Goal: Task Accomplishment & Management: Manage account settings

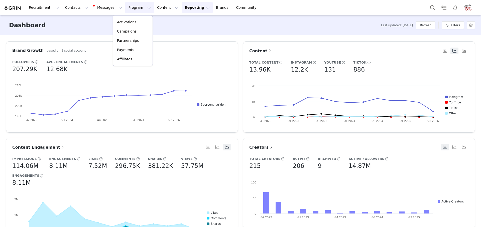
click at [154, 9] on button "Content Content" at bounding box center [167, 7] width 27 height 11
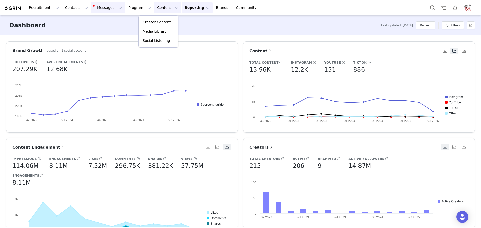
click at [91, 6] on button "Messages Messages" at bounding box center [108, 7] width 34 height 11
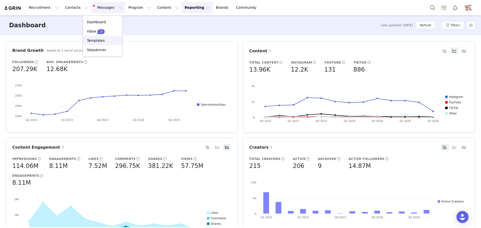
click at [96, 40] on p "Templates" at bounding box center [96, 40] width 18 height 5
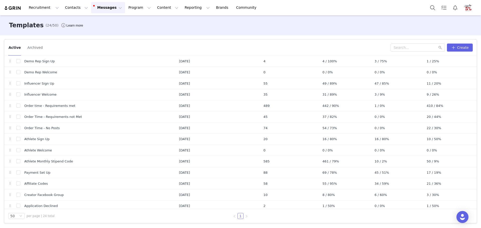
scroll to position [125, 0]
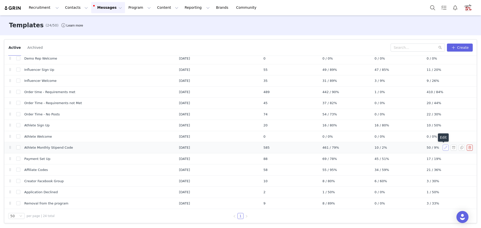
click at [442, 147] on button "button" at bounding box center [445, 148] width 6 height 6
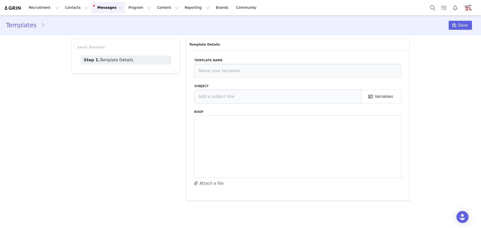
type input "Athlete Monthly Stipend Code"
type input "Your Monthly Stipend Code!"
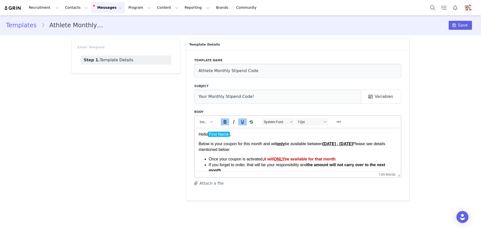
click at [322, 146] on strong "[DATE] - [DATE]" at bounding box center [337, 143] width 30 height 4
click at [459, 25] on span "Save" at bounding box center [463, 25] width 10 height 6
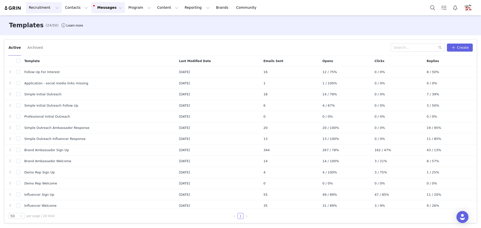
click at [41, 7] on button "Recruitment Recruitment" at bounding box center [44, 7] width 36 height 11
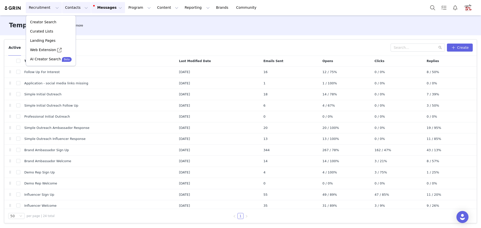
click at [68, 6] on button "Contacts Contacts" at bounding box center [76, 7] width 29 height 11
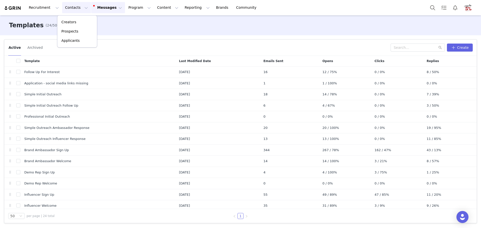
click at [92, 6] on button "Messages Messages" at bounding box center [108, 7] width 34 height 11
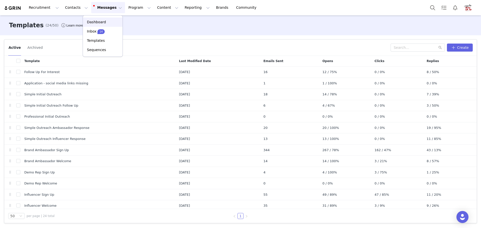
click at [99, 21] on p "Dashboard" at bounding box center [96, 22] width 19 height 5
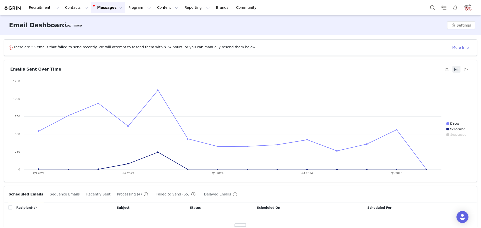
click at [99, 9] on button "Messages Messages" at bounding box center [108, 7] width 34 height 11
click at [100, 29] on div "14" at bounding box center [100, 31] width 7 height 5
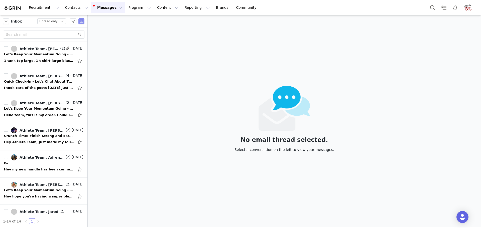
click at [81, 21] on button "button" at bounding box center [81, 21] width 6 height 6
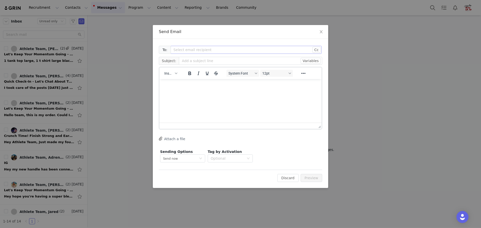
click at [216, 49] on div "Select email recipient" at bounding box center [243, 49] width 140 height 5
click at [219, 49] on div "Select email recipient" at bounding box center [243, 49] width 140 height 5
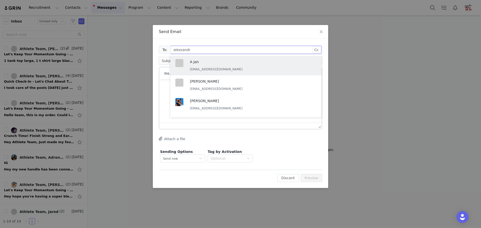
type input "alessandro"
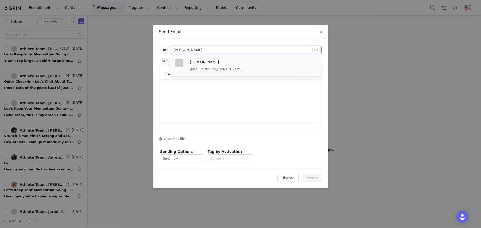
click at [218, 65] on div "Alessandro Lima alelima79@icloud.com" at bounding box center [217, 65] width 55 height 13
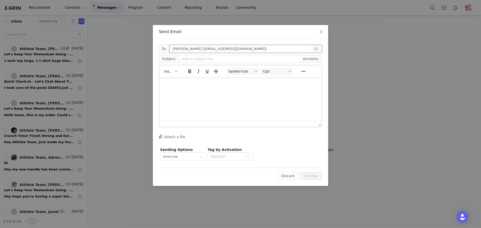
click at [249, 50] on input "Alessandro Lima (alelima79@icloud.com)" at bounding box center [245, 49] width 153 height 8
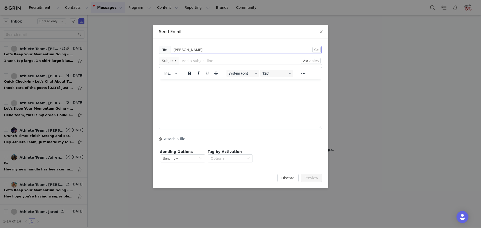
click at [263, 50] on div "Select email recipient Alessandro Lima" at bounding box center [244, 50] width 142 height 8
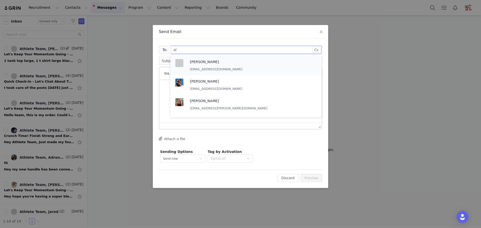
type input "a"
type input "green"
click at [239, 66] on div "Al Green greenal0007@gmail.com" at bounding box center [217, 65] width 55 height 13
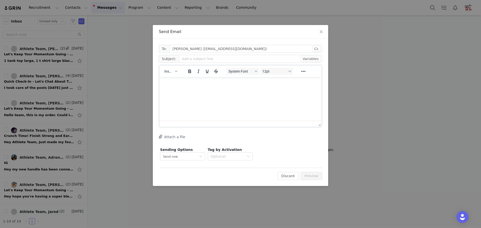
click at [284, 91] on html at bounding box center [240, 84] width 162 height 14
click at [252, 49] on input "Al Green (greenal0007@gmail.com)" at bounding box center [245, 49] width 153 height 8
click at [320, 33] on icon "icon: close" at bounding box center [320, 31] width 3 height 3
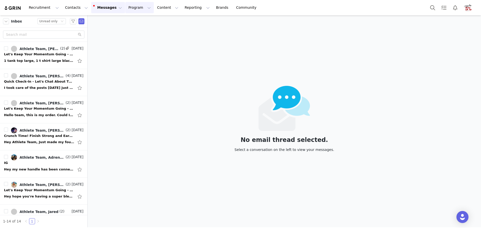
click at [125, 9] on button "Program Program" at bounding box center [139, 7] width 29 height 11
click at [126, 42] on p "Partnerships" at bounding box center [128, 40] width 22 height 5
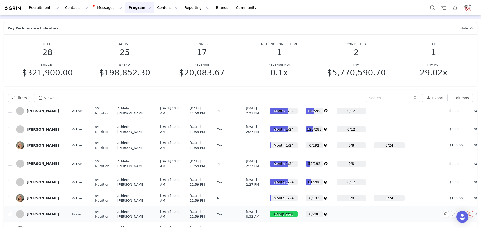
scroll to position [557, 0]
click at [50, 98] on button "Views" at bounding box center [48, 98] width 29 height 8
click at [74, 94] on div "Filters Views Export Columns" at bounding box center [240, 98] width 473 height 16
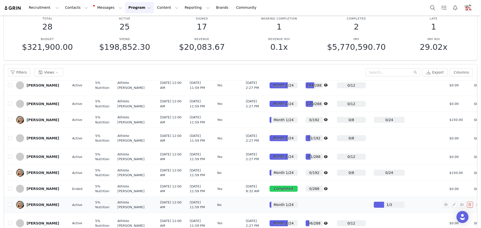
scroll to position [67, 0]
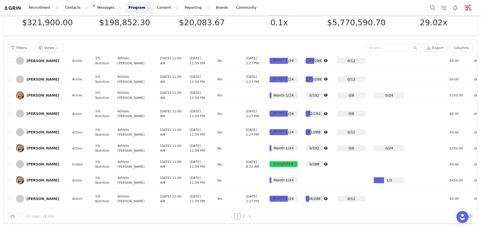
click at [241, 215] on link "2" at bounding box center [244, 217] width 6 height 6
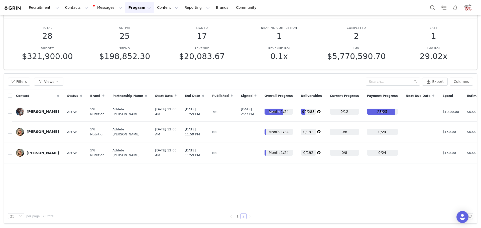
scroll to position [33, 0]
click at [235, 216] on link "1" at bounding box center [238, 217] width 6 height 6
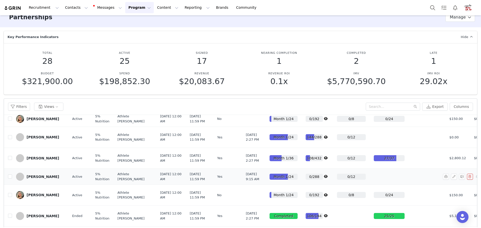
scroll to position [25, 0]
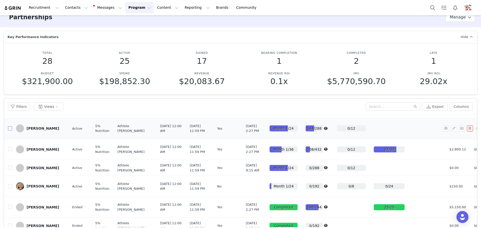
click at [11, 130] on input "checkbox" at bounding box center [10, 128] width 4 height 4
checkbox input "true"
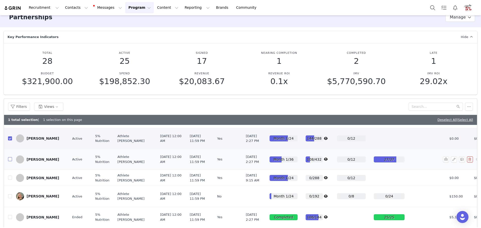
click at [10, 161] on input "checkbox" at bounding box center [10, 159] width 4 height 4
checkbox input "true"
click at [466, 107] on button "button" at bounding box center [469, 107] width 8 height 8
click at [369, 103] on div "Filters Views" at bounding box center [208, 107] width 400 height 8
click at [10, 140] on input "checkbox" at bounding box center [10, 138] width 4 height 4
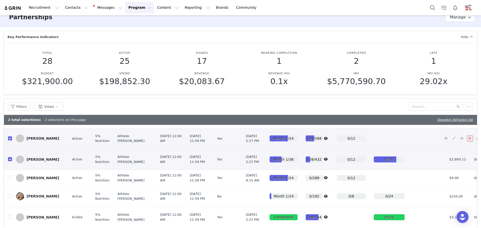
checkbox input "false"
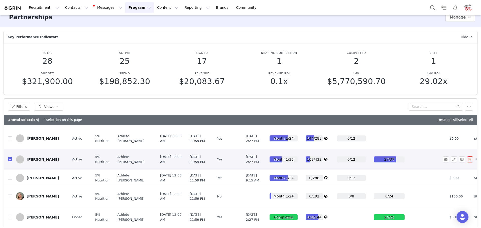
drag, startPoint x: 10, startPoint y: 181, endPoint x: 14, endPoint y: 174, distance: 7.9
click at [10, 161] on input "checkbox" at bounding box center [10, 159] width 4 height 4
checkbox input "false"
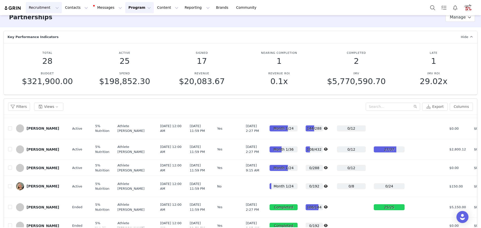
click at [42, 8] on button "Recruitment Recruitment" at bounding box center [44, 7] width 36 height 11
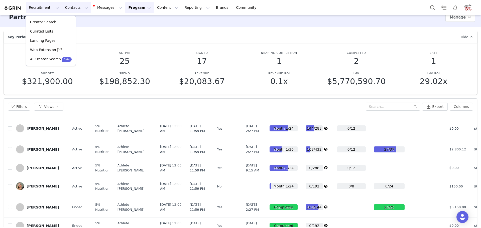
click at [75, 9] on button "Contacts Contacts" at bounding box center [76, 7] width 29 height 11
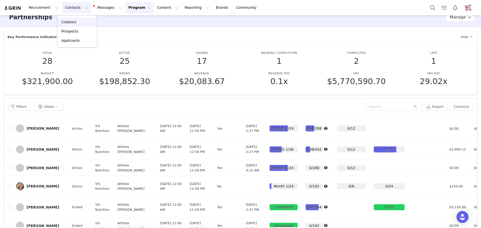
click at [73, 23] on p "Creators" at bounding box center [68, 22] width 15 height 5
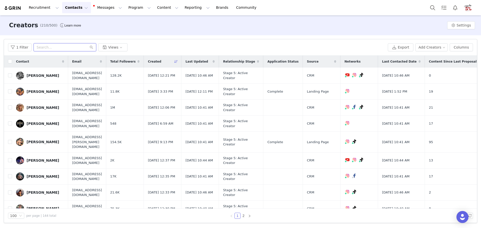
click at [61, 47] on input "text" at bounding box center [65, 47] width 63 height 8
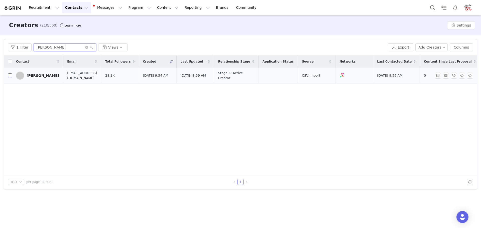
type input "alessandro"
click at [10, 75] on input "checkbox" at bounding box center [10, 75] width 4 height 4
checkbox input "true"
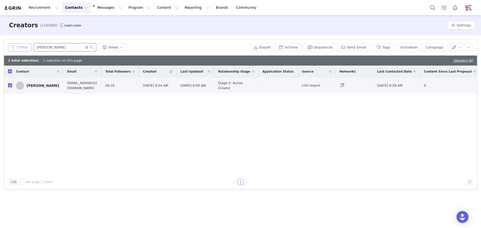
drag, startPoint x: 42, startPoint y: 48, endPoint x: 15, endPoint y: 46, distance: 27.3
click at [15, 47] on div "1 Filter alessandro Views" at bounding box center [127, 47] width 239 height 8
type input "a"
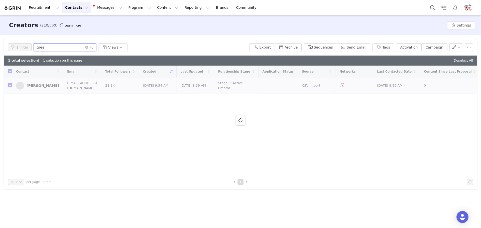
type input "green"
checkbox input "false"
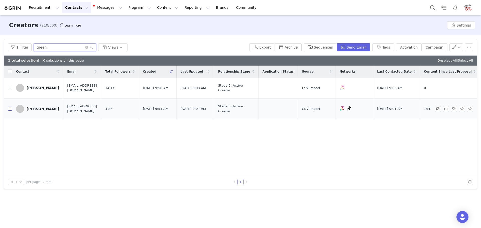
type input "green"
click at [10, 109] on input "checkbox" at bounding box center [10, 109] width 4 height 4
checkbox input "true"
click at [361, 47] on button "Send Email" at bounding box center [353, 47] width 34 height 8
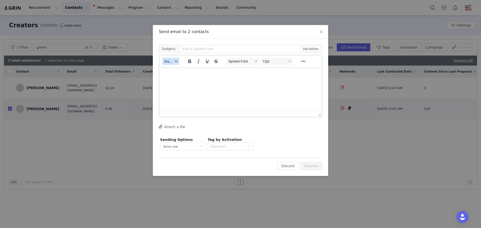
click at [167, 61] on span "Insert" at bounding box center [168, 61] width 9 height 4
click at [173, 70] on div "Insert Template" at bounding box center [188, 70] width 45 height 6
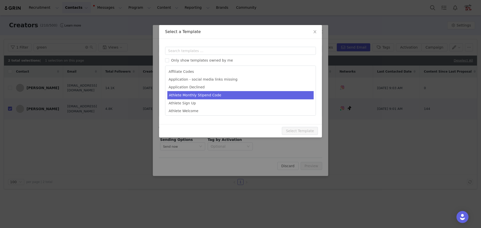
click at [183, 95] on li "Athlete Monthly Stipend Code" at bounding box center [240, 95] width 146 height 8
type input "Your Monthly Stipend Code!"
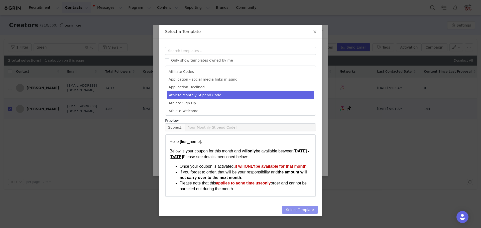
click at [303, 211] on button "Select Template" at bounding box center [300, 210] width 36 height 8
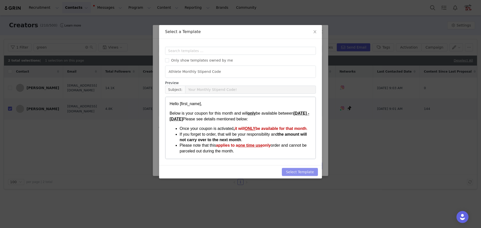
type input "Your Monthly Stipend Code!"
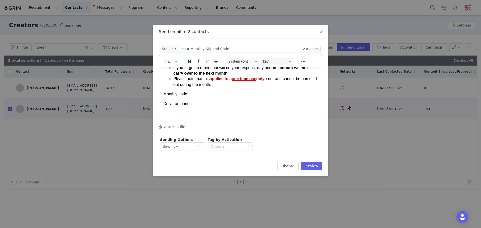
scroll to position [50, 0]
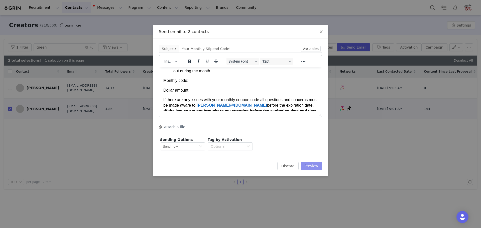
click at [311, 167] on button "Preview" at bounding box center [311, 166] width 22 height 8
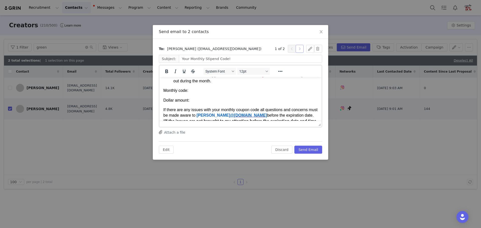
click at [299, 50] on button "button" at bounding box center [299, 49] width 8 height 8
click at [291, 50] on button "button" at bounding box center [292, 49] width 8 height 8
click at [212, 92] on p "Monthly code:" at bounding box center [240, 91] width 154 height 6
click at [300, 51] on button "button" at bounding box center [299, 49] width 8 height 8
click at [208, 91] on p "Monthly code:" at bounding box center [240, 91] width 154 height 6
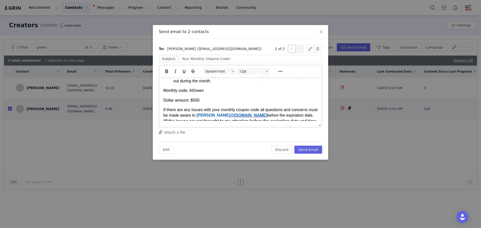
click at [292, 52] on button "button" at bounding box center [292, 49] width 8 height 8
click at [299, 49] on button "button" at bounding box center [299, 49] width 8 height 8
click at [312, 150] on button "Send Email" at bounding box center [308, 150] width 28 height 8
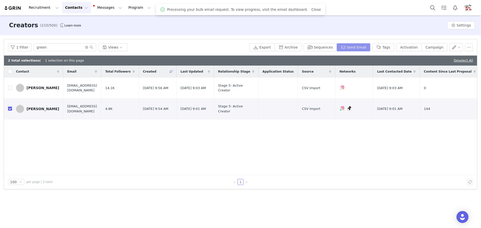
scroll to position [0, 0]
click at [458, 59] on link "Deselect All" at bounding box center [462, 61] width 19 height 4
checkbox input "false"
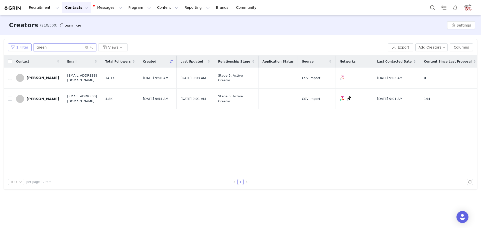
drag, startPoint x: 52, startPoint y: 48, endPoint x: 13, endPoint y: 49, distance: 38.6
click at [13, 49] on div "1 Filter green Views" at bounding box center [197, 47] width 378 height 8
click at [9, 77] on input "checkbox" at bounding box center [10, 78] width 4 height 4
checkbox input "true"
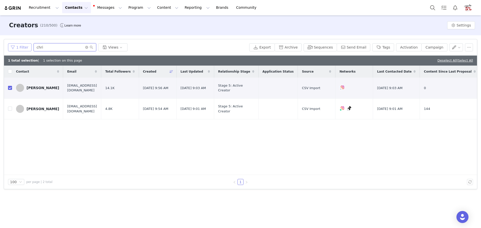
type input "chris"
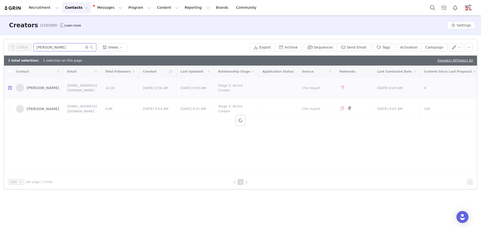
checkbox input "false"
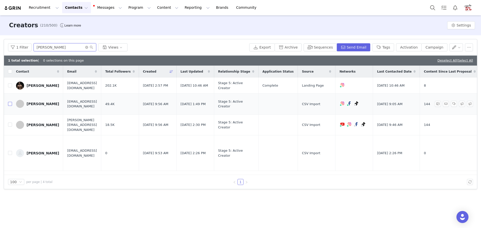
type input "chris"
drag, startPoint x: 11, startPoint y: 104, endPoint x: 14, endPoint y: 103, distance: 2.8
click at [11, 104] on input "checkbox" at bounding box center [10, 104] width 4 height 4
checkbox input "true"
drag, startPoint x: 46, startPoint y: 47, endPoint x: 21, endPoint y: 46, distance: 25.0
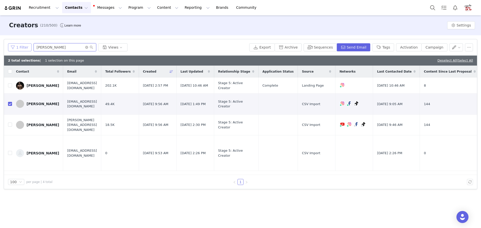
click at [22, 46] on div "1 Filter chris Views" at bounding box center [127, 47] width 239 height 8
type input "daniel"
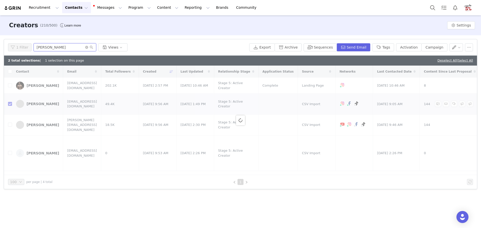
checkbox input "false"
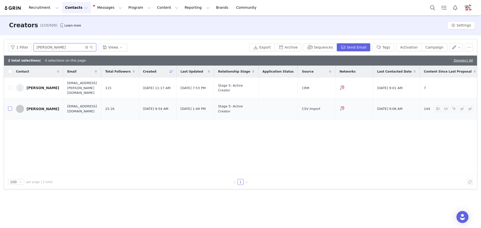
type input "daniel"
click at [11, 107] on input "checkbox" at bounding box center [10, 109] width 4 height 4
checkbox input "true"
drag, startPoint x: 51, startPoint y: 46, endPoint x: 33, endPoint y: 46, distance: 18.3
click at [34, 46] on input "daniel" at bounding box center [65, 47] width 63 height 8
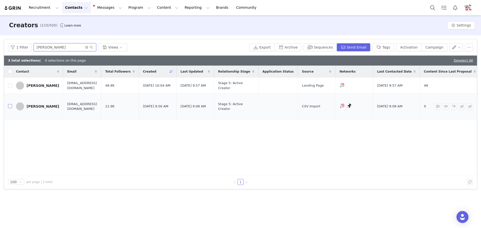
type input "dillon"
click at [11, 108] on input "checkbox" at bounding box center [10, 106] width 4 height 4
checkbox input "true"
drag, startPoint x: 48, startPoint y: 49, endPoint x: 26, endPoint y: 44, distance: 22.9
click at [26, 45] on div "1 Filter dillon Views" at bounding box center [127, 47] width 239 height 8
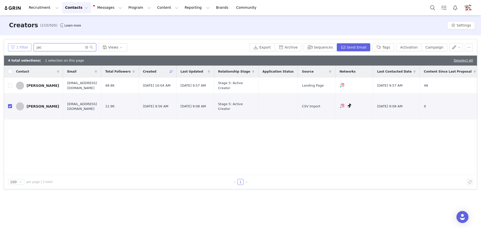
type input "jack"
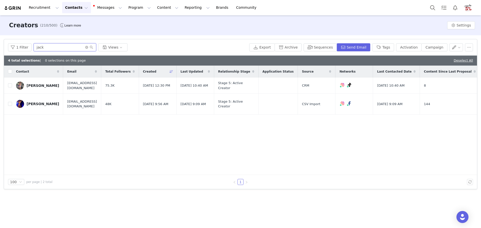
checkbox input "false"
type input "jack"
click at [9, 104] on input "checkbox" at bounding box center [10, 104] width 4 height 4
checkbox input "true"
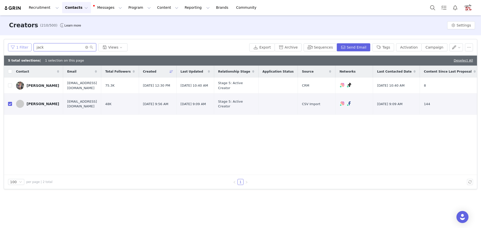
drag, startPoint x: 47, startPoint y: 46, endPoint x: 26, endPoint y: 46, distance: 21.0
click at [26, 46] on div "1 Filter jack Views" at bounding box center [127, 47] width 239 height 8
type input "john"
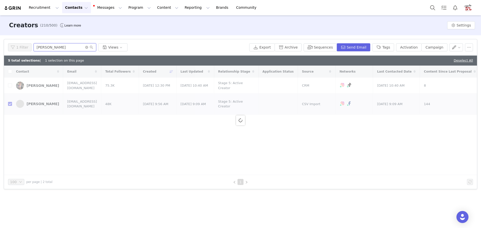
checkbox input "false"
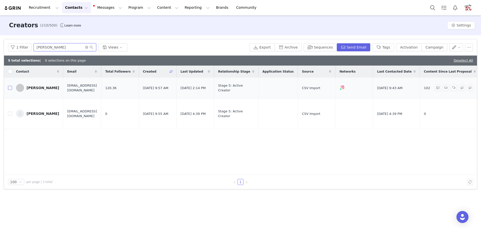
type input "john"
click at [11, 89] on input "checkbox" at bounding box center [10, 88] width 4 height 4
checkbox input "true"
drag, startPoint x: 42, startPoint y: 49, endPoint x: 29, endPoint y: 48, distance: 13.8
click at [30, 48] on div "1 Filter john Views" at bounding box center [127, 47] width 239 height 8
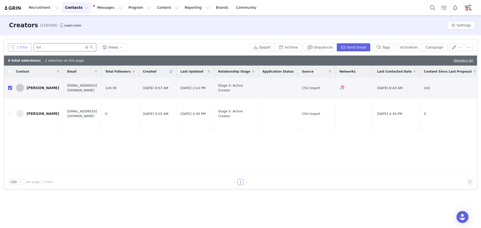
type input "kris"
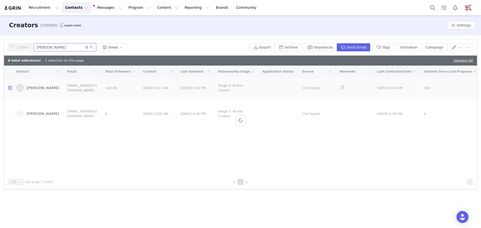
checkbox input "false"
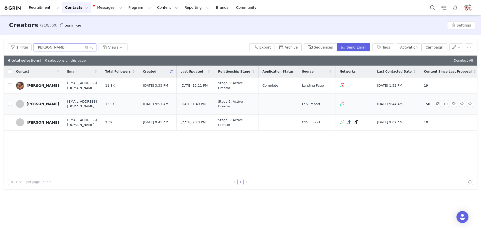
type input "kris"
click at [10, 104] on input "checkbox" at bounding box center [10, 104] width 4 height 4
checkbox input "true"
drag, startPoint x: 42, startPoint y: 48, endPoint x: 29, endPoint y: 46, distance: 13.1
click at [29, 46] on div "1 Filter kris Views" at bounding box center [127, 47] width 239 height 8
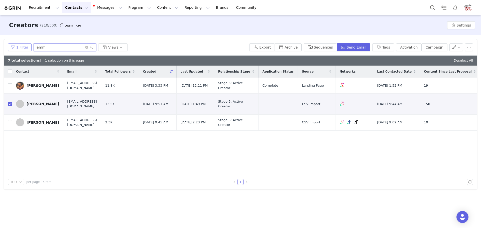
type input "emma"
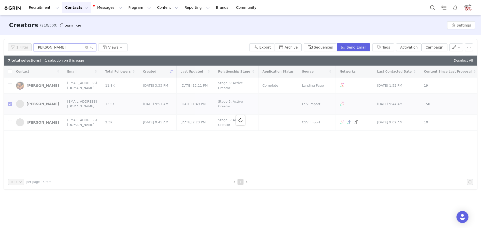
checkbox input "false"
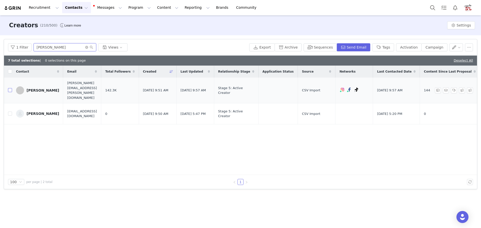
type input "emma"
click at [10, 88] on input "checkbox" at bounding box center [10, 90] width 4 height 4
checkbox input "true"
drag, startPoint x: 57, startPoint y: 45, endPoint x: 19, endPoint y: 46, distance: 38.1
click at [19, 46] on div "1 Filter emma Views" at bounding box center [127, 47] width 239 height 8
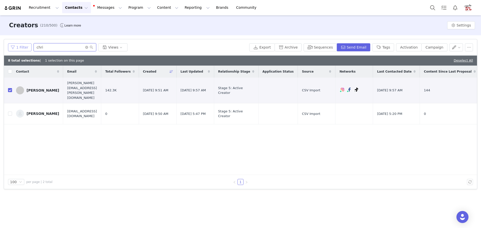
type input "chris"
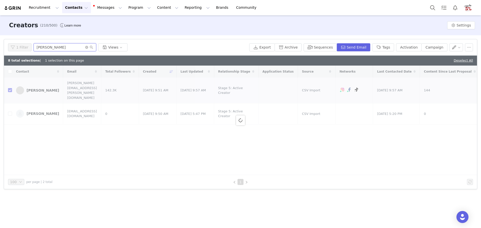
checkbox input "false"
checkbox input "true"
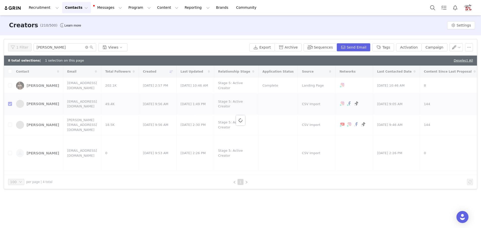
click at [11, 124] on div at bounding box center [240, 120] width 473 height 109
type input "chris"
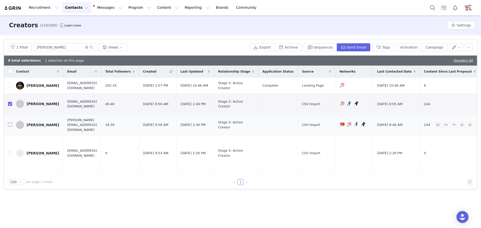
click at [11, 125] on input "checkbox" at bounding box center [10, 125] width 4 height 4
checkbox input "true"
drag, startPoint x: 52, startPoint y: 47, endPoint x: 21, endPoint y: 45, distance: 30.6
click at [22, 46] on div "1 Filter chris Views" at bounding box center [127, 47] width 239 height 8
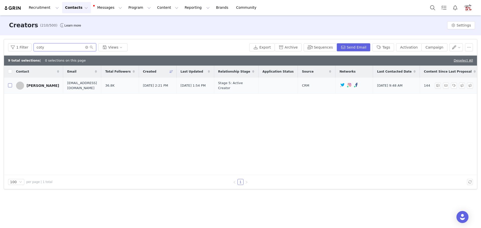
type input "coty"
drag, startPoint x: 10, startPoint y: 87, endPoint x: 22, endPoint y: 71, distance: 20.7
click at [10, 87] on input "checkbox" at bounding box center [10, 85] width 4 height 4
checkbox input "true"
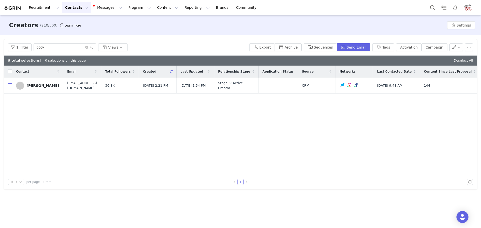
checkbox input "true"
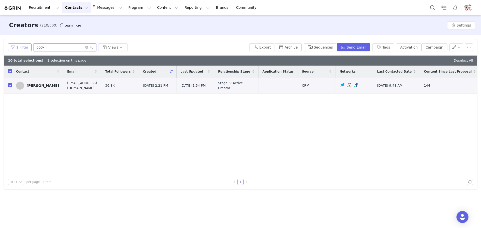
drag, startPoint x: 48, startPoint y: 46, endPoint x: 28, endPoint y: 46, distance: 20.3
click at [28, 46] on div "1 Filter coty Views" at bounding box center [127, 47] width 239 height 8
type input "ben"
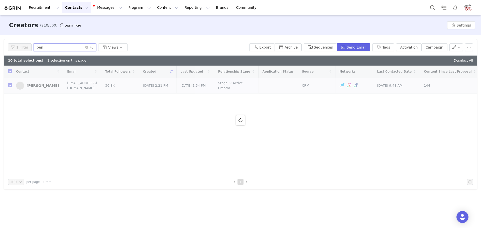
checkbox input "false"
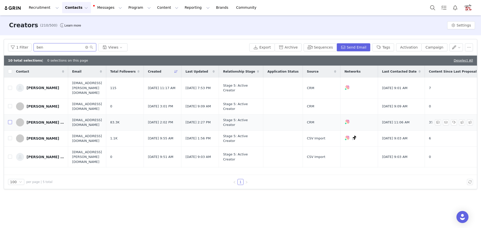
type input "ben"
click at [10, 120] on input "checkbox" at bounding box center [10, 122] width 4 height 4
checkbox input "true"
drag, startPoint x: 48, startPoint y: 49, endPoint x: 24, endPoint y: 47, distance: 23.9
click at [24, 47] on div "1 Filter ben Views" at bounding box center [127, 47] width 239 height 8
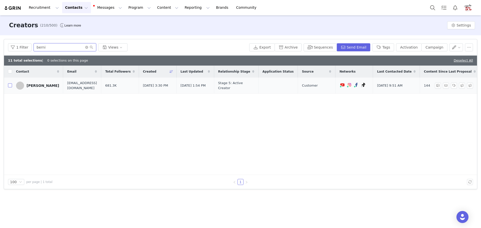
type input "berni"
click at [9, 85] on input "checkbox" at bounding box center [10, 85] width 4 height 4
checkbox input "true"
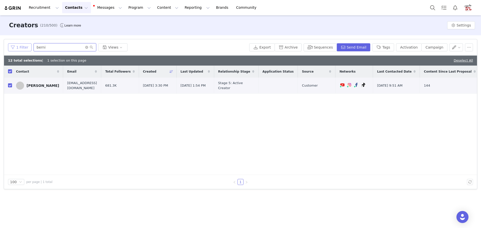
drag, startPoint x: 40, startPoint y: 47, endPoint x: 25, endPoint y: 46, distance: 15.3
click at [26, 46] on div "1 Filter berni Views" at bounding box center [127, 47] width 239 height 8
type input "angie"
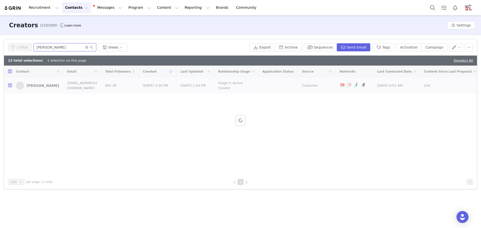
checkbox input "false"
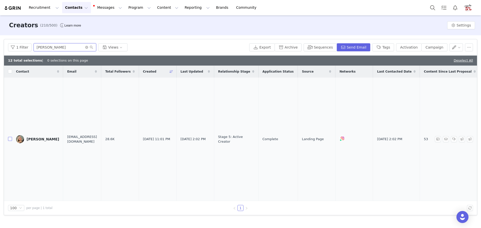
type input "angie"
click at [11, 137] on input "checkbox" at bounding box center [10, 139] width 4 height 4
checkbox input "true"
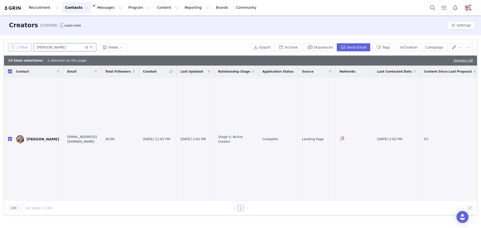
drag, startPoint x: 36, startPoint y: 46, endPoint x: 26, endPoint y: 46, distance: 9.8
click at [28, 46] on div "1 Filter angie Views" at bounding box center [127, 47] width 239 height 8
type input "dave"
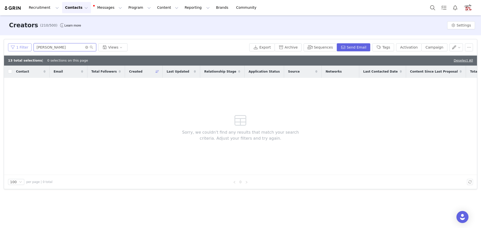
checkbox input "false"
type input "d"
type input "w"
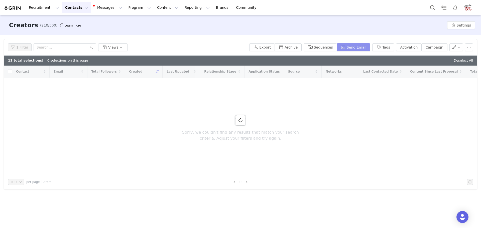
click at [359, 47] on button "Send Email" at bounding box center [353, 47] width 34 height 8
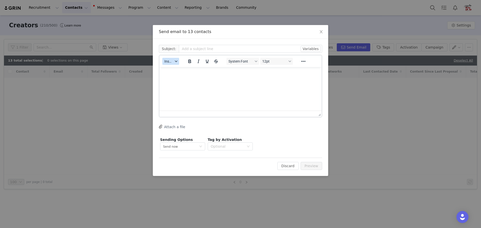
click at [175, 60] on button "Insert" at bounding box center [170, 61] width 17 height 7
click at [176, 68] on div "Insert Template" at bounding box center [188, 70] width 45 height 6
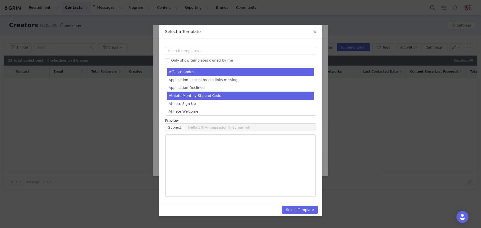
click at [188, 95] on li "Athlete Monthly Stipend Code" at bounding box center [240, 96] width 146 height 8
type input "Your Monthly Stipend Code!"
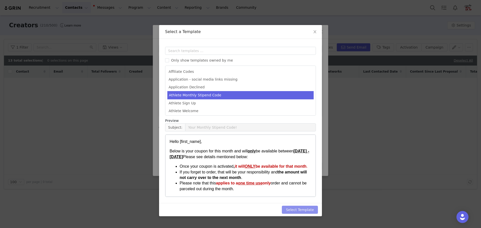
click at [299, 210] on button "Select Template" at bounding box center [300, 210] width 36 height 8
type input "Your Monthly Stipend Code!"
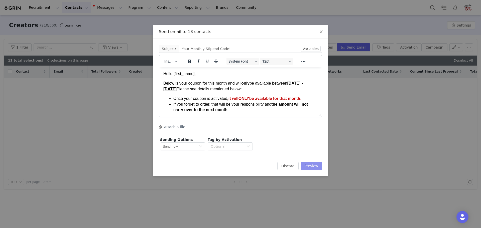
click at [315, 167] on button "Preview" at bounding box center [311, 166] width 22 height 8
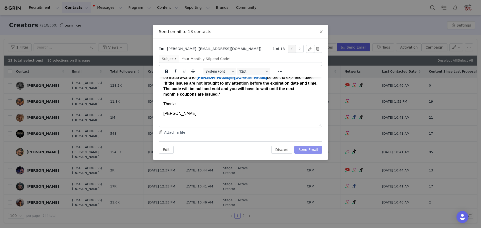
scroll to position [50, 0]
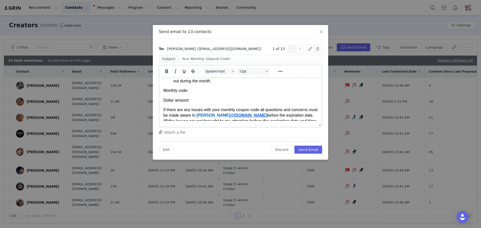
click at [210, 92] on p "Monthly code:" at bounding box center [240, 91] width 154 height 6
click at [300, 49] on button "button" at bounding box center [299, 49] width 8 height 8
click at [200, 91] on p "Monthly code:" at bounding box center [240, 91] width 154 height 6
click at [298, 47] on button "button" at bounding box center [299, 49] width 8 height 8
click at [218, 90] on p "Monthly code:" at bounding box center [240, 91] width 154 height 6
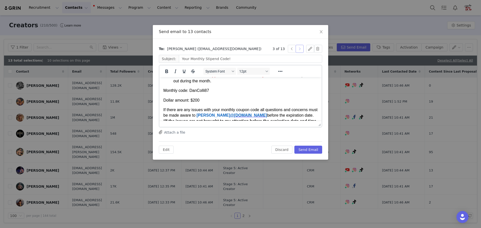
click at [299, 51] on button "button" at bounding box center [299, 49] width 8 height 8
click at [205, 90] on p "Monthly code:" at bounding box center [240, 91] width 154 height 6
click at [301, 48] on button "button" at bounding box center [299, 49] width 8 height 8
click at [210, 92] on p "Monthly code:" at bounding box center [240, 91] width 154 height 6
click at [300, 50] on button "button" at bounding box center [299, 49] width 8 height 8
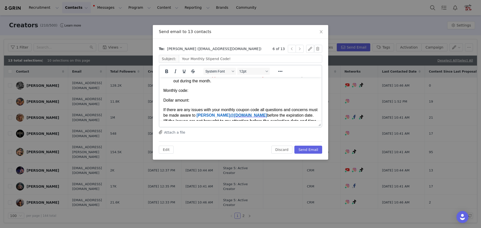
click at [210, 90] on p "Monthly code:" at bounding box center [240, 91] width 154 height 6
click at [298, 49] on button "button" at bounding box center [299, 49] width 8 height 8
click at [205, 90] on p "Monthly code:" at bounding box center [240, 91] width 154 height 6
click at [298, 51] on button "button" at bounding box center [299, 49] width 8 height 8
click at [208, 91] on p "Monthly code:" at bounding box center [240, 91] width 154 height 6
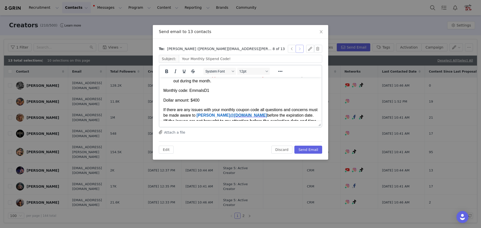
click at [301, 49] on button "button" at bounding box center [299, 49] width 8 height 8
click at [204, 87] on body "Hello Chris, Below is your coupon for this month and will only be available bet…" at bounding box center [240, 92] width 154 height 123
click at [300, 48] on button "button" at bounding box center [299, 49] width 8 height 8
click at [212, 92] on p "Monthly code:" at bounding box center [240, 91] width 154 height 6
click at [300, 46] on button "button" at bounding box center [299, 49] width 8 height 8
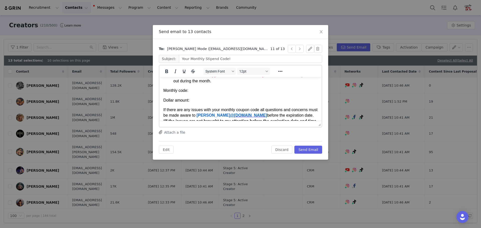
click at [217, 91] on p "Monthly code:" at bounding box center [240, 91] width 154 height 6
click at [300, 48] on button "button" at bounding box center [299, 49] width 8 height 8
click at [201, 91] on p "Monthly code:" at bounding box center [240, 91] width 154 height 6
click at [300, 47] on button "button" at bounding box center [299, 49] width 8 height 8
click at [206, 91] on p "Monthly code:" at bounding box center [240, 91] width 154 height 6
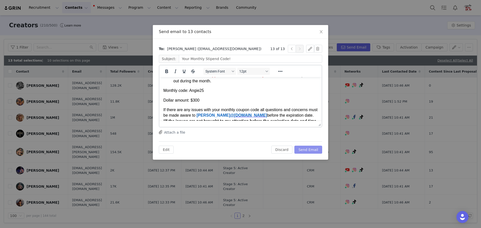
click at [317, 151] on button "Send Email" at bounding box center [308, 150] width 28 height 8
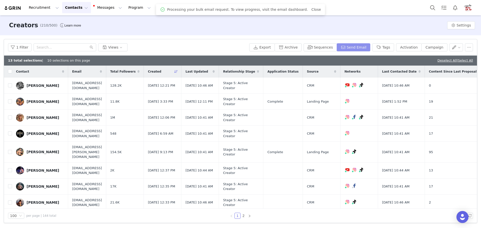
scroll to position [0, 0]
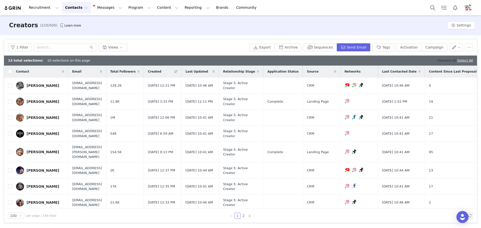
click at [439, 60] on link "Deselect All" at bounding box center [446, 61] width 19 height 4
checkbox input "false"
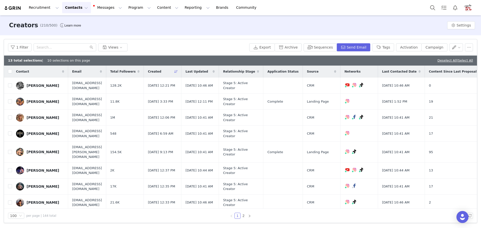
checkbox input "false"
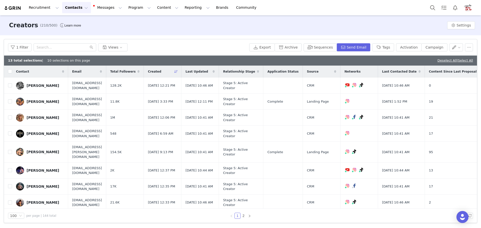
checkbox input "false"
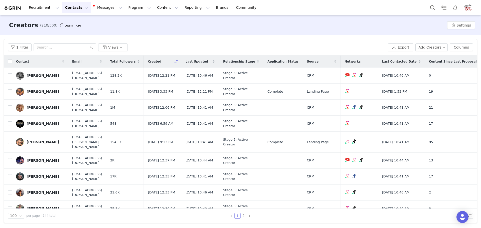
click at [65, 7] on button "Contacts Contacts" at bounding box center [76, 7] width 29 height 11
click at [74, 40] on p "Applicants" at bounding box center [70, 40] width 18 height 5
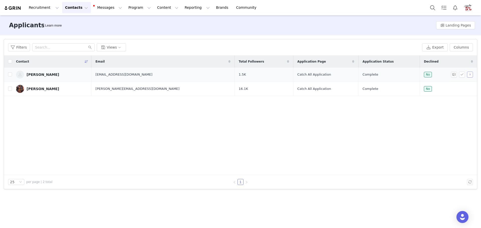
click at [469, 74] on button "button" at bounding box center [470, 75] width 6 height 6
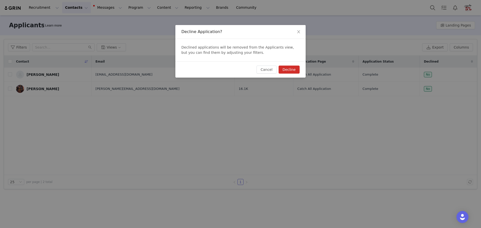
click at [292, 70] on button "Decline" at bounding box center [288, 70] width 21 height 8
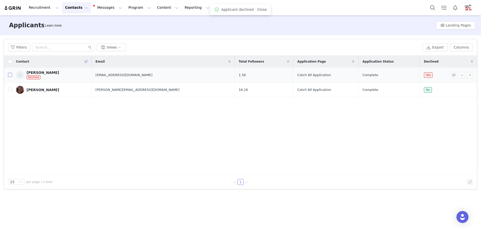
click at [9, 76] on input "checkbox" at bounding box center [10, 75] width 4 height 4
checkbox input "true"
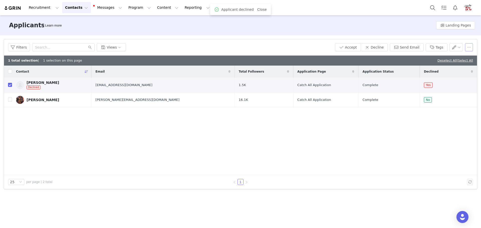
click at [471, 48] on button "button" at bounding box center [469, 47] width 8 height 8
click at [460, 65] on span "Delete" at bounding box center [466, 66] width 12 height 6
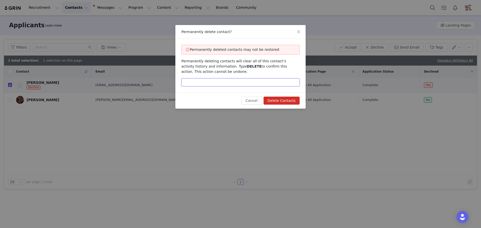
click at [211, 80] on input "text" at bounding box center [240, 82] width 118 height 8
type input "delete"
click at [293, 100] on button "Delete Contacts" at bounding box center [281, 101] width 36 height 8
checkbox input "false"
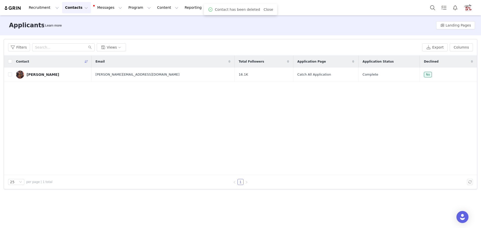
click at [14, 7] on img at bounding box center [13, 8] width 18 height 5
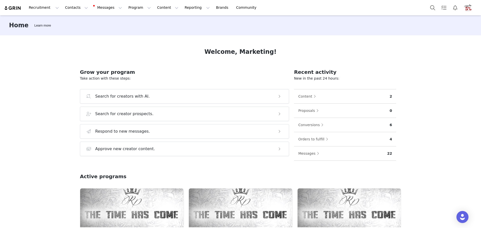
click at [469, 8] on img "Profile" at bounding box center [468, 8] width 8 height 8
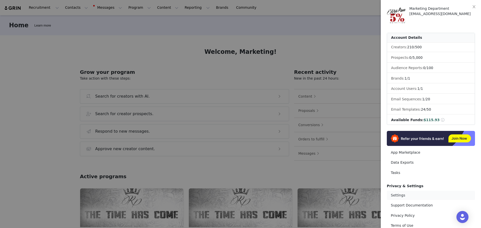
click at [401, 196] on link "Settings" at bounding box center [431, 195] width 88 height 9
select select "America/New_York"
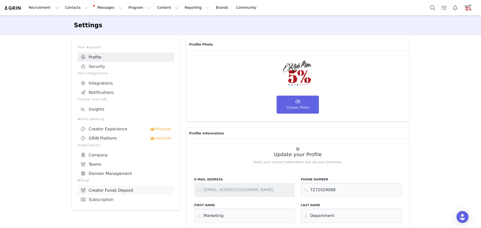
click at [94, 188] on link "Creator Funds Deposit" at bounding box center [126, 190] width 96 height 9
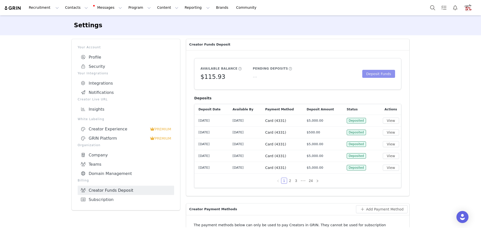
click at [382, 76] on button "Deposit Funds" at bounding box center [378, 74] width 33 height 8
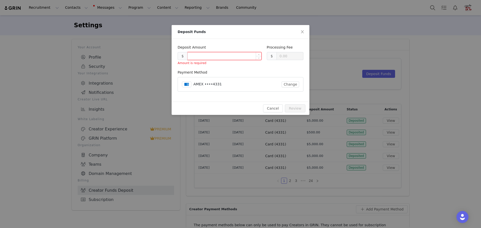
click at [212, 54] on input at bounding box center [225, 56] width 74 height 8
type input "0.30"
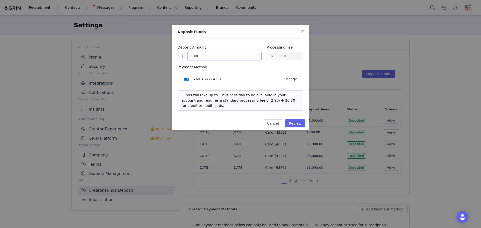
type input "50000"
type input "1450.30"
type input "5000"
type input "145.30"
type input "5000.00"
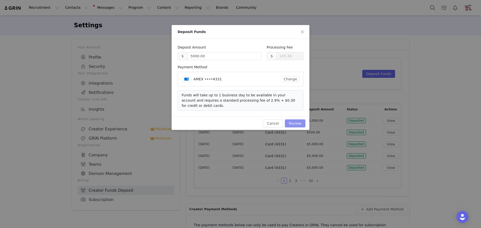
click at [300, 119] on button "Review" at bounding box center [295, 123] width 21 height 8
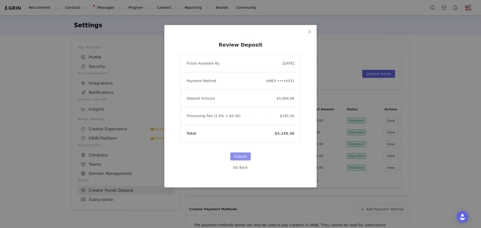
click at [237, 157] on button "Submit" at bounding box center [240, 156] width 21 height 8
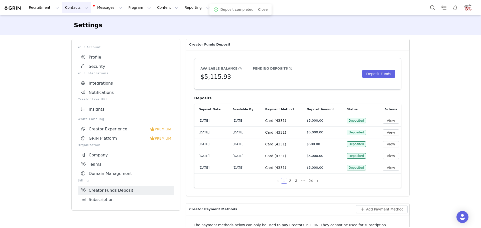
click at [62, 5] on button "Contacts Contacts" at bounding box center [76, 7] width 29 height 11
click at [91, 7] on button "Messages Messages" at bounding box center [108, 7] width 34 height 11
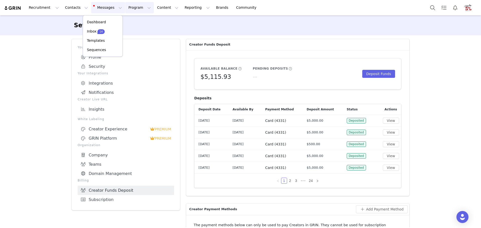
click at [125, 7] on button "Program Program" at bounding box center [139, 7] width 29 height 11
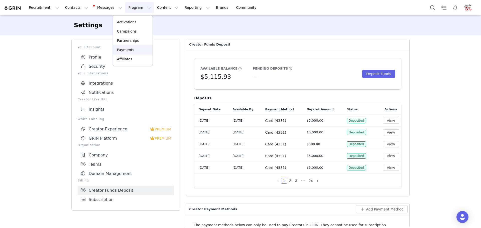
click at [127, 48] on p "Payments" at bounding box center [125, 49] width 17 height 5
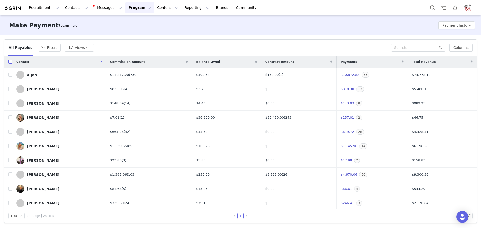
click at [11, 61] on input "checkbox" at bounding box center [10, 62] width 4 height 4
checkbox input "true"
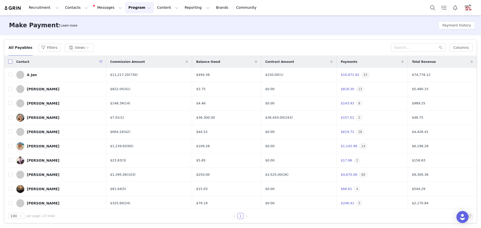
checkbox input "true"
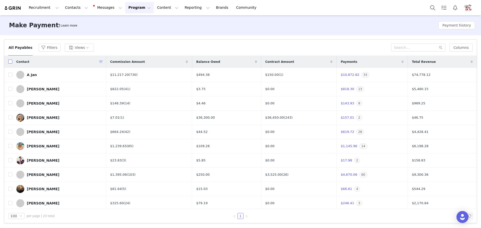
checkbox input "true"
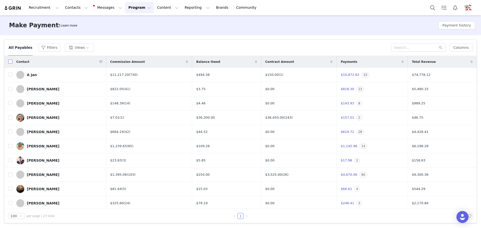
checkbox input "true"
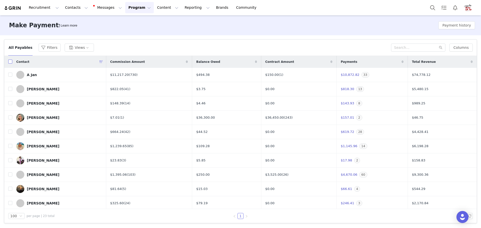
checkbox input "true"
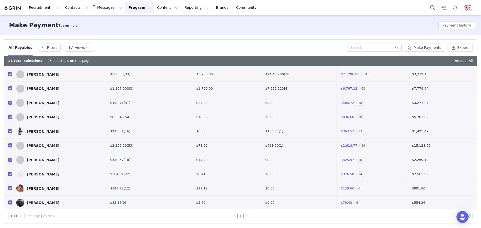
scroll to position [197, 0]
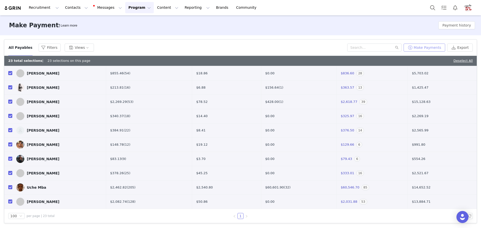
click at [425, 44] on button "Make Payments" at bounding box center [424, 48] width 42 height 8
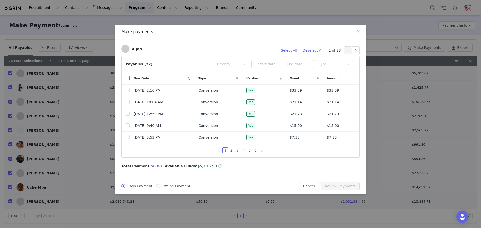
click at [127, 79] on input "checkbox" at bounding box center [127, 78] width 4 height 4
checkbox input "true"
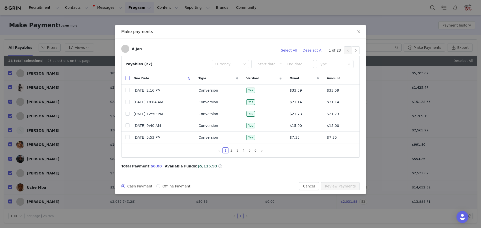
checkbox input "true"
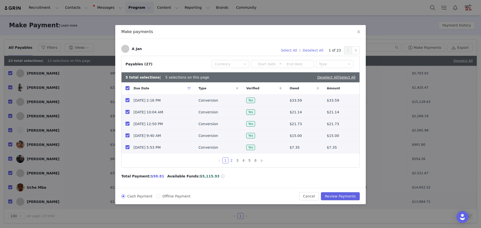
click at [231, 161] on link "2" at bounding box center [232, 161] width 6 height 6
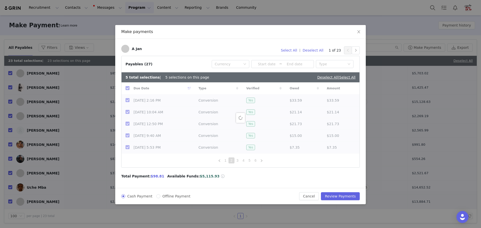
checkbox input "false"
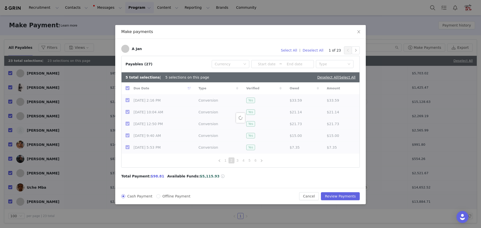
checkbox input "false"
click at [127, 89] on input "checkbox" at bounding box center [127, 88] width 4 height 4
checkbox input "true"
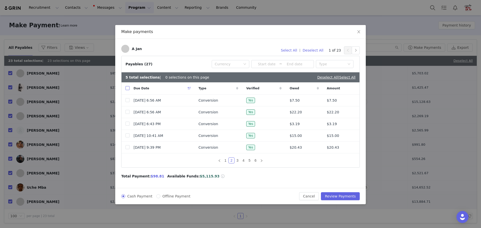
checkbox input "true"
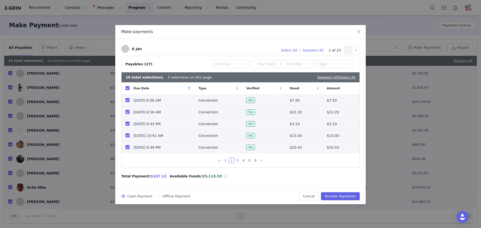
click at [236, 160] on link "3" at bounding box center [238, 161] width 6 height 6
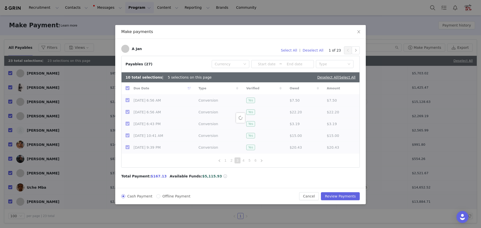
checkbox input "false"
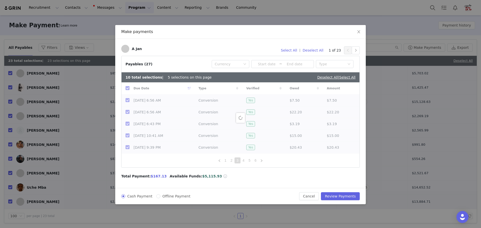
checkbox input "false"
click at [128, 89] on input "checkbox" at bounding box center [127, 88] width 4 height 4
checkbox input "true"
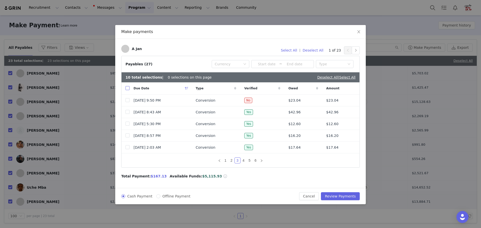
checkbox input "true"
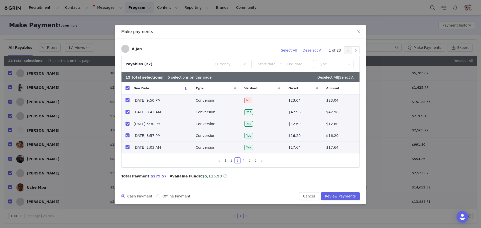
click at [244, 160] on link "4" at bounding box center [244, 161] width 6 height 6
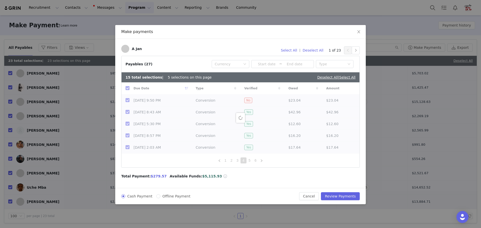
checkbox input "false"
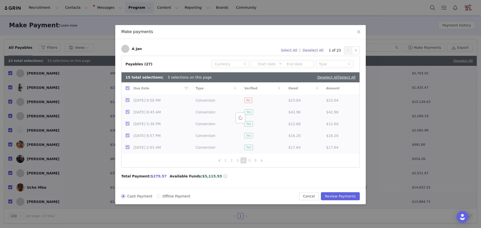
checkbox input "false"
click at [128, 89] on input "checkbox" at bounding box center [127, 88] width 4 height 4
checkbox input "true"
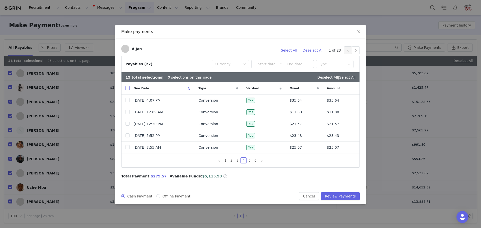
checkbox input "true"
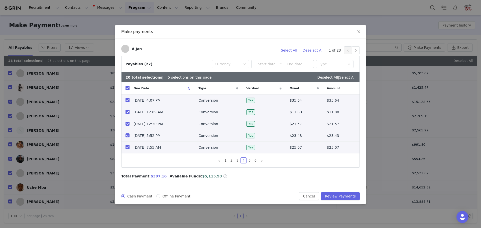
click at [129, 147] on input "checkbox" at bounding box center [127, 147] width 4 height 4
checkbox input "false"
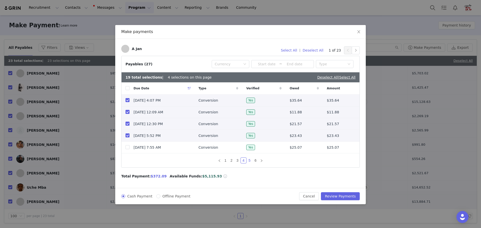
click at [249, 161] on link "5" at bounding box center [250, 161] width 6 height 6
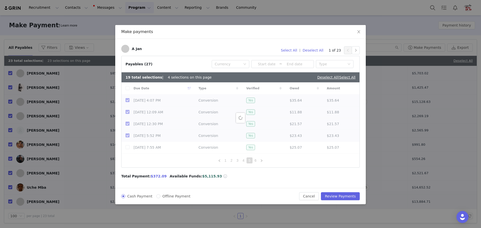
checkbox input "false"
click at [256, 161] on link "6" at bounding box center [256, 161] width 6 height 6
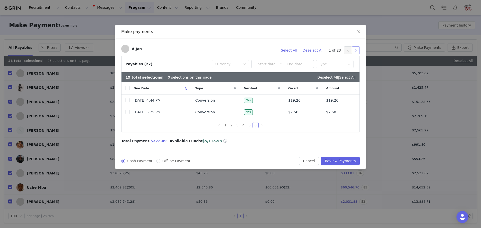
click at [357, 50] on button "button" at bounding box center [355, 50] width 8 height 8
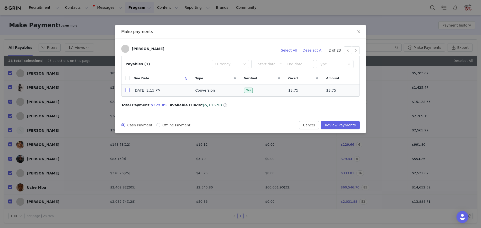
click at [127, 91] on input "checkbox" at bounding box center [127, 90] width 4 height 4
checkbox input "true"
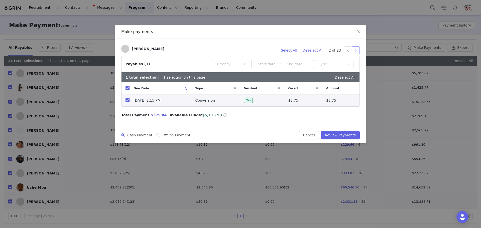
click at [356, 51] on button "button" at bounding box center [355, 50] width 8 height 8
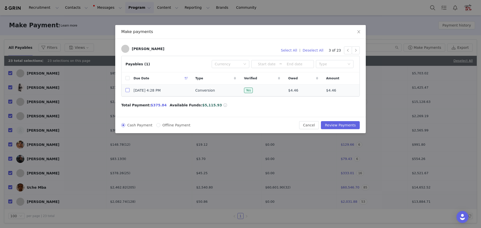
click at [130, 90] on tr "Sep 24, 2025 4:28 PM Conversion Yes $4.46 $4.46" at bounding box center [240, 91] width 238 height 12
click at [356, 50] on button "button" at bounding box center [355, 50] width 8 height 8
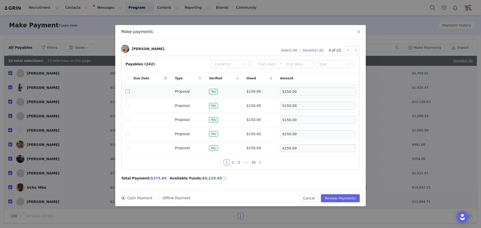
click at [127, 92] on input "checkbox" at bounding box center [127, 91] width 4 height 4
checkbox input "true"
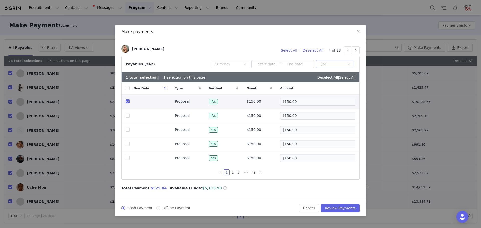
click at [348, 66] on icon "icon: down" at bounding box center [348, 65] width 3 height 4
click at [331, 83] on li "Conversion" at bounding box center [335, 82] width 38 height 8
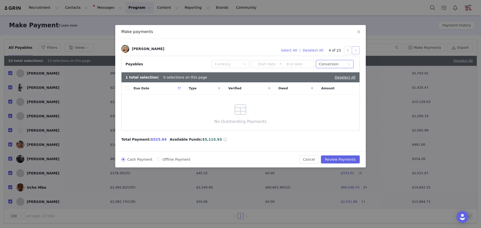
click at [356, 52] on button "button" at bounding box center [355, 50] width 8 height 8
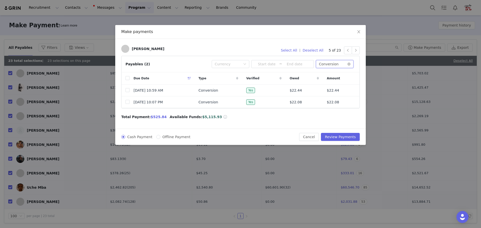
click at [345, 64] on div "Type Conversion" at bounding box center [333, 64] width 28 height 8
click at [349, 64] on icon "icon: close-circle" at bounding box center [348, 64] width 3 height 3
click at [128, 79] on input "checkbox" at bounding box center [127, 78] width 4 height 4
checkbox input "true"
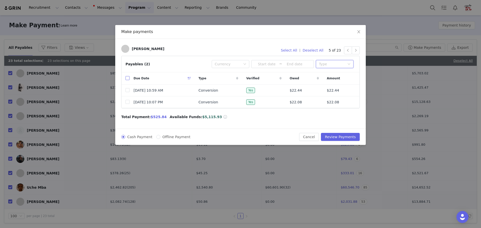
checkbox input "true"
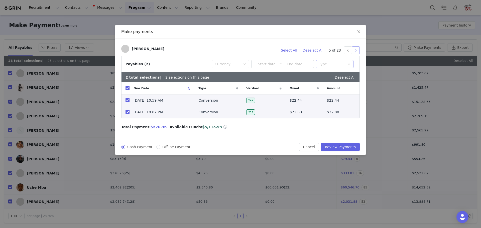
click at [356, 52] on button "button" at bounding box center [355, 50] width 8 height 8
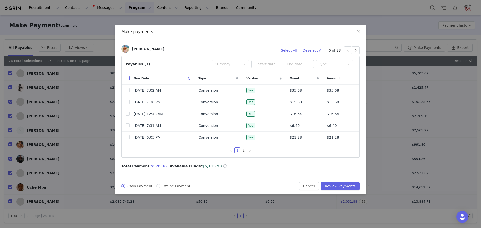
click at [127, 79] on input "checkbox" at bounding box center [127, 78] width 4 height 4
checkbox input "true"
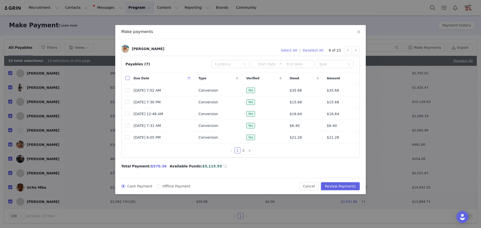
checkbox input "true"
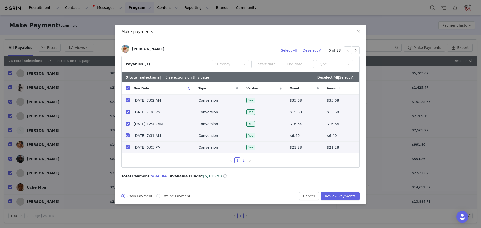
click at [244, 161] on link "2" at bounding box center [244, 161] width 6 height 6
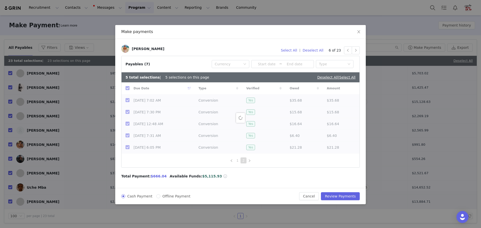
checkbox input "false"
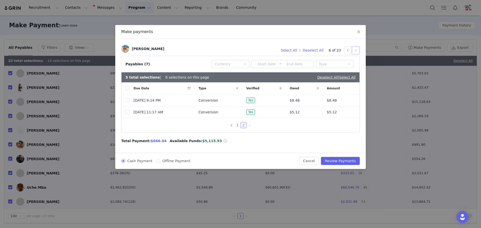
click at [356, 49] on button "button" at bounding box center [355, 50] width 8 height 8
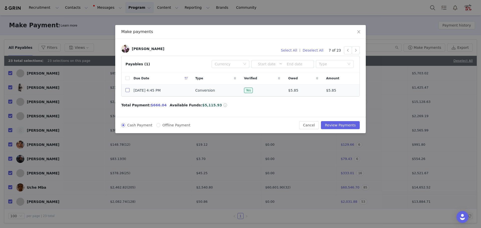
click at [127, 91] on input "checkbox" at bounding box center [127, 90] width 4 height 4
checkbox input "true"
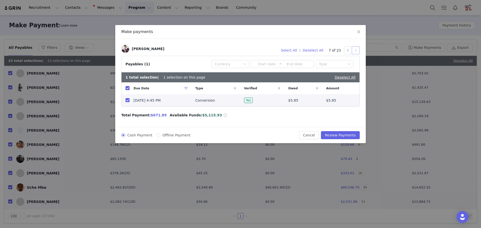
click at [356, 50] on button "button" at bounding box center [355, 50] width 8 height 8
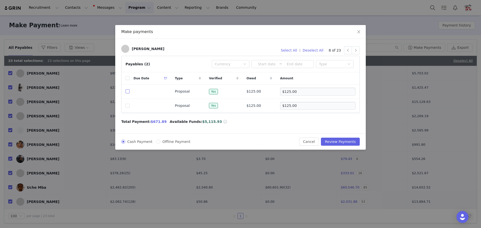
click at [128, 92] on input "checkbox" at bounding box center [127, 91] width 4 height 4
checkbox input "true"
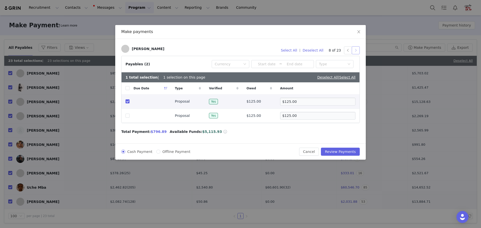
click at [355, 50] on button "button" at bounding box center [355, 50] width 8 height 8
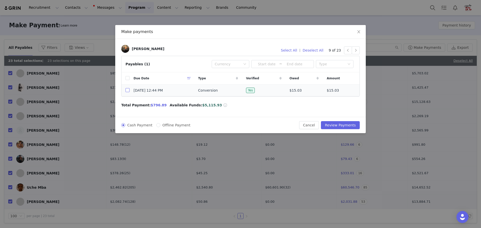
click at [127, 90] on input "checkbox" at bounding box center [127, 90] width 4 height 4
checkbox input "true"
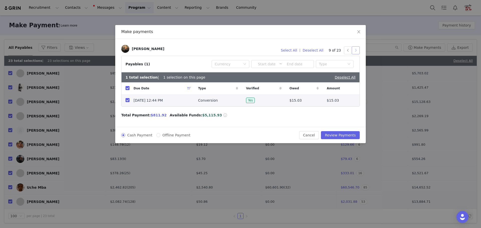
click at [358, 50] on button "button" at bounding box center [355, 50] width 8 height 8
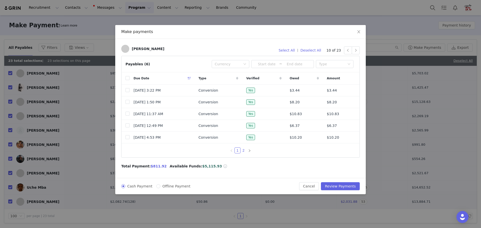
click at [242, 149] on link "2" at bounding box center [244, 151] width 6 height 6
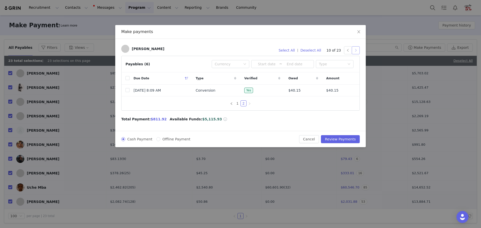
click at [357, 51] on button "button" at bounding box center [355, 50] width 8 height 8
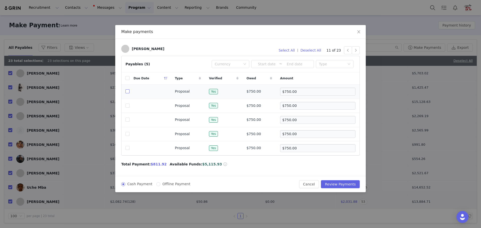
click at [128, 90] on input "checkbox" at bounding box center [127, 91] width 4 height 4
checkbox input "true"
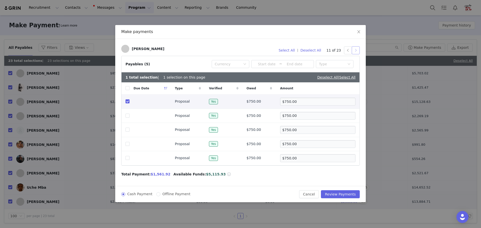
click at [354, 50] on button "button" at bounding box center [355, 50] width 8 height 8
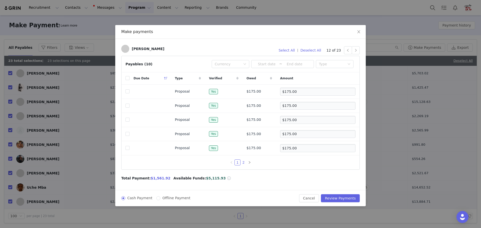
click at [244, 162] on link "2" at bounding box center [244, 163] width 6 height 6
drag, startPoint x: 127, startPoint y: 148, endPoint x: 148, endPoint y: 139, distance: 22.9
click at [127, 148] on input "checkbox" at bounding box center [127, 148] width 4 height 4
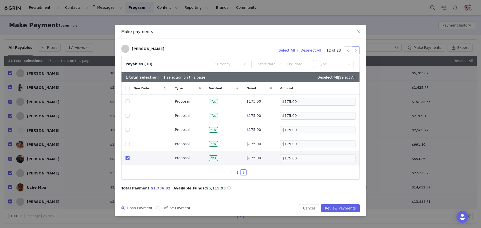
click at [355, 50] on button "button" at bounding box center [355, 50] width 8 height 8
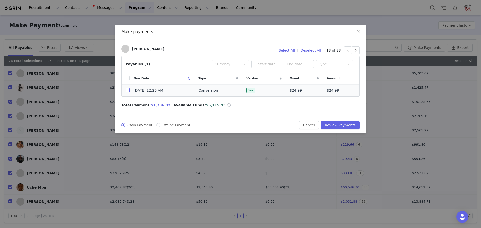
click at [128, 91] on input "checkbox" at bounding box center [127, 90] width 4 height 4
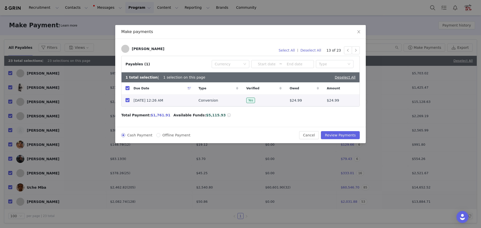
click at [129, 102] on input "checkbox" at bounding box center [127, 100] width 4 height 4
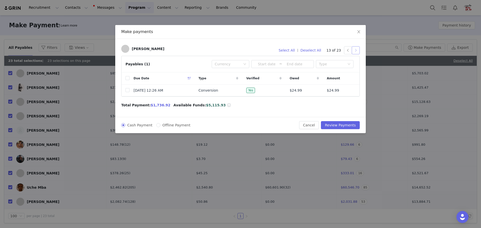
click at [355, 51] on button "button" at bounding box center [355, 50] width 8 height 8
click at [128, 91] on input "checkbox" at bounding box center [127, 90] width 4 height 4
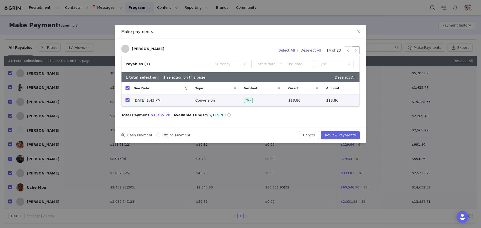
click at [356, 53] on button "button" at bounding box center [355, 50] width 8 height 8
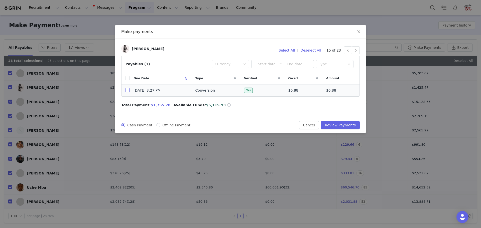
click at [128, 91] on input "checkbox" at bounding box center [127, 90] width 4 height 4
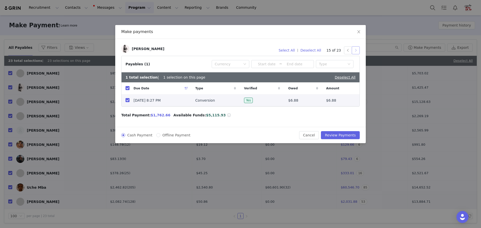
click at [357, 49] on button "button" at bounding box center [355, 50] width 8 height 8
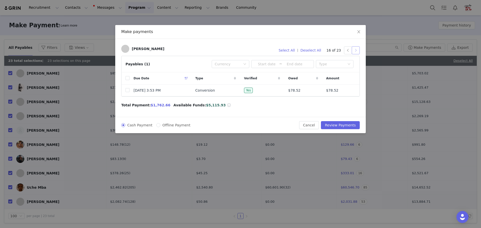
click at [358, 52] on button "button" at bounding box center [355, 50] width 8 height 8
click at [128, 90] on input "checkbox" at bounding box center [127, 90] width 4 height 4
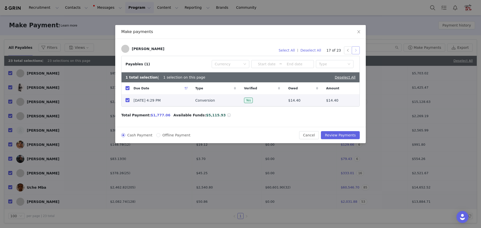
click at [356, 49] on button "button" at bounding box center [355, 50] width 8 height 8
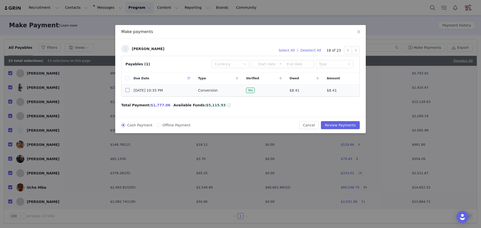
click at [127, 90] on input "checkbox" at bounding box center [127, 90] width 4 height 4
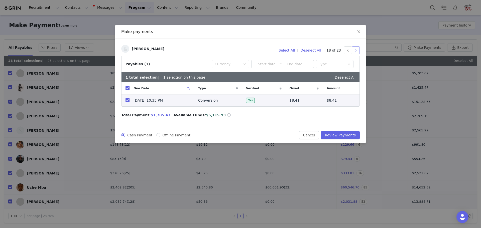
click at [354, 50] on button "button" at bounding box center [355, 50] width 8 height 8
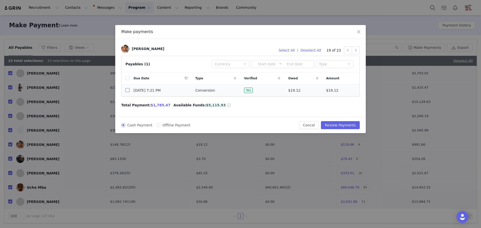
click at [126, 90] on input "checkbox" at bounding box center [127, 90] width 4 height 4
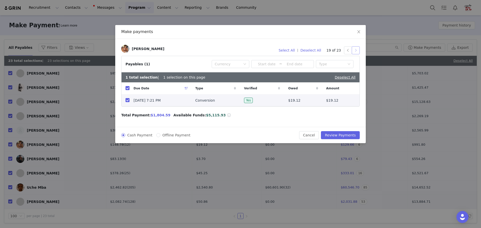
click at [355, 52] on button "button" at bounding box center [355, 50] width 8 height 8
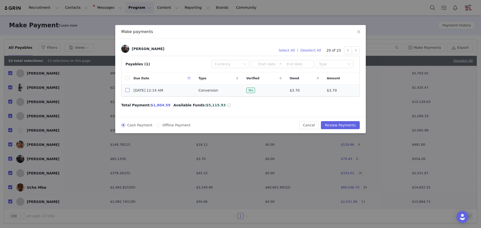
click at [128, 91] on input "checkbox" at bounding box center [127, 90] width 4 height 4
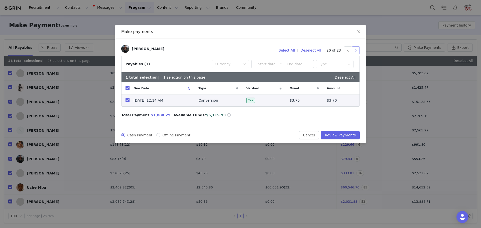
click at [357, 48] on button "button" at bounding box center [355, 50] width 8 height 8
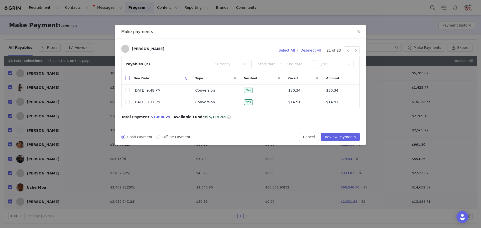
click at [127, 79] on input "checkbox" at bounding box center [127, 78] width 4 height 4
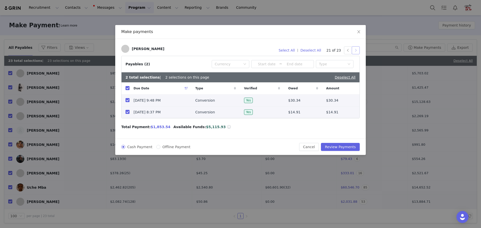
click at [357, 52] on button "button" at bounding box center [355, 50] width 8 height 8
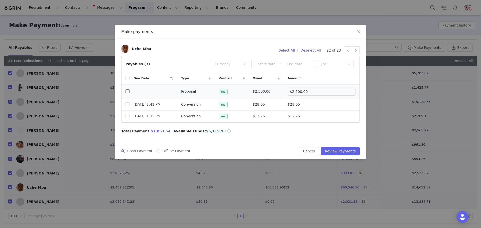
click at [129, 92] on input "checkbox" at bounding box center [127, 91] width 4 height 4
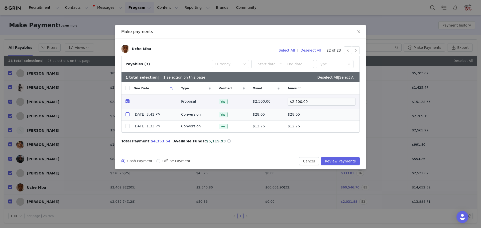
click at [129, 113] on input "checkbox" at bounding box center [127, 114] width 4 height 4
click at [356, 51] on button "button" at bounding box center [355, 50] width 8 height 8
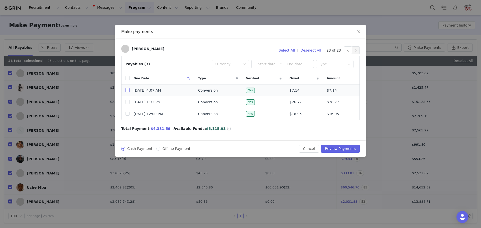
click at [128, 91] on input "checkbox" at bounding box center [127, 90] width 4 height 4
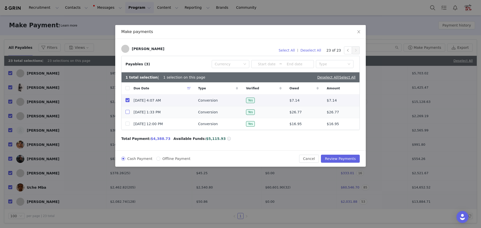
click at [127, 112] on input "checkbox" at bounding box center [127, 112] width 4 height 4
click at [340, 159] on button "Review Payments" at bounding box center [340, 159] width 39 height 8
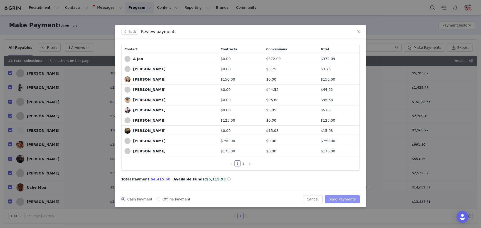
click at [350, 200] on button "Send Payments" at bounding box center [341, 199] width 35 height 8
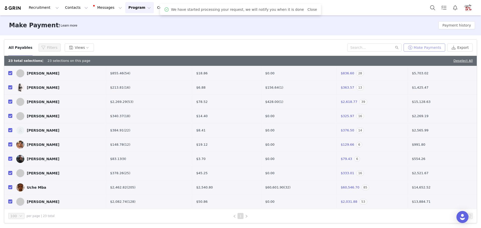
scroll to position [0, 0]
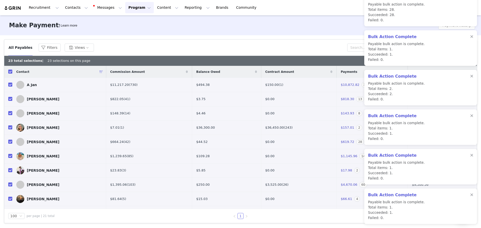
click at [125, 9] on button "Program Program" at bounding box center [139, 7] width 29 height 11
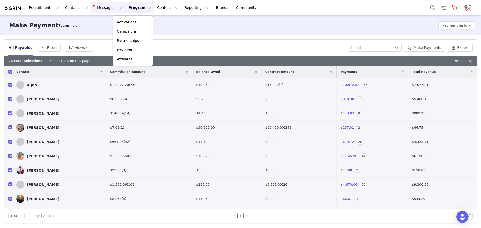
click at [94, 8] on button "Messages Messages" at bounding box center [108, 7] width 34 height 11
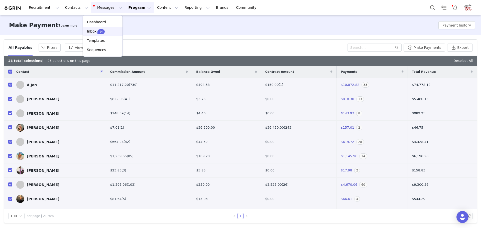
click at [100, 30] on p "14" at bounding box center [100, 32] width 3 height 4
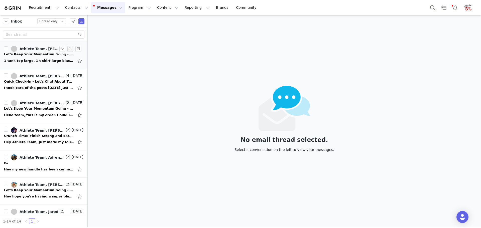
click at [30, 49] on div "Athlete Team, Elchin Ahmadov" at bounding box center [40, 49] width 40 height 4
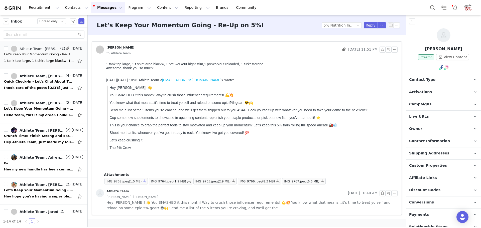
click at [141, 181] on button "button" at bounding box center [144, 181] width 6 height 6
click at [186, 182] on button "button" at bounding box center [189, 181] width 6 height 6
click at [230, 182] on button "button" at bounding box center [233, 181] width 6 height 6
click at [275, 180] on button "button" at bounding box center [278, 181] width 6 height 6
click at [319, 181] on button "button" at bounding box center [322, 181] width 6 height 6
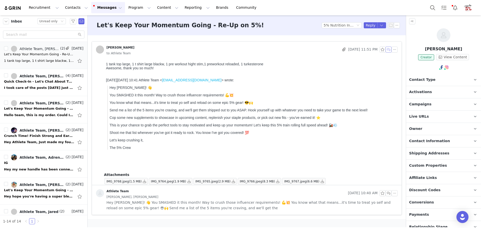
click at [389, 50] on button "button" at bounding box center [388, 50] width 6 height 6
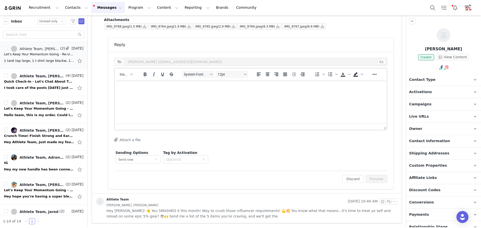
click at [197, 94] on html at bounding box center [251, 87] width 272 height 14
click at [375, 179] on button "Preview" at bounding box center [376, 179] width 22 height 8
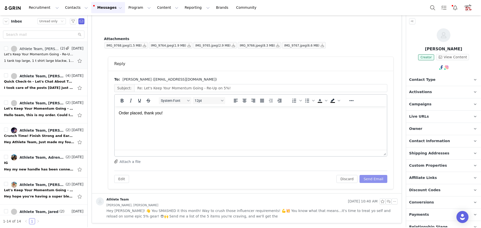
click at [375, 175] on button "Send Email" at bounding box center [373, 179] width 28 height 8
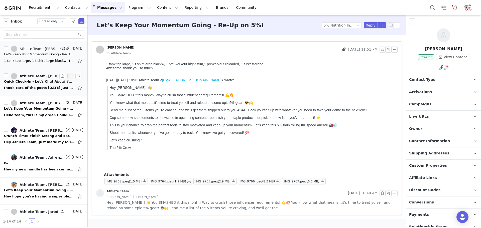
click at [36, 82] on div "Quick Check-In - Let's Chat About Those Posts!" at bounding box center [39, 81] width 70 height 5
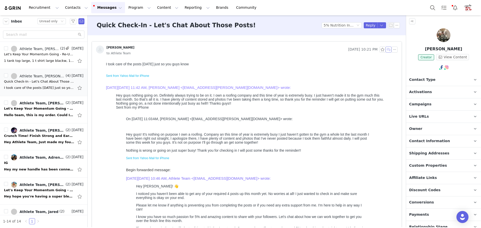
click at [386, 50] on button "button" at bounding box center [388, 50] width 6 height 6
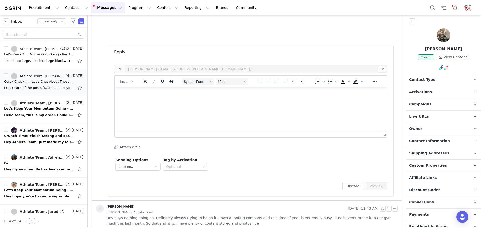
scroll to position [264, 0]
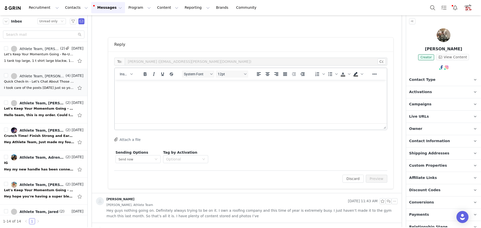
click at [242, 93] on html at bounding box center [251, 87] width 272 height 14
click at [384, 177] on div "To: Justin Wing (wing.justin@yahoo.com) Cc Cc: Insert System Font 12pt To open …" at bounding box center [250, 120] width 285 height 137
click at [379, 179] on button "Preview" at bounding box center [376, 179] width 22 height 8
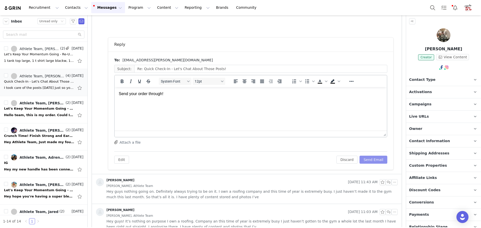
scroll to position [0, 0]
click at [372, 161] on button "Send Email" at bounding box center [373, 160] width 28 height 8
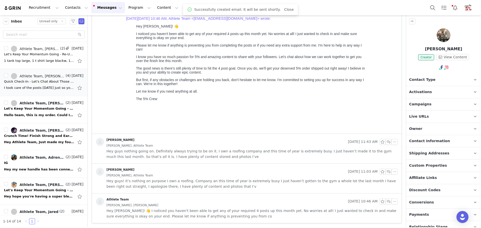
scroll to position [160, 0]
click at [36, 112] on div "Hello team, this is my order. Could I order 1 tactical backpack and 1 26 oz ins…" at bounding box center [43, 115] width 79 height 8
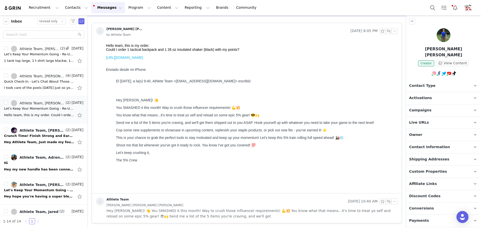
scroll to position [0, 0]
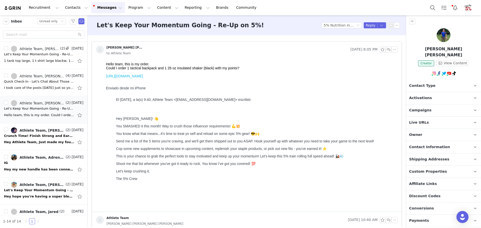
click at [143, 78] on link "https://5percentnutrition.com/checkouts/cn/hWN1JkhwCK7Q686JNJh7URTm/en-co?auto_…" at bounding box center [124, 76] width 37 height 4
click at [385, 48] on button "button" at bounding box center [388, 50] width 6 height 6
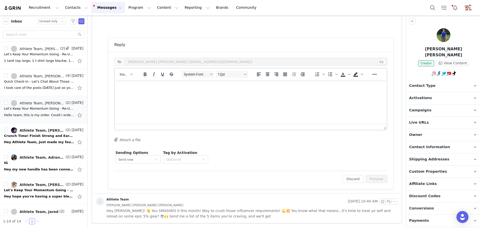
click at [167, 94] on html at bounding box center [251, 87] width 272 height 14
click at [371, 180] on button "Preview" at bounding box center [376, 179] width 22 height 8
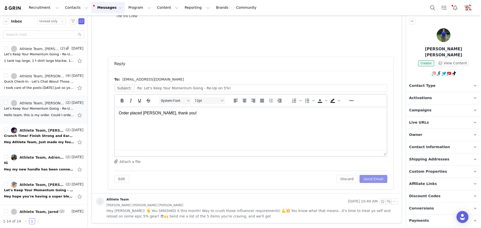
click at [371, 177] on button "Send Email" at bounding box center [373, 179] width 28 height 8
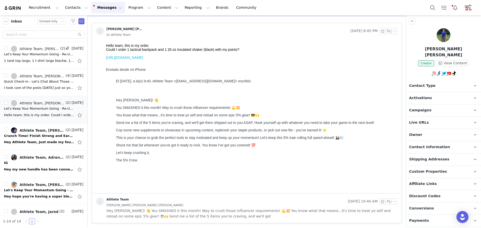
scroll to position [19, 0]
click at [34, 139] on div "Hey Athlete Team, Just made my fourth post of the month. Let me know when you’r…" at bounding box center [43, 142] width 79 height 8
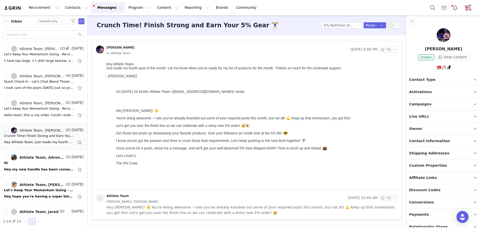
scroll to position [0, 0]
click at [436, 78] on link "@josephcabana_" at bounding box center [452, 78] width 40 height 4
click at [388, 50] on button "button" at bounding box center [388, 50] width 6 height 6
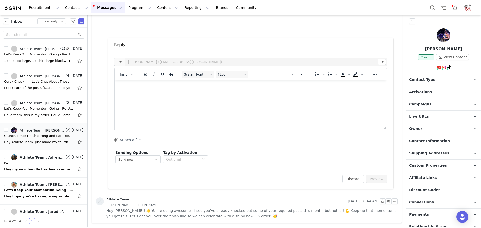
click at [165, 94] on html at bounding box center [251, 87] width 272 height 14
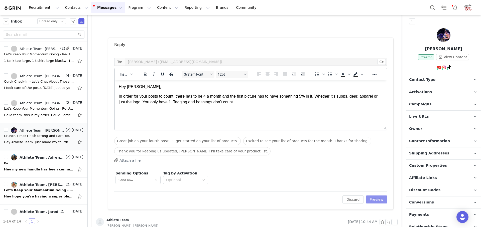
click at [375, 200] on button "Preview" at bounding box center [376, 200] width 22 height 8
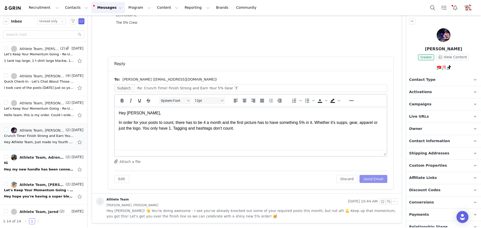
click at [371, 178] on button "Send Email" at bounding box center [373, 179] width 28 height 8
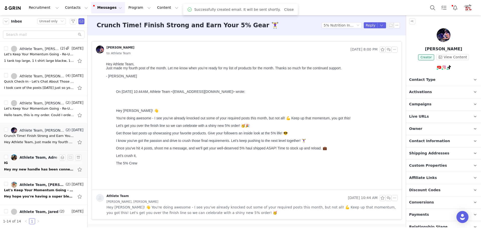
click at [28, 163] on div "IG" at bounding box center [43, 162] width 79 height 5
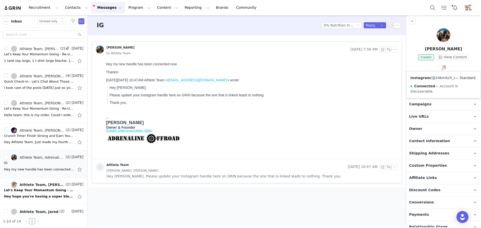
click at [442, 78] on link "@24kmitch_" at bounding box center [443, 78] width 22 height 4
click at [388, 49] on button "button" at bounding box center [388, 50] width 6 height 6
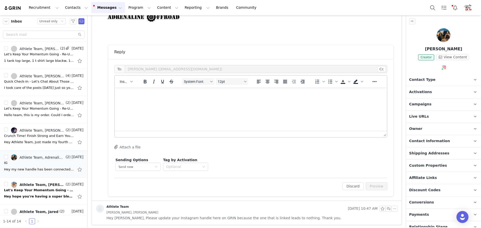
click at [212, 101] on html at bounding box center [251, 94] width 272 height 14
click at [385, 188] on div "To: Mitch Matthews (mitchel@adrenalineoffroadoutfitters.com) Cc Cc: Insert Syst…" at bounding box center [250, 127] width 285 height 137
click at [379, 188] on button "Preview" at bounding box center [376, 186] width 22 height 8
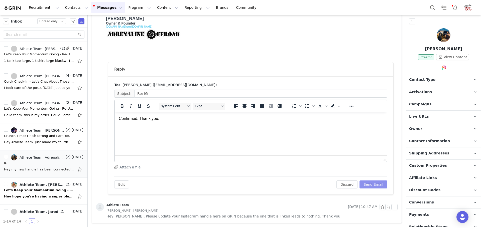
click at [376, 182] on button "Send Email" at bounding box center [373, 184] width 28 height 8
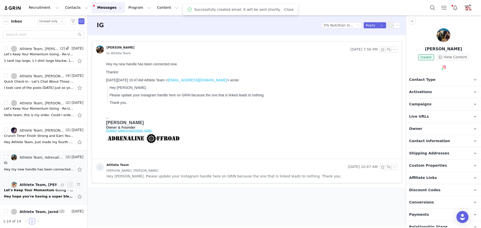
click at [33, 193] on div "Hey hope you're having a super blessed week! Thank you so much! I would love: R…" at bounding box center [43, 197] width 79 height 8
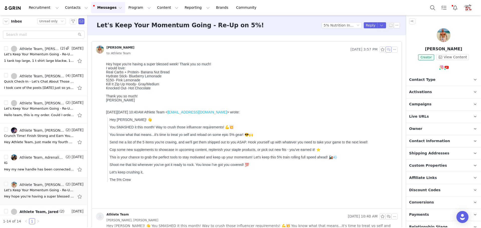
click at [386, 50] on button "button" at bounding box center [388, 50] width 6 height 6
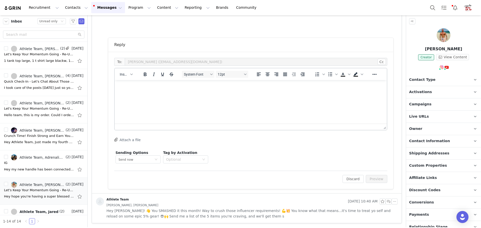
click at [195, 94] on html at bounding box center [251, 87] width 272 height 14
click at [371, 179] on button "Preview" at bounding box center [376, 179] width 22 height 8
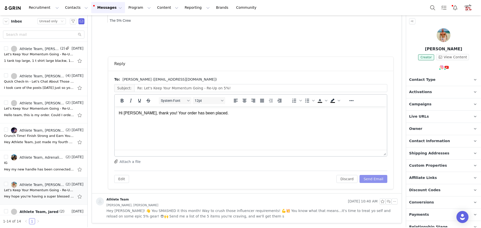
click at [374, 182] on button "Send Email" at bounding box center [373, 179] width 28 height 8
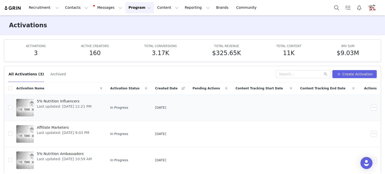
click at [64, 101] on span "5% Nutrition Influencers" at bounding box center [64, 101] width 55 height 5
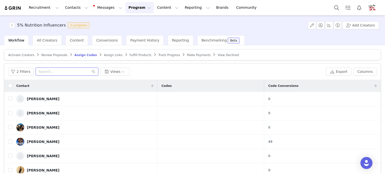
click at [68, 73] on input "text" at bounding box center [67, 72] width 63 height 8
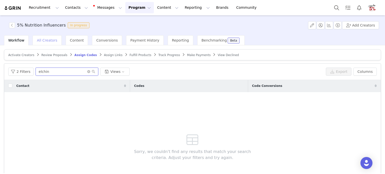
type input "elchin"
click at [47, 40] on span "All Creators" at bounding box center [47, 40] width 20 height 4
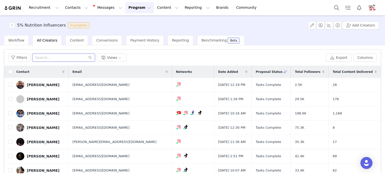
click at [56, 60] on input "text" at bounding box center [63, 58] width 63 height 8
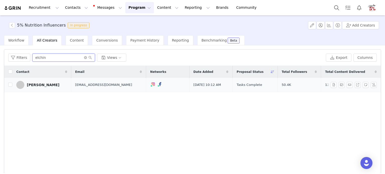
type input "elchin"
click at [45, 86] on div "[PERSON_NAME]" at bounding box center [43, 85] width 33 height 4
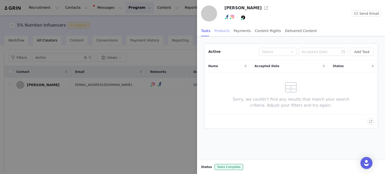
click at [217, 31] on div "Products" at bounding box center [221, 30] width 15 height 11
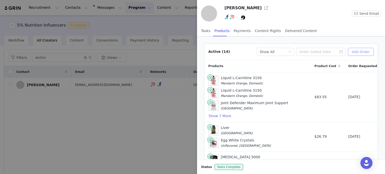
click at [357, 51] on button "Add Order" at bounding box center [360, 52] width 26 height 8
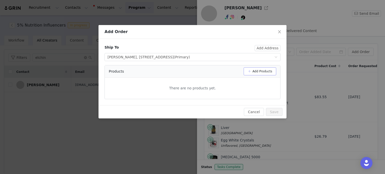
click at [255, 72] on button "Add Products" at bounding box center [259, 71] width 33 height 8
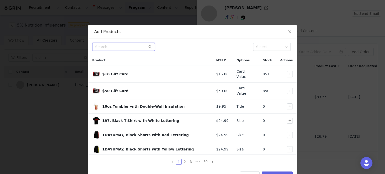
click at [130, 48] on input "text" at bounding box center [123, 47] width 63 height 8
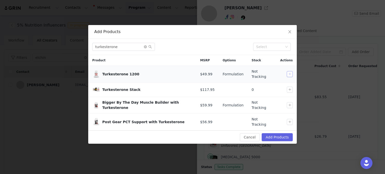
click at [289, 74] on button "button" at bounding box center [289, 74] width 6 height 6
drag, startPoint x: 127, startPoint y: 46, endPoint x: 58, endPoint y: 47, distance: 69.3
click at [58, 47] on div "Add Products turkesterone Select Product MSRP Options Stock Actions Turkesteron…" at bounding box center [192, 87] width 385 height 174
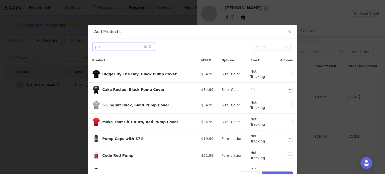
type input "p"
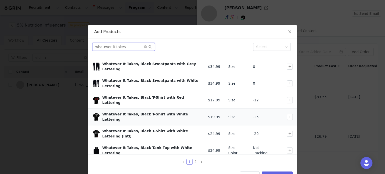
scroll to position [58, 0]
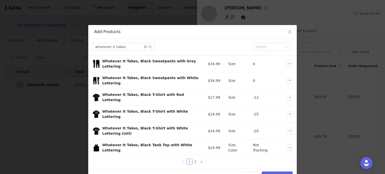
click at [193, 161] on link "2" at bounding box center [196, 162] width 6 height 6
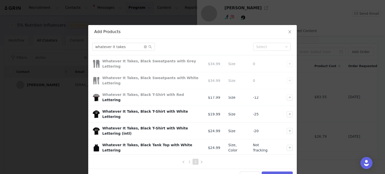
scroll to position [0, 0]
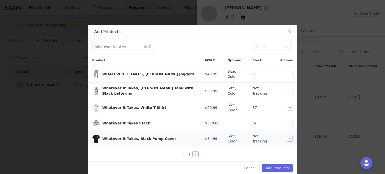
click at [289, 136] on button "button" at bounding box center [289, 139] width 6 height 6
drag, startPoint x: 127, startPoint y: 45, endPoint x: 71, endPoint y: 45, distance: 56.6
click at [72, 45] on div "Add Products whatever it takes Select Product MSRP Options Stock Actions WHATEV…" at bounding box center [192, 87] width 385 height 174
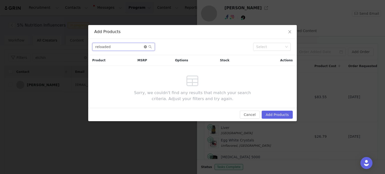
type input "reloaded"
click at [145, 47] on icon "icon: close-circle" at bounding box center [145, 46] width 3 height 3
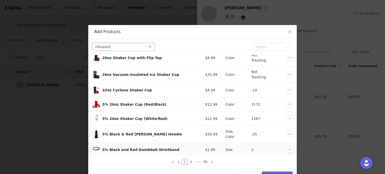
scroll to position [25, 0]
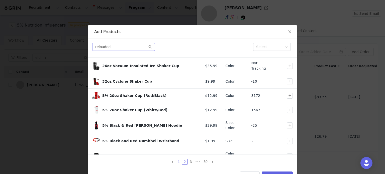
click at [176, 161] on link "1" at bounding box center [179, 162] width 6 height 6
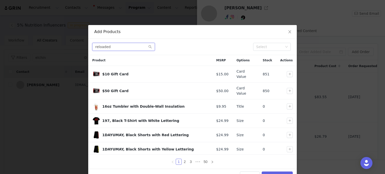
click at [113, 47] on input "reloaded" at bounding box center [123, 47] width 63 height 8
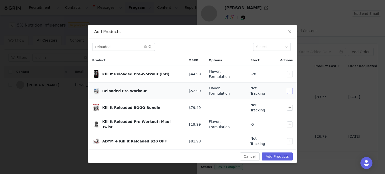
drag, startPoint x: 290, startPoint y: 86, endPoint x: 158, endPoint y: 68, distance: 133.5
click at [290, 88] on button "button" at bounding box center [289, 91] width 6 height 6
drag, startPoint x: 116, startPoint y: 48, endPoint x: 66, endPoint y: 47, distance: 49.3
click at [70, 46] on div "Add Products reloaded Select Product MSRP Options Stock Actions Kill It Reloade…" at bounding box center [192, 87] width 385 height 174
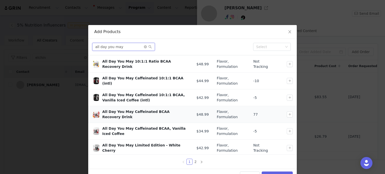
scroll to position [25, 0]
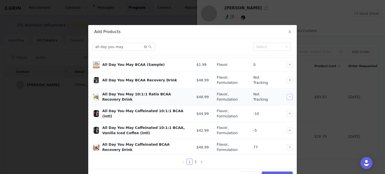
click at [286, 96] on button "button" at bounding box center [289, 97] width 6 height 6
drag, startPoint x: 127, startPoint y: 47, endPoint x: 84, endPoint y: 50, distance: 43.2
click at [88, 50] on div "all day you may Select" at bounding box center [192, 47] width 208 height 16
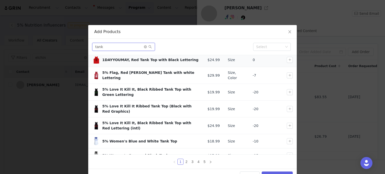
scroll to position [0, 0]
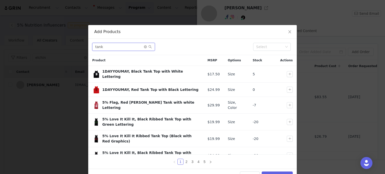
drag, startPoint x: 98, startPoint y: 47, endPoint x: 79, endPoint y: 46, distance: 19.4
click at [80, 46] on div "Add Products tank Select Product MSRP Options Stock Actions 1DAYYOUMAY, Black T…" at bounding box center [192, 87] width 385 height 174
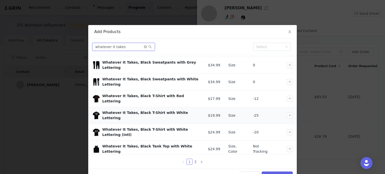
scroll to position [58, 0]
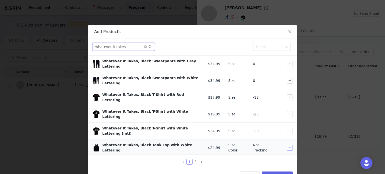
type input "whatever it takes"
click at [286, 145] on button "button" at bounding box center [289, 148] width 6 height 6
click at [280, 172] on button "Add Products" at bounding box center [276, 175] width 31 height 8
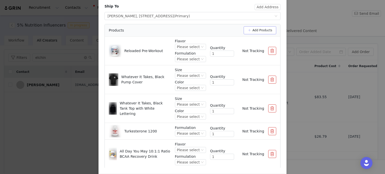
scroll to position [50, 0]
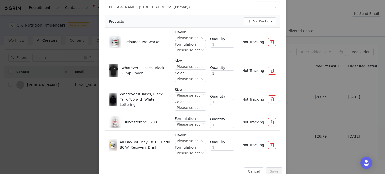
click at [192, 37] on div "Please select" at bounding box center [188, 38] width 23 height 6
click at [187, 65] on li "Blue Raspberry" at bounding box center [186, 63] width 28 height 8
click at [186, 49] on div "Please select" at bounding box center [184, 50] width 23 height 6
click at [185, 65] on li "US" at bounding box center [184, 67] width 31 height 8
click at [185, 68] on div "Please select" at bounding box center [188, 67] width 23 height 6
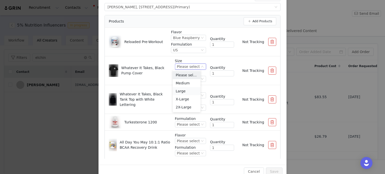
click at [185, 90] on li "Large" at bounding box center [186, 91] width 28 height 8
click at [185, 78] on div "Please select" at bounding box center [188, 79] width 23 height 6
click at [186, 97] on li "Black" at bounding box center [186, 95] width 28 height 8
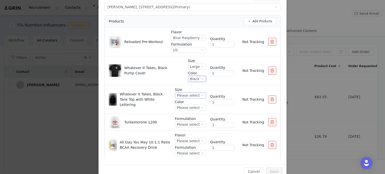
click at [186, 96] on div "Please select" at bounding box center [188, 96] width 23 height 6
click at [186, 120] on li "Large" at bounding box center [186, 120] width 28 height 8
click at [188, 110] on div "Please select" at bounding box center [190, 108] width 31 height 6
click at [186, 127] on li "Black" at bounding box center [186, 124] width 28 height 8
click at [187, 123] on div "Please select" at bounding box center [188, 125] width 23 height 6
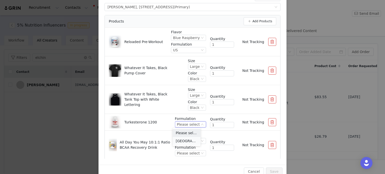
click at [184, 143] on li "USA" at bounding box center [186, 141] width 28 height 8
click at [186, 141] on div "Please select" at bounding box center [188, 141] width 23 height 6
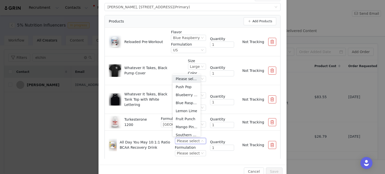
scroll to position [11, 0]
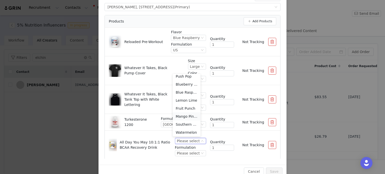
click at [186, 117] on li "Mango Pineapple" at bounding box center [186, 116] width 28 height 8
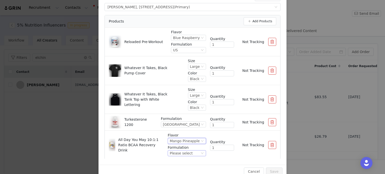
click at [189, 154] on div "Please select" at bounding box center [184, 153] width 30 height 6
click at [182, 145] on li "US" at bounding box center [182, 144] width 35 height 8
click at [275, 170] on button "Save" at bounding box center [274, 171] width 17 height 8
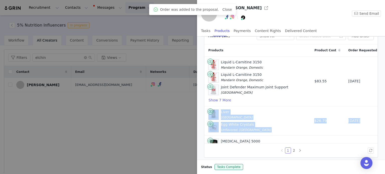
scroll to position [26, 0]
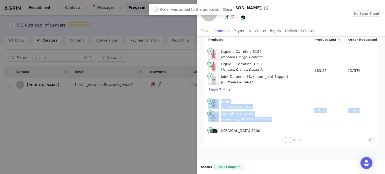
drag, startPoint x: 384, startPoint y: 79, endPoint x: 383, endPoint y: 120, distance: 41.3
click at [383, 120] on div "Active (15) Fulfillment Status Show All Add Order Products Product Cost Order R…" at bounding box center [291, 98] width 188 height 123
click at [293, 139] on link "2" at bounding box center [294, 140] width 6 height 6
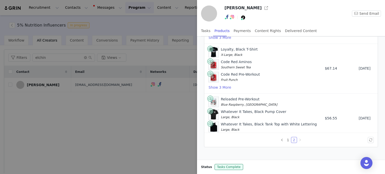
scroll to position [165, 0]
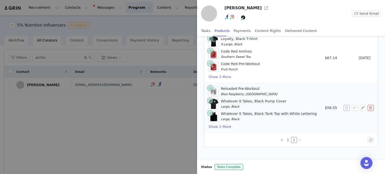
click at [343, 105] on button "button" at bounding box center [346, 108] width 6 height 6
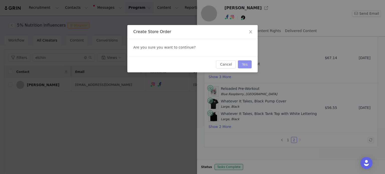
click at [248, 64] on button "Yes" at bounding box center [245, 64] width 14 height 8
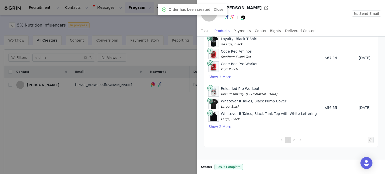
scroll to position [0, 0]
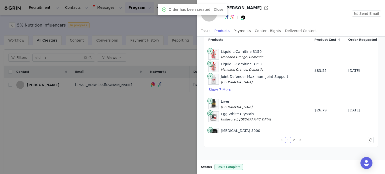
click at [172, 18] on div at bounding box center [192, 87] width 385 height 174
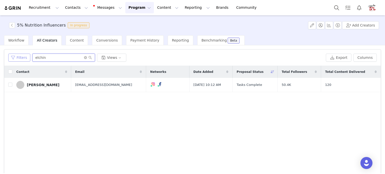
drag, startPoint x: 49, startPoint y: 54, endPoint x: 12, endPoint y: 54, distance: 37.3
click at [12, 54] on div "Filters elchin Views" at bounding box center [165, 58] width 315 height 8
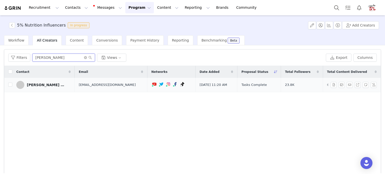
type input "juan"
click at [49, 86] on div "Juan pablo Zapata Vélez" at bounding box center [46, 85] width 38 height 4
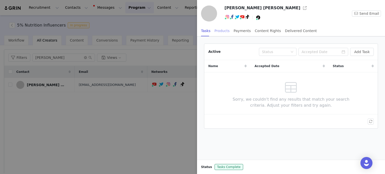
click at [219, 31] on div "Products" at bounding box center [221, 30] width 15 height 11
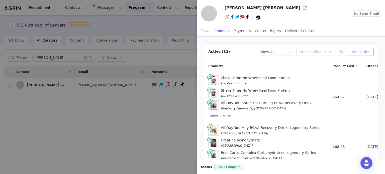
click at [358, 54] on button "Add Order" at bounding box center [360, 52] width 26 height 8
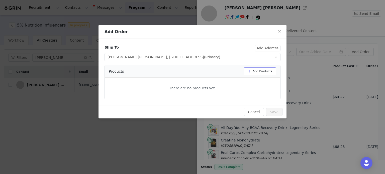
click at [264, 71] on button "Add Products" at bounding box center [259, 71] width 33 height 8
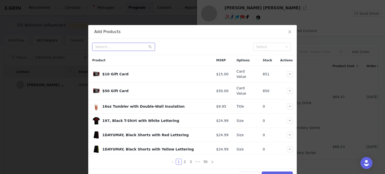
click at [119, 44] on input "text" at bounding box center [123, 47] width 63 height 8
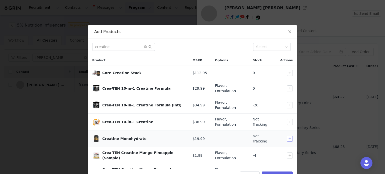
click at [286, 139] on button "button" at bounding box center [289, 139] width 6 height 6
drag, startPoint x: 113, startPoint y: 48, endPoint x: 61, endPoint y: 45, distance: 51.4
click at [62, 45] on div "Add Products creatine Select Product MSRP Options Stock Actions Core Creatine S…" at bounding box center [192, 87] width 385 height 174
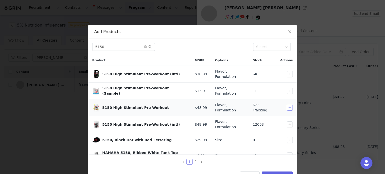
click at [286, 107] on button "button" at bounding box center [289, 108] width 6 height 6
drag, startPoint x: 109, startPoint y: 42, endPoint x: 95, endPoint y: 45, distance: 14.3
click at [95, 45] on div "5150 Select" at bounding box center [192, 47] width 208 height 16
drag, startPoint x: 108, startPoint y: 47, endPoint x: 73, endPoint y: 46, distance: 34.6
click at [73, 46] on div "Add Products 5150 Select Product MSRP Options Stock Actions 5150 High Stimulant…" at bounding box center [192, 87] width 385 height 174
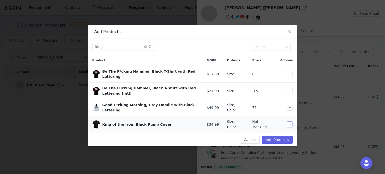
click at [289, 121] on button "button" at bounding box center [289, 124] width 6 height 6
drag, startPoint x: 104, startPoint y: 45, endPoint x: 78, endPoint y: 43, distance: 25.9
click at [83, 44] on div "Add Products king Select Product MSRP Options Stock Actions Be The F*cking Hamm…" at bounding box center [192, 87] width 385 height 174
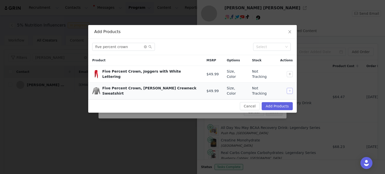
click at [289, 88] on button "button" at bounding box center [289, 91] width 6 height 6
drag, startPoint x: 108, startPoint y: 47, endPoint x: 71, endPoint y: 43, distance: 37.5
click at [78, 43] on div "Add Products five percent crown Select Product MSRP Options Stock Actions Five …" at bounding box center [192, 87] width 385 height 174
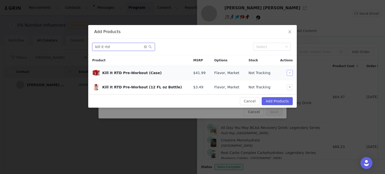
type input "kill it rtd"
click at [288, 73] on button "button" at bounding box center [289, 73] width 6 height 6
click at [278, 99] on button "Add Products" at bounding box center [276, 101] width 31 height 8
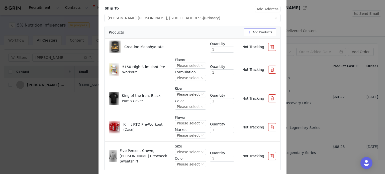
scroll to position [60, 0]
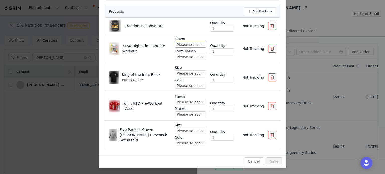
click at [188, 44] on div "Please select" at bounding box center [188, 45] width 23 height 6
click at [189, 93] on li "Tropical Rage" at bounding box center [186, 93] width 28 height 8
click at [187, 59] on div "Please select" at bounding box center [187, 57] width 23 height 6
click at [185, 73] on li "US" at bounding box center [185, 73] width 29 height 8
click at [185, 73] on div "Please select" at bounding box center [188, 74] width 23 height 6
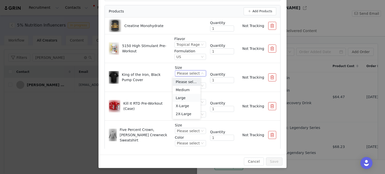
click at [186, 98] on li "Large" at bounding box center [186, 98] width 28 height 8
click at [185, 86] on div "Please select" at bounding box center [188, 86] width 23 height 6
click at [184, 102] on li "Black" at bounding box center [186, 102] width 28 height 8
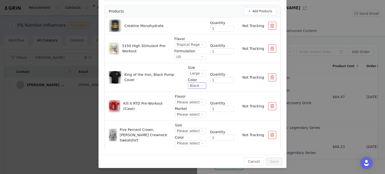
click at [184, 102] on div "Please select" at bounding box center [188, 102] width 23 height 6
click at [185, 127] on li "Wildberry" at bounding box center [186, 127] width 28 height 8
click at [184, 112] on div "Please select" at bounding box center [188, 115] width 23 height 6
click at [184, 129] on li "Domestic" at bounding box center [186, 131] width 28 height 8
click at [184, 131] on div "Please select" at bounding box center [188, 131] width 23 height 6
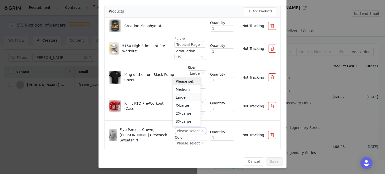
click at [184, 99] on li "Large" at bounding box center [186, 97] width 28 height 8
click at [182, 143] on div "Please select" at bounding box center [188, 143] width 23 height 6
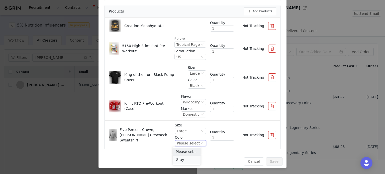
click at [183, 159] on li "Gray" at bounding box center [186, 160] width 28 height 8
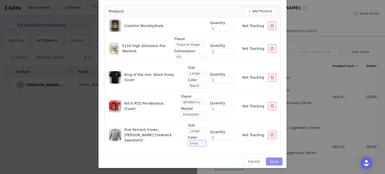
click at [270, 164] on button "Save" at bounding box center [274, 161] width 17 height 8
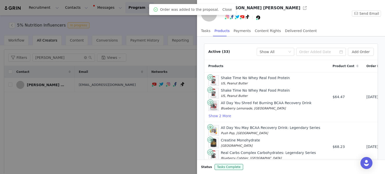
scroll to position [26, 0]
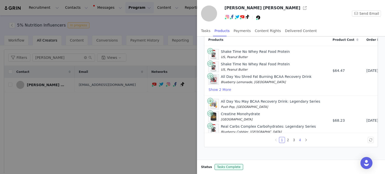
click at [298, 139] on link "4" at bounding box center [300, 140] width 6 height 6
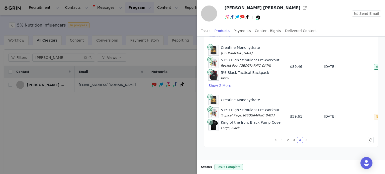
scroll to position [66, 0]
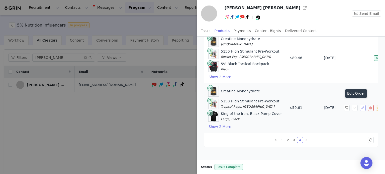
click at [359, 105] on button "button" at bounding box center [362, 108] width 6 height 6
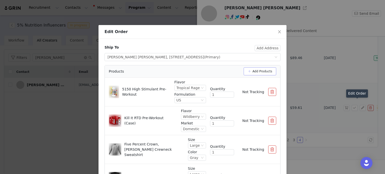
click at [259, 70] on button "Add Products" at bounding box center [259, 71] width 33 height 8
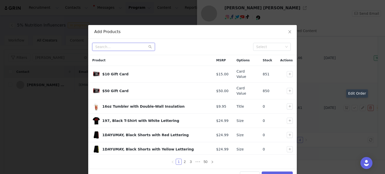
click at [110, 45] on input "text" at bounding box center [123, 47] width 63 height 8
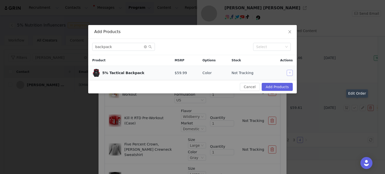
click at [290, 74] on button "button" at bounding box center [289, 73] width 6 height 6
drag, startPoint x: 129, startPoint y: 47, endPoint x: 71, endPoint y: 44, distance: 58.1
click at [72, 45] on div "Add Products backpack Select Product MSRP Options Stock Actions 5% Tactical Bac…" at bounding box center [192, 87] width 385 height 174
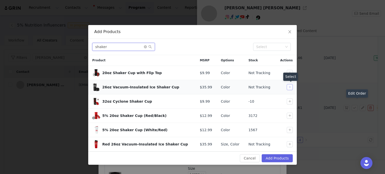
type input "shaker"
click at [291, 87] on button "button" at bounding box center [289, 87] width 6 height 6
click at [279, 157] on button "Add Products" at bounding box center [276, 158] width 31 height 8
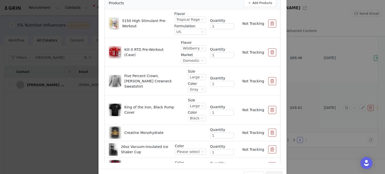
scroll to position [34, 0]
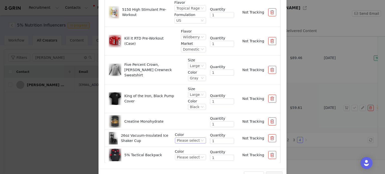
click at [187, 139] on div "Please select" at bounding box center [188, 141] width 23 height 6
click at [182, 157] on li "Black" at bounding box center [186, 157] width 28 height 8
click at [183, 156] on div "Please select" at bounding box center [188, 157] width 23 height 6
click at [186, 148] on li "Black" at bounding box center [186, 147] width 28 height 8
click at [270, 172] on button "Save" at bounding box center [274, 175] width 17 height 8
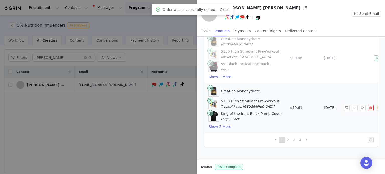
scroll to position [0, 0]
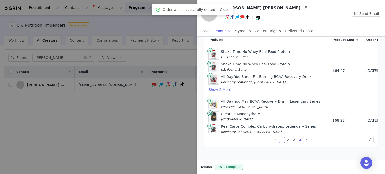
click at [298, 139] on link "4" at bounding box center [300, 140] width 6 height 6
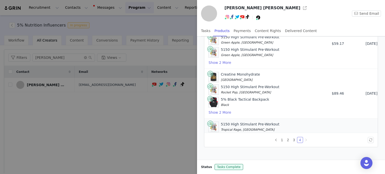
scroll to position [66, 0]
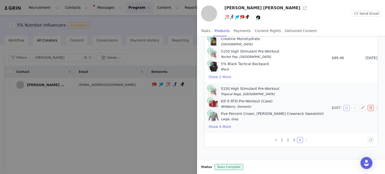
click at [343, 105] on button "button" at bounding box center [346, 108] width 6 height 6
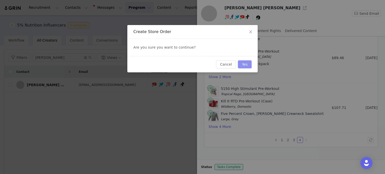
click at [244, 65] on button "Yes" at bounding box center [245, 64] width 14 height 8
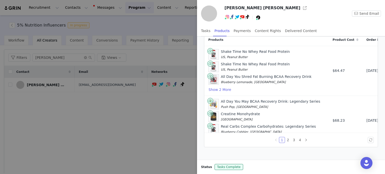
drag, startPoint x: 163, startPoint y: 21, endPoint x: 157, endPoint y: 24, distance: 7.2
click at [163, 21] on div at bounding box center [192, 87] width 385 height 174
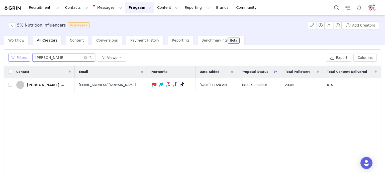
drag, startPoint x: 52, startPoint y: 57, endPoint x: 8, endPoint y: 58, distance: 44.1
click at [9, 58] on div "Filters juan Views" at bounding box center [165, 58] width 315 height 8
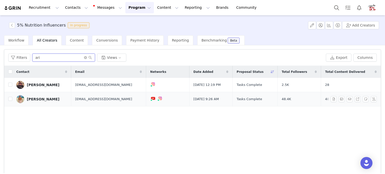
type input "ari"
click at [30, 99] on div "Ari Levin" at bounding box center [43, 99] width 33 height 4
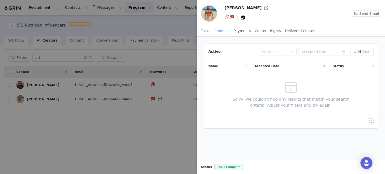
click at [216, 31] on div "Products" at bounding box center [221, 30] width 15 height 11
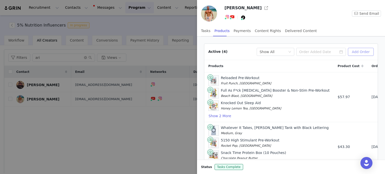
click at [367, 51] on button "Add Order" at bounding box center [360, 52] width 26 height 8
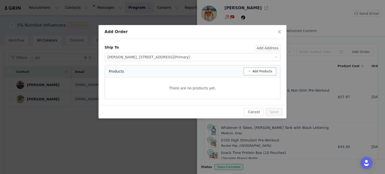
click at [262, 70] on button "Add Products" at bounding box center [259, 71] width 33 height 8
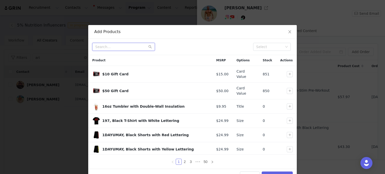
click at [126, 46] on input "text" at bounding box center [123, 47] width 63 height 8
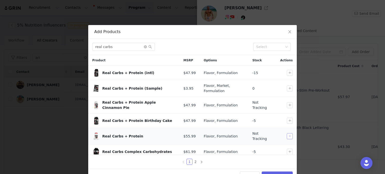
click at [286, 133] on button "button" at bounding box center [289, 136] width 6 height 6
drag, startPoint x: 120, startPoint y: 46, endPoint x: 77, endPoint y: 45, distance: 43.1
click at [77, 45] on div "Add Products real carbs Select Product MSRP Options Stock Actions Real Carbs + …" at bounding box center [192, 87] width 385 height 174
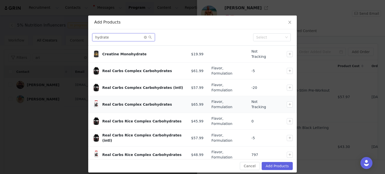
scroll to position [14, 0]
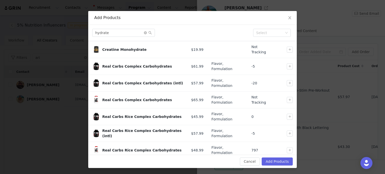
click at [286, 164] on button "button" at bounding box center [289, 167] width 6 height 6
drag, startPoint x: 116, startPoint y: 32, endPoint x: 68, endPoint y: 30, distance: 47.6
click at [71, 32] on div "Add Products hydrate Select Product MSRP Options Stock Actions Creatine Monohyd…" at bounding box center [192, 87] width 385 height 174
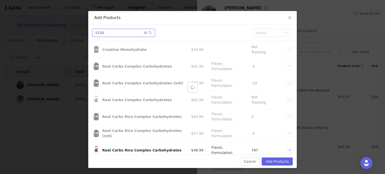
scroll to position [0, 0]
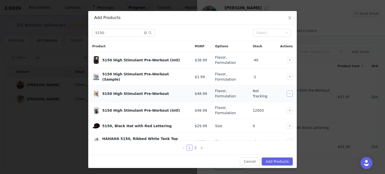
click at [286, 94] on button "button" at bounding box center [289, 94] width 6 height 6
drag, startPoint x: 106, startPoint y: 32, endPoint x: 70, endPoint y: 31, distance: 35.8
click at [70, 31] on div "Add Products 5150 Select Product MSRP Options Stock Actions 5150 High Stimulant…" at bounding box center [192, 87] width 385 height 174
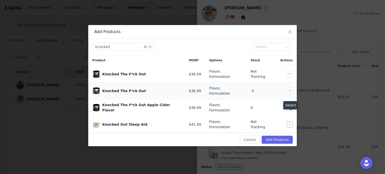
drag, startPoint x: 288, startPoint y: 116, endPoint x: 209, endPoint y: 86, distance: 85.3
click at [287, 121] on button "button" at bounding box center [289, 124] width 6 height 6
drag, startPoint x: 89, startPoint y: 46, endPoint x: 84, endPoint y: 45, distance: 5.1
click at [85, 45] on div "Add Products knocked Select Product MSRP Options Stock Actions Knocked The F*ck…" at bounding box center [192, 87] width 385 height 174
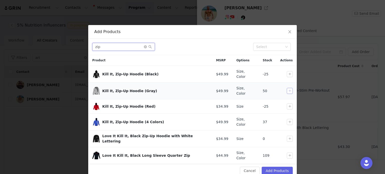
type input "zip"
click at [291, 88] on button "button" at bounding box center [289, 91] width 6 height 6
click at [278, 167] on button "Add Products" at bounding box center [276, 171] width 31 height 8
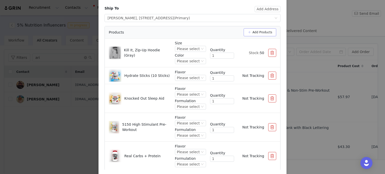
scroll to position [50, 0]
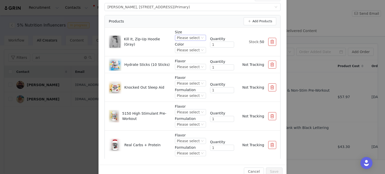
click at [193, 37] on div "Please select" at bounding box center [188, 38] width 23 height 6
click at [189, 55] on li "Medium" at bounding box center [186, 55] width 28 height 8
click at [189, 52] on div "Please select" at bounding box center [188, 50] width 23 height 6
click at [186, 69] on li "Gray" at bounding box center [186, 67] width 28 height 8
click at [185, 66] on div "Please select" at bounding box center [188, 67] width 23 height 6
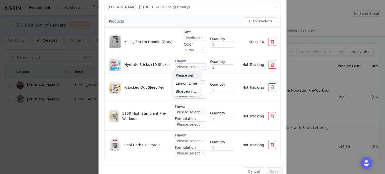
click at [187, 92] on li "Blueberry Lemonade" at bounding box center [186, 91] width 28 height 8
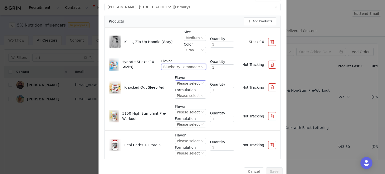
click at [187, 83] on div "Please select" at bounding box center [188, 84] width 23 height 6
click at [187, 107] on li "Hot Chocolate" at bounding box center [186, 108] width 28 height 8
click at [187, 96] on div "Please select" at bounding box center [186, 96] width 23 height 6
click at [185, 116] on li "US" at bounding box center [185, 112] width 30 height 8
click at [185, 112] on div "Please select" at bounding box center [188, 112] width 23 height 6
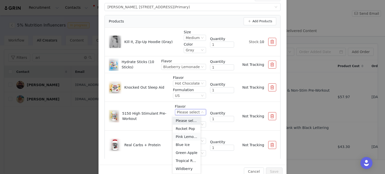
click at [186, 135] on li "Pink Lemonade" at bounding box center [186, 137] width 28 height 8
click at [186, 123] on div "Please select" at bounding box center [184, 125] width 23 height 6
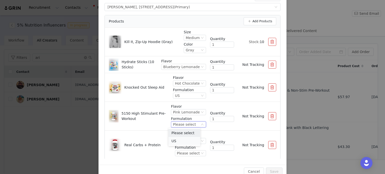
click at [183, 138] on li "US" at bounding box center [184, 141] width 32 height 8
click at [183, 141] on div "Please select" at bounding box center [188, 141] width 23 height 6
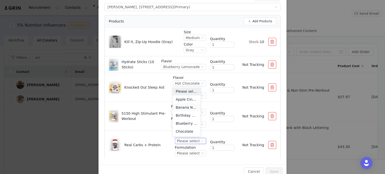
click at [185, 108] on li "Banana Nut Bread" at bounding box center [186, 107] width 28 height 8
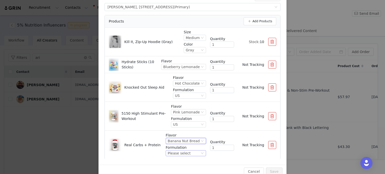
click at [185, 153] on div "Please select" at bounding box center [178, 153] width 23 height 6
click at [180, 143] on li "US" at bounding box center [182, 144] width 36 height 8
click at [269, 171] on button "Save" at bounding box center [274, 171] width 17 height 8
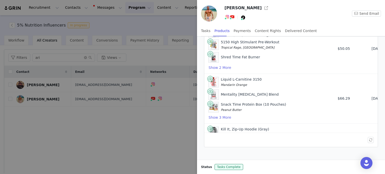
scroll to position [165, 0]
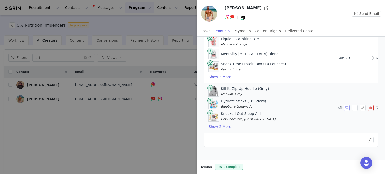
click at [343, 105] on button "button" at bounding box center [346, 108] width 6 height 6
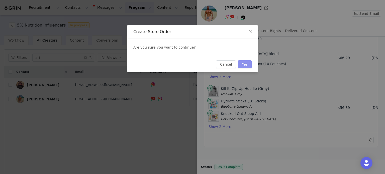
click at [246, 63] on button "Yes" at bounding box center [245, 64] width 14 height 8
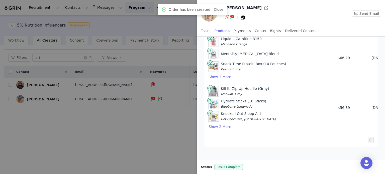
scroll to position [0, 0]
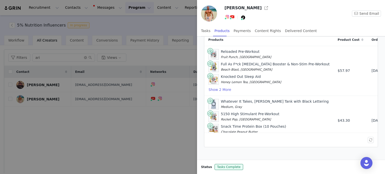
click at [153, 26] on div at bounding box center [192, 87] width 385 height 174
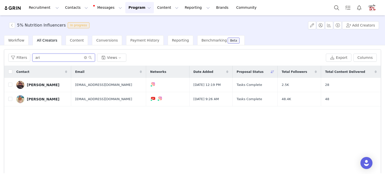
drag, startPoint x: 52, startPoint y: 58, endPoint x: -1, endPoint y: 51, distance: 53.8
click at [0, 51] on html "Recruitment Recruitment Creator Search Curated Lists Landing Pages Web Extensio…" at bounding box center [192, 87] width 385 height 174
type input "james"
click at [40, 85] on div "James Young-Walker" at bounding box center [43, 85] width 33 height 4
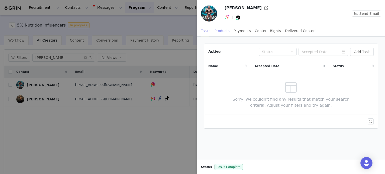
click at [221, 31] on div "Products" at bounding box center [221, 30] width 15 height 11
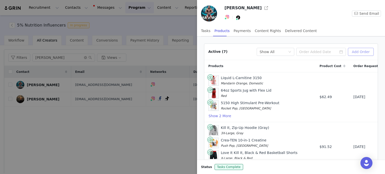
click at [361, 52] on button "Add Order" at bounding box center [360, 52] width 26 height 8
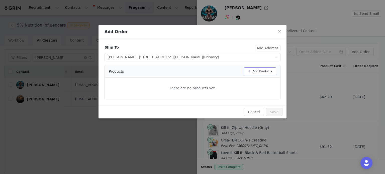
click at [264, 72] on button "Add Products" at bounding box center [259, 71] width 33 height 8
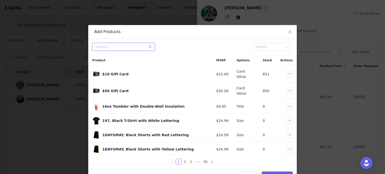
click at [119, 48] on input "text" at bounding box center [123, 47] width 63 height 8
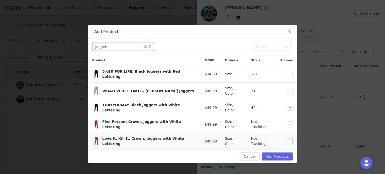
type input "joggers"
click at [288, 138] on button "button" at bounding box center [289, 141] width 6 height 6
drag, startPoint x: 114, startPoint y: 45, endPoint x: 68, endPoint y: 46, distance: 46.1
click at [69, 46] on div "Add Products joggers Select Product MSRP Options Stock Actions 5%ER FOR LIFE, B…" at bounding box center [192, 87] width 385 height 174
click at [289, 33] on icon "icon: close" at bounding box center [289, 32] width 4 height 4
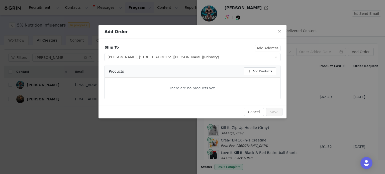
click at [144, 20] on div "Add Order Ship To Add Address Select shipping address james young-walker, 60 He…" at bounding box center [192, 87] width 385 height 174
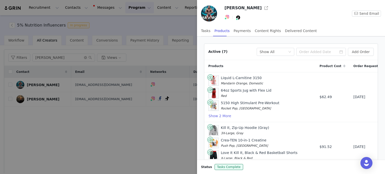
click at [172, 27] on div at bounding box center [192, 87] width 385 height 174
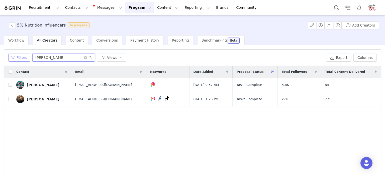
drag, startPoint x: 47, startPoint y: 57, endPoint x: 9, endPoint y: 57, distance: 38.6
click at [9, 57] on div "Filters james Views" at bounding box center [165, 58] width 315 height 8
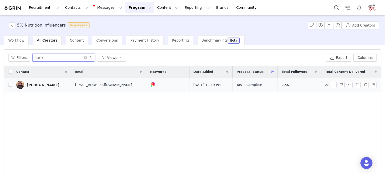
type input "tarik"
drag, startPoint x: 39, startPoint y: 87, endPoint x: 42, endPoint y: 85, distance: 3.3
click at [39, 87] on div "Tarik Grant" at bounding box center [43, 85] width 33 height 4
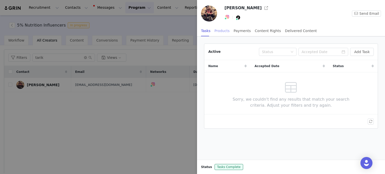
click at [217, 30] on div "Products" at bounding box center [221, 30] width 15 height 11
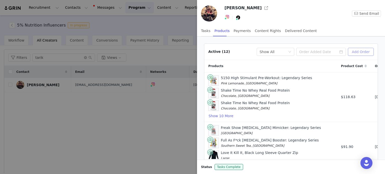
click at [355, 50] on button "Add Order" at bounding box center [360, 52] width 26 height 8
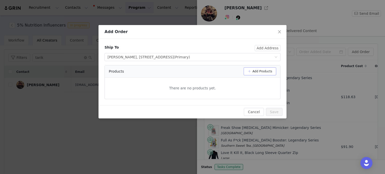
click at [273, 70] on button "Add Products" at bounding box center [259, 71] width 33 height 8
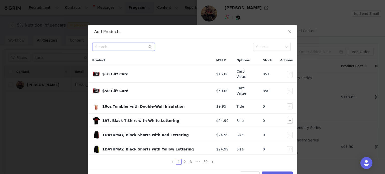
click at [112, 48] on input "text" at bounding box center [123, 47] width 63 height 8
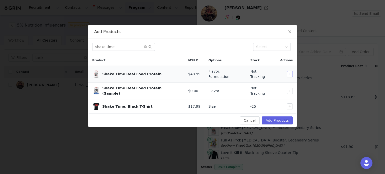
click at [289, 73] on button "button" at bounding box center [289, 74] width 6 height 6
drag, startPoint x: 121, startPoint y: 47, endPoint x: 74, endPoint y: 48, distance: 47.6
click at [74, 48] on div "Add Products shake time Select Product MSRP Options Stock Actions Shake Time Re…" at bounding box center [192, 87] width 385 height 174
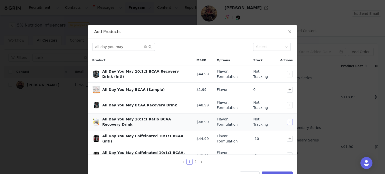
click at [286, 122] on button "button" at bounding box center [289, 122] width 6 height 6
drag, startPoint x: 128, startPoint y: 46, endPoint x: 64, endPoint y: 41, distance: 63.5
click at [65, 41] on div "Add Products all day you may Select Product MSRP Options Stock Actions All Day …" at bounding box center [192, 87] width 385 height 174
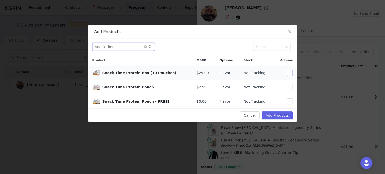
type input "snack time"
click at [288, 72] on button "button" at bounding box center [289, 73] width 6 height 6
click at [282, 114] on button "Add Products" at bounding box center [276, 115] width 31 height 8
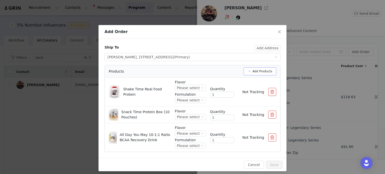
click at [267, 74] on button "Add Products" at bounding box center [259, 71] width 33 height 8
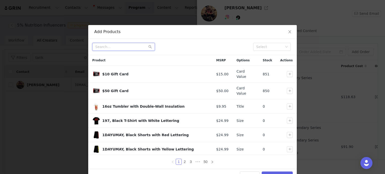
click at [111, 47] on input "text" at bounding box center [123, 47] width 63 height 8
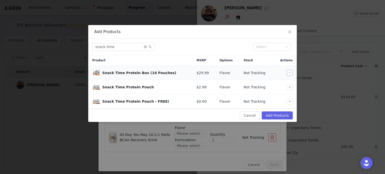
click at [289, 72] on button "button" at bounding box center [289, 73] width 6 height 6
drag, startPoint x: 121, startPoint y: 45, endPoint x: 69, endPoint y: 47, distance: 51.8
click at [69, 47] on div "Add Products snack time Select Product MSRP Options Stock Actions Snack Time Pr…" at bounding box center [192, 87] width 385 height 174
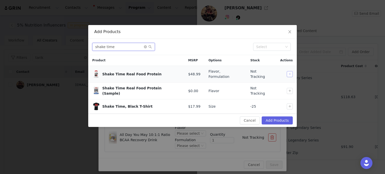
type input "shake time"
click at [288, 73] on button "button" at bounding box center [289, 74] width 6 height 6
click at [274, 116] on button "Add Products" at bounding box center [276, 120] width 31 height 8
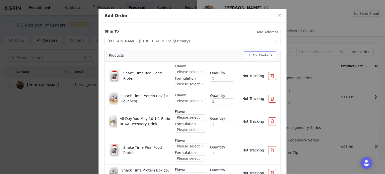
scroll to position [48, 0]
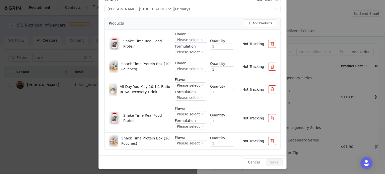
click at [193, 39] on div "Please select" at bounding box center [188, 40] width 23 height 6
click at [196, 73] on li "Birthday Cake" at bounding box center [190, 73] width 28 height 8
click at [194, 53] on div "Please select" at bounding box center [186, 52] width 23 height 6
click at [188, 69] on li "US" at bounding box center [189, 69] width 30 height 8
click at [188, 67] on div "Please select" at bounding box center [188, 69] width 23 height 6
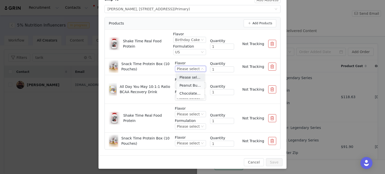
click at [190, 84] on li "Peanut Butter" at bounding box center [190, 85] width 28 height 8
click at [190, 79] on p "Flavor" at bounding box center [190, 79] width 31 height 5
click at [190, 85] on div "Please select" at bounding box center [188, 86] width 23 height 6
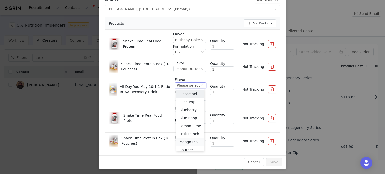
click at [188, 143] on li "Mango Pineapple" at bounding box center [190, 142] width 28 height 8
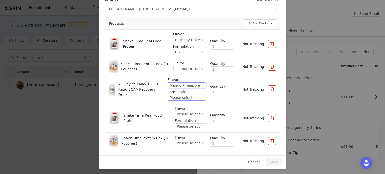
click at [187, 97] on div "Please select" at bounding box center [180, 98] width 23 height 6
click at [185, 114] on li "US" at bounding box center [185, 114] width 35 height 8
click at [185, 113] on div "Please select" at bounding box center [188, 114] width 23 height 6
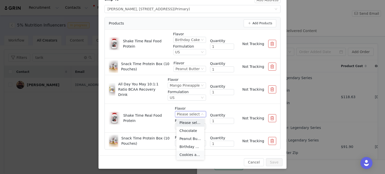
click at [186, 154] on li "Cookies and Cream" at bounding box center [190, 155] width 28 height 8
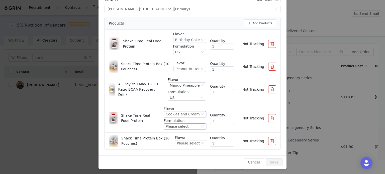
click at [189, 125] on div "Please select" at bounding box center [182, 127] width 34 height 6
click at [183, 143] on li "US" at bounding box center [185, 143] width 38 height 8
click at [184, 142] on div "Please select" at bounding box center [188, 143] width 23 height 6
click at [185, 166] on li "Chocolate Peanut Butter" at bounding box center [190, 167] width 28 height 8
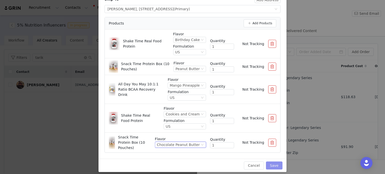
click at [274, 163] on button "Save" at bounding box center [274, 165] width 17 height 8
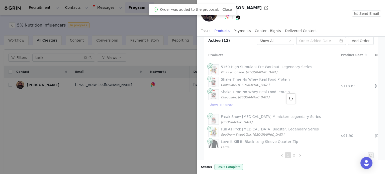
scroll to position [26, 0]
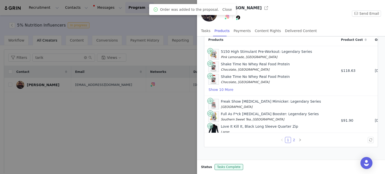
click at [292, 140] on link "2" at bounding box center [294, 140] width 6 height 6
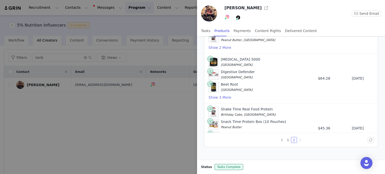
scroll to position [66, 0]
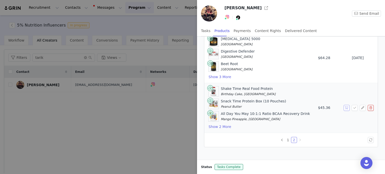
click at [343, 105] on button "button" at bounding box center [346, 108] width 6 height 6
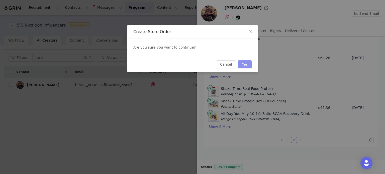
click at [246, 62] on button "Yes" at bounding box center [245, 64] width 14 height 8
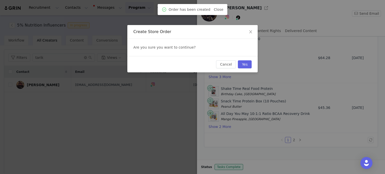
scroll to position [0, 0]
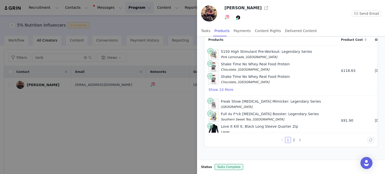
click at [90, 30] on div at bounding box center [192, 87] width 385 height 174
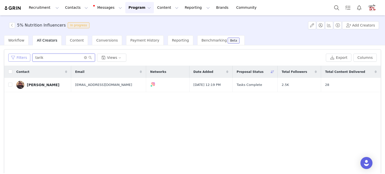
drag, startPoint x: 46, startPoint y: 58, endPoint x: 9, endPoint y: 57, distance: 37.6
click at [10, 57] on div "Filters tarik Views" at bounding box center [165, 58] width 315 height 8
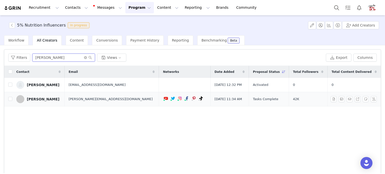
type input "steve"
click at [37, 100] on div "Steve Poynter" at bounding box center [43, 99] width 33 height 4
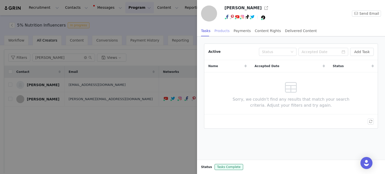
click at [214, 29] on div "Products" at bounding box center [221, 30] width 15 height 11
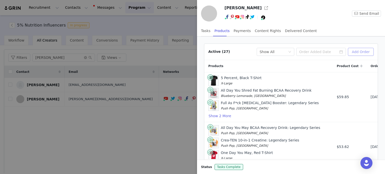
click at [360, 51] on button "Add Order" at bounding box center [360, 52] width 26 height 8
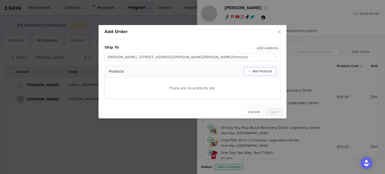
click at [260, 69] on button "Add Products" at bounding box center [259, 71] width 33 height 8
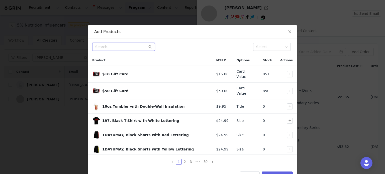
click at [119, 48] on input "text" at bounding box center [123, 47] width 63 height 8
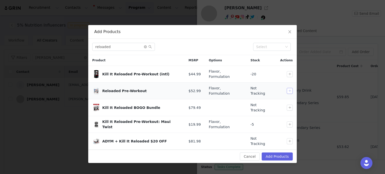
click at [289, 88] on button "button" at bounding box center [289, 91] width 6 height 6
drag, startPoint x: 118, startPoint y: 46, endPoint x: 77, endPoint y: 47, distance: 41.1
click at [77, 47] on div "Add Products reloaded Select Product MSRP Options Stock Actions Kill It Reloade…" at bounding box center [192, 87] width 385 height 174
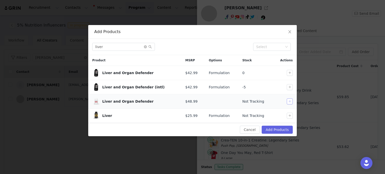
click at [291, 102] on button "button" at bounding box center [289, 101] width 6 height 6
drag, startPoint x: 102, startPoint y: 47, endPoint x: 72, endPoint y: 46, distance: 30.3
click at [73, 46] on div "Add Products liver Select Product MSRP Options Stock Actions Liver and Organ De…" at bounding box center [192, 87] width 385 height 174
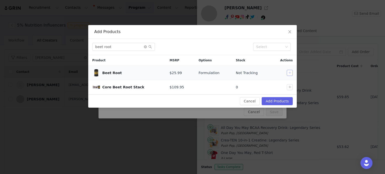
click at [290, 71] on button "button" at bounding box center [289, 73] width 6 height 6
drag, startPoint x: 107, startPoint y: 45, endPoint x: 78, endPoint y: 44, distance: 28.6
click at [78, 44] on div "Add Products beet root Select Product MSRP Options Stock Actions Beet Root $25.…" at bounding box center [192, 87] width 385 height 174
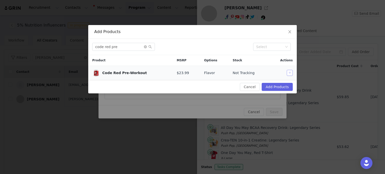
click at [289, 70] on button "button" at bounding box center [289, 73] width 6 height 6
drag, startPoint x: 127, startPoint y: 51, endPoint x: 82, endPoint y: 47, distance: 45.5
click at [82, 47] on div "Add Products code red pre Select Product MSRP Options Stock Actions Code Red Pr…" at bounding box center [192, 87] width 385 height 174
click at [129, 47] on input "code red pre" at bounding box center [123, 47] width 63 height 8
type input "c"
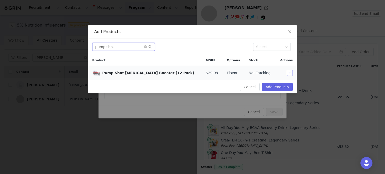
type input "pump shot"
click at [289, 72] on button "button" at bounding box center [289, 73] width 6 height 6
click at [283, 86] on button "Add Products" at bounding box center [276, 87] width 31 height 8
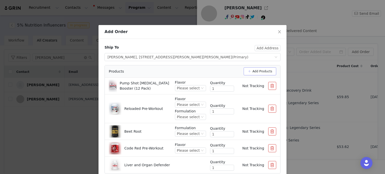
scroll to position [24, 0]
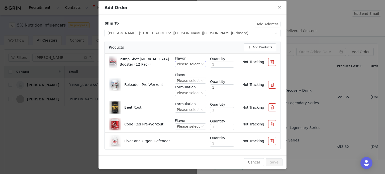
click at [198, 63] on div "Please select" at bounding box center [190, 64] width 31 height 6
click at [189, 81] on li "Tropical Punch" at bounding box center [190, 81] width 28 height 8
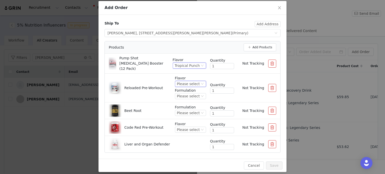
click at [189, 81] on div "Please select" at bounding box center [188, 84] width 23 height 6
click at [189, 96] on li "Frostbite" at bounding box center [190, 97] width 28 height 8
click at [189, 93] on div "Please select" at bounding box center [181, 96] width 23 height 6
click at [189, 110] on li "US" at bounding box center [190, 109] width 28 height 8
click at [189, 110] on div "Please select" at bounding box center [188, 113] width 23 height 6
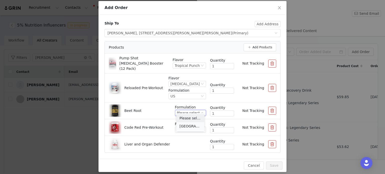
click at [189, 125] on li "USA" at bounding box center [190, 126] width 28 height 8
click at [190, 127] on div "Please select" at bounding box center [188, 130] width 23 height 6
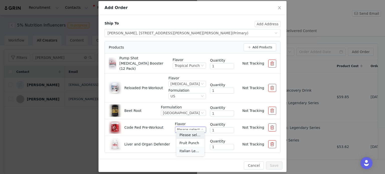
click at [190, 150] on li "Italian Lemon Ice" at bounding box center [190, 151] width 28 height 8
click at [270, 161] on button "Save" at bounding box center [274, 165] width 17 height 8
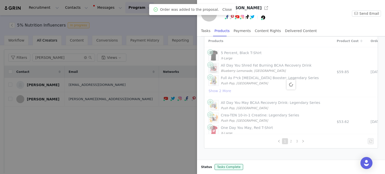
scroll to position [26, 0]
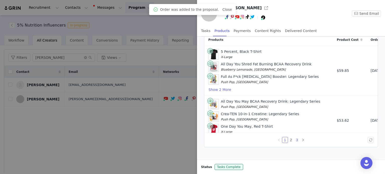
click at [295, 139] on link "3" at bounding box center [297, 140] width 6 height 6
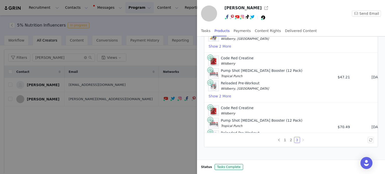
scroll to position [315, 0]
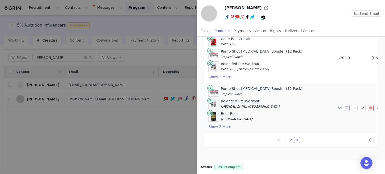
click at [343, 105] on button "button" at bounding box center [346, 108] width 6 height 6
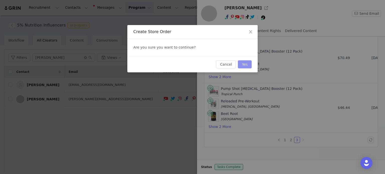
click at [248, 65] on button "Yes" at bounding box center [245, 64] width 14 height 8
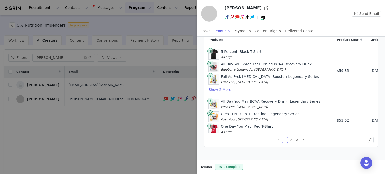
click at [120, 24] on div at bounding box center [192, 87] width 385 height 174
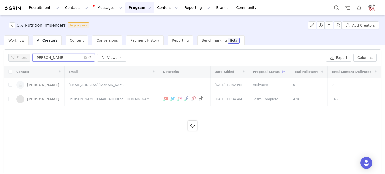
drag, startPoint x: 56, startPoint y: 56, endPoint x: 19, endPoint y: 61, distance: 36.8
click at [20, 61] on div "Filters steve Views" at bounding box center [165, 58] width 315 height 8
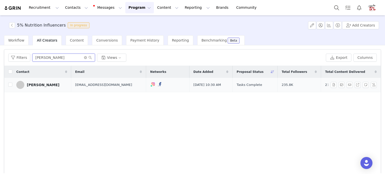
type input "mary"
click at [34, 84] on div "Maryalyce dammann" at bounding box center [43, 85] width 33 height 4
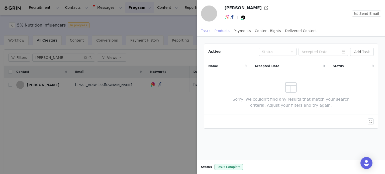
click at [221, 31] on div "Products" at bounding box center [221, 30] width 15 height 11
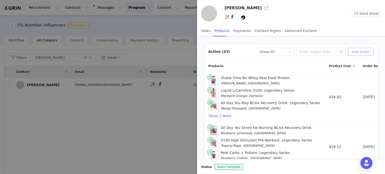
click at [359, 51] on button "Add Order" at bounding box center [360, 52] width 26 height 8
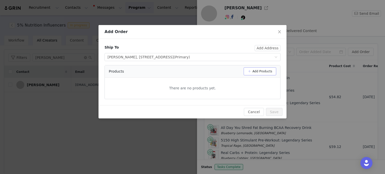
click at [257, 72] on button "Add Products" at bounding box center [259, 71] width 33 height 8
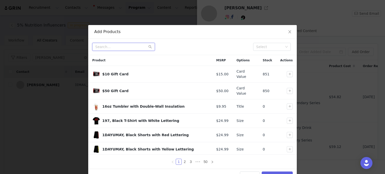
click at [118, 49] on input "text" at bounding box center [123, 47] width 63 height 8
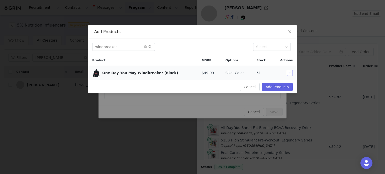
drag, startPoint x: 288, startPoint y: 74, endPoint x: 265, endPoint y: 72, distance: 23.2
click at [288, 74] on button "button" at bounding box center [289, 73] width 6 height 6
drag, startPoint x: 123, startPoint y: 47, endPoint x: 80, endPoint y: 48, distance: 42.6
click at [81, 48] on div "Add Products windbreaker Select Product MSRP Options Stock Actions One Day You …" at bounding box center [192, 87] width 385 height 174
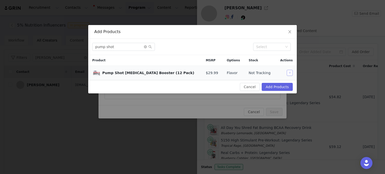
click at [290, 71] on button "button" at bounding box center [289, 73] width 6 height 6
drag, startPoint x: 127, startPoint y: 47, endPoint x: 57, endPoint y: 44, distance: 69.6
click at [59, 45] on div "Add Products pump shot Select Product MSRP Options Stock Actions Pump Shot Nitr…" at bounding box center [192, 87] width 385 height 174
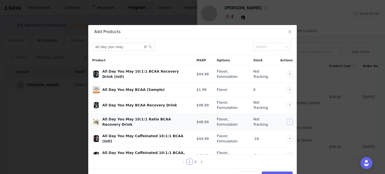
click at [286, 121] on button "button" at bounding box center [289, 122] width 6 height 6
drag, startPoint x: 128, startPoint y: 48, endPoint x: 73, endPoint y: 46, distance: 55.9
click at [73, 46] on div "Add Products all day you may Select Product MSRP Options Stock Actions All Day …" at bounding box center [192, 87] width 385 height 174
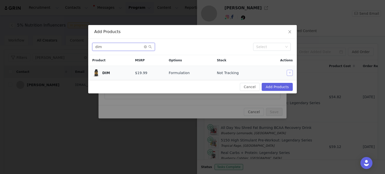
type input "dim"
click at [289, 75] on button "button" at bounding box center [289, 73] width 6 height 6
click at [284, 85] on button "Add Products" at bounding box center [276, 87] width 31 height 8
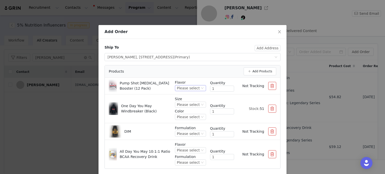
click at [192, 86] on div "Please select" at bounding box center [188, 88] width 23 height 6
drag, startPoint x: 190, startPoint y: 106, endPoint x: 194, endPoint y: 103, distance: 5.2
click at [190, 106] on li "Tropical Punch" at bounding box center [190, 105] width 28 height 8
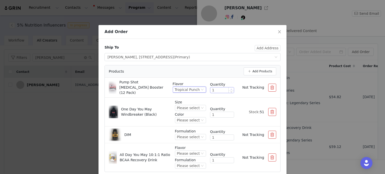
click at [230, 88] on icon "icon: up" at bounding box center [231, 89] width 2 height 2
click at [182, 105] on div "Please select" at bounding box center [188, 108] width 23 height 6
click at [186, 119] on li "Medium" at bounding box center [190, 121] width 28 height 8
click at [187, 117] on div "Please select" at bounding box center [188, 120] width 23 height 6
click at [188, 135] on li "Black" at bounding box center [190, 134] width 28 height 8
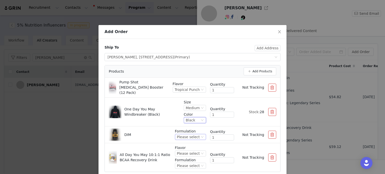
click at [188, 134] on div "Please select" at bounding box center [188, 137] width 23 height 6
click at [189, 149] on li "USA" at bounding box center [190, 150] width 28 height 8
click at [188, 151] on div "Please select" at bounding box center [188, 154] width 23 height 6
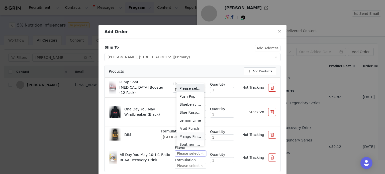
scroll to position [3, 0]
click at [188, 119] on li "Lemon Lime" at bounding box center [190, 118] width 28 height 8
click at [190, 163] on div "Please select" at bounding box center [188, 166] width 23 height 6
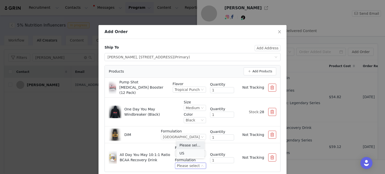
click at [190, 153] on li "US" at bounding box center [190, 153] width 28 height 8
click at [215, 145] on div "Flavor Lemon Lime Formulation US Quantity 1 Not Tracking" at bounding box center [226, 157] width 100 height 25
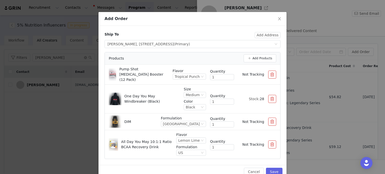
scroll to position [20, 0]
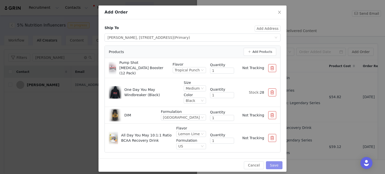
click at [275, 163] on button "Save" at bounding box center [274, 165] width 17 height 8
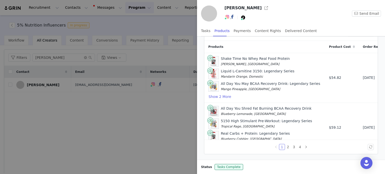
scroll to position [26, 0]
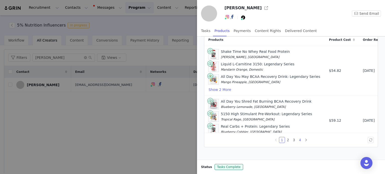
click at [297, 138] on link "4" at bounding box center [300, 140] width 6 height 6
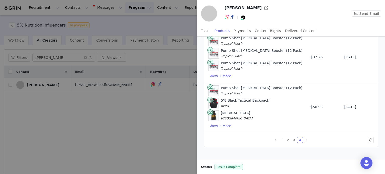
scroll to position [116, 0]
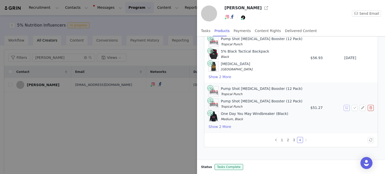
click at [343, 105] on button "button" at bounding box center [346, 108] width 6 height 6
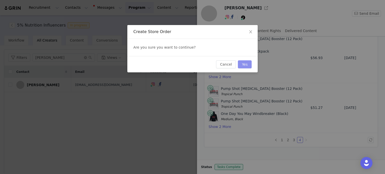
click at [246, 64] on button "Yes" at bounding box center [245, 64] width 14 height 8
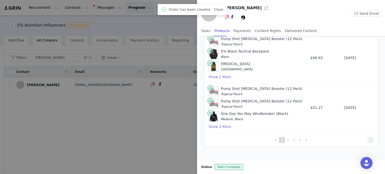
scroll to position [0, 0]
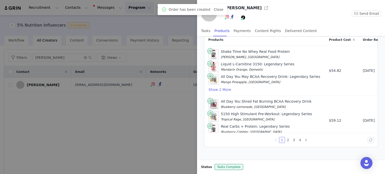
click at [158, 26] on div at bounding box center [192, 87] width 385 height 174
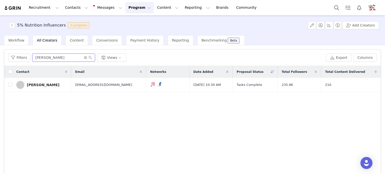
drag, startPoint x: 48, startPoint y: 58, endPoint x: 1, endPoint y: 56, distance: 47.6
click at [0, 57] on div "Filters Filter Logic And Or Date Added ~ Proposal Status Select Owner Select Co…" at bounding box center [192, 109] width 385 height 128
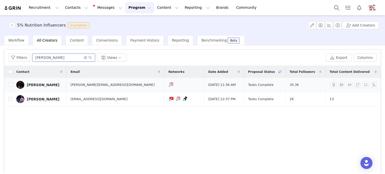
type input "joseph"
click at [41, 84] on div "Joseph Urie" at bounding box center [43, 85] width 33 height 4
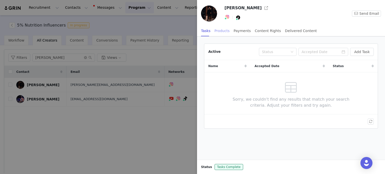
click at [220, 31] on div "Products" at bounding box center [221, 30] width 15 height 11
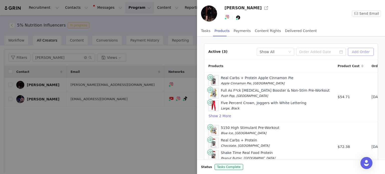
click at [361, 52] on button "Add Order" at bounding box center [360, 52] width 26 height 8
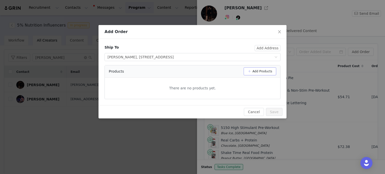
click at [269, 71] on button "Add Products" at bounding box center [259, 71] width 33 height 8
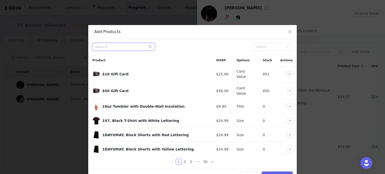
click at [123, 45] on input "text" at bounding box center [123, 47] width 63 height 8
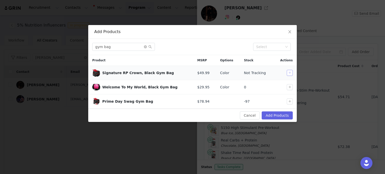
click at [290, 74] on button "button" at bounding box center [289, 73] width 6 height 6
drag, startPoint x: 113, startPoint y: 46, endPoint x: 75, endPoint y: 46, distance: 38.1
click at [76, 46] on div "Add Products gym bag Select Product MSRP Options Stock Actions Signature RP Cro…" at bounding box center [192, 87] width 385 height 174
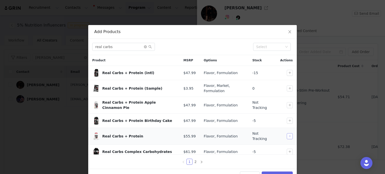
click at [286, 133] on button "button" at bounding box center [289, 136] width 6 height 6
drag, startPoint x: 116, startPoint y: 47, endPoint x: 66, endPoint y: 43, distance: 50.3
click at [66, 43] on div "Add Products real carbs Select Product MSRP Options Stock Actions Real Carbs + …" at bounding box center [192, 87] width 385 height 174
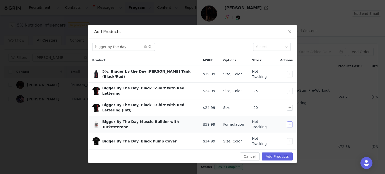
click at [288, 121] on button "button" at bounding box center [289, 124] width 6 height 6
drag, startPoint x: 121, startPoint y: 46, endPoint x: 83, endPoint y: 46, distance: 37.8
click at [83, 46] on div "Add Products bigger by the day Select Product MSRP Options Stock Actions 5%, Bi…" at bounding box center [192, 87] width 385 height 174
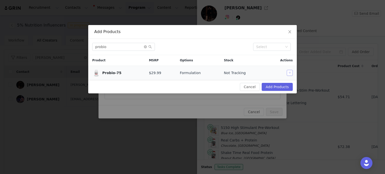
drag, startPoint x: 291, startPoint y: 73, endPoint x: 274, endPoint y: 71, distance: 17.1
click at [291, 73] on button "button" at bounding box center [289, 73] width 6 height 6
drag, startPoint x: 111, startPoint y: 49, endPoint x: 79, endPoint y: 45, distance: 32.7
click at [79, 45] on div "Add Products probio Select Product MSRP Options Stock Actions Probio-75 $29.99 …" at bounding box center [192, 87] width 385 height 174
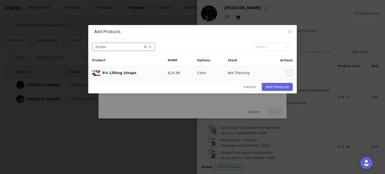
type input "straps"
click at [289, 73] on button "button" at bounding box center [289, 73] width 6 height 6
click at [283, 85] on button "Add Products" at bounding box center [276, 87] width 31 height 8
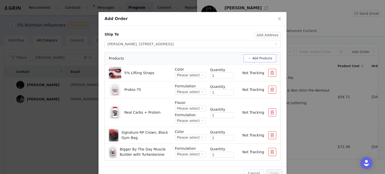
scroll to position [24, 0]
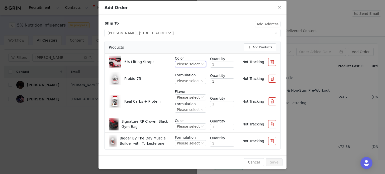
click at [186, 64] on div "Please select" at bounding box center [188, 64] width 23 height 6
click at [186, 81] on li "Red White and Black" at bounding box center [190, 81] width 28 height 8
click at [186, 81] on div "Please select" at bounding box center [188, 81] width 23 height 6
click at [189, 97] on li "USA" at bounding box center [190, 97] width 28 height 8
click at [189, 97] on div "Please select" at bounding box center [188, 98] width 23 height 6
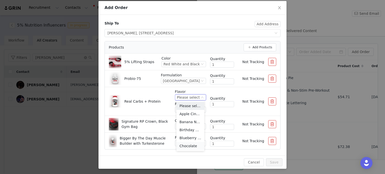
click at [194, 147] on li "Chocolate" at bounding box center [190, 146] width 28 height 8
click at [194, 108] on div "Please select" at bounding box center [188, 110] width 23 height 6
click at [193, 129] on li "US" at bounding box center [190, 126] width 28 height 8
click at [193, 125] on div "Please select" at bounding box center [188, 127] width 23 height 6
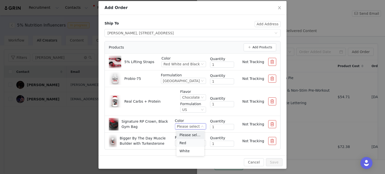
click at [188, 141] on li "Red" at bounding box center [190, 143] width 28 height 8
click at [189, 142] on div "Please select" at bounding box center [188, 143] width 23 height 6
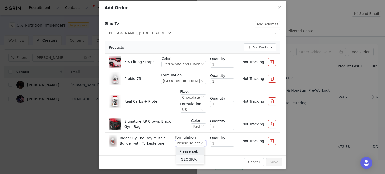
click at [185, 159] on li "USA" at bounding box center [190, 159] width 28 height 8
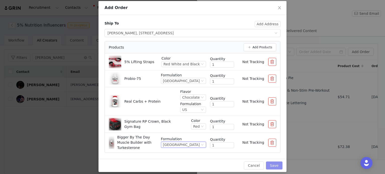
click at [266, 162] on button "Save" at bounding box center [274, 165] width 17 height 8
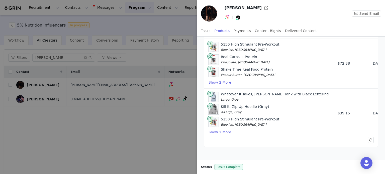
scroll to position [116, 0]
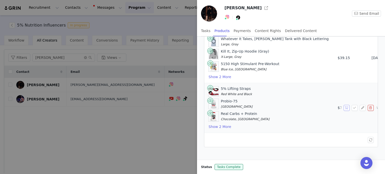
click at [343, 105] on button "button" at bounding box center [346, 108] width 6 height 6
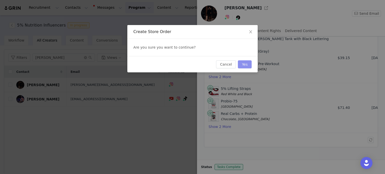
click at [241, 62] on button "Yes" at bounding box center [245, 64] width 14 height 8
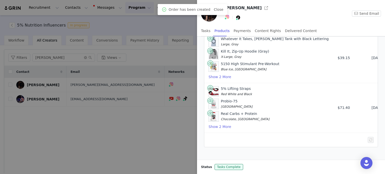
scroll to position [0, 0]
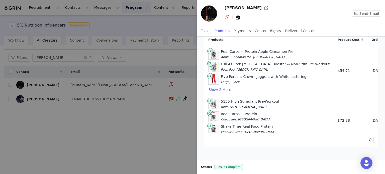
click at [149, 24] on div at bounding box center [192, 87] width 385 height 174
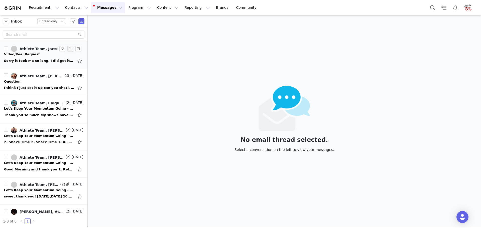
click at [41, 55] on div "Video/Reel Request" at bounding box center [43, 54] width 79 height 5
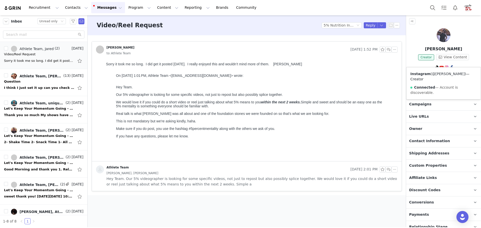
click at [443, 73] on link "@jarednunnally" at bounding box center [448, 74] width 33 height 4
click at [388, 50] on button "button" at bounding box center [388, 50] width 6 height 6
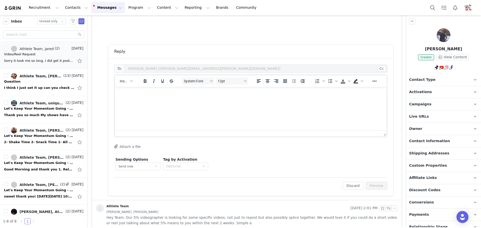
click at [204, 100] on html at bounding box center [251, 94] width 272 height 14
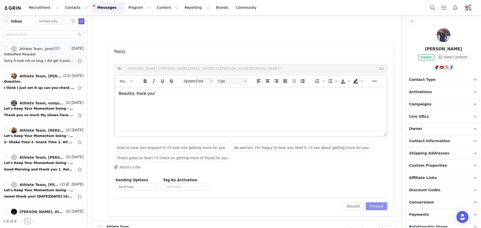
click at [375, 208] on button "Preview" at bounding box center [376, 206] width 22 height 8
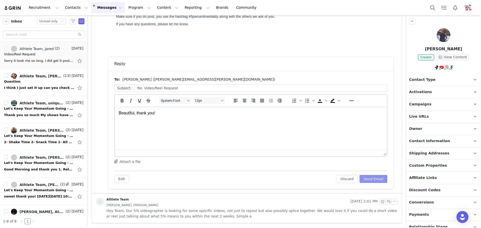
click at [373, 177] on button "Send Email" at bounding box center [373, 179] width 28 height 8
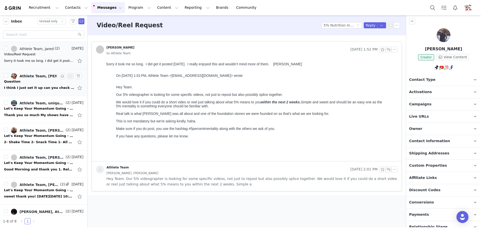
click at [37, 81] on div "Question" at bounding box center [43, 81] width 79 height 5
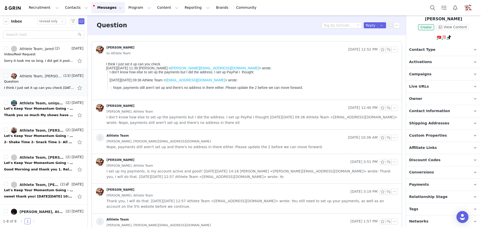
click at [448, 185] on p "Payments" at bounding box center [437, 185] width 63 height 12
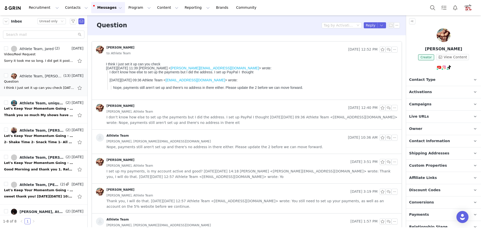
click at [432, 79] on p "Contact Type Contact type can be Creator, Prospect, Application, or Manager." at bounding box center [437, 80] width 63 height 12
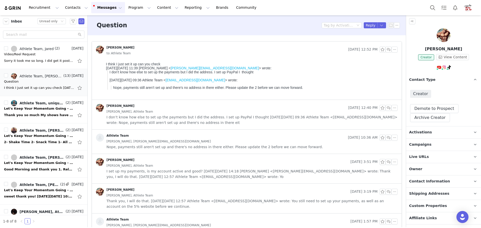
click at [432, 79] on p "Contact Type Contact type can be Creator, Prospect, Application, or Manager." at bounding box center [437, 80] width 63 height 12
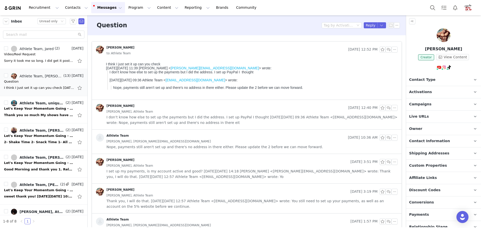
click at [432, 91] on p "Activations" at bounding box center [437, 92] width 63 height 12
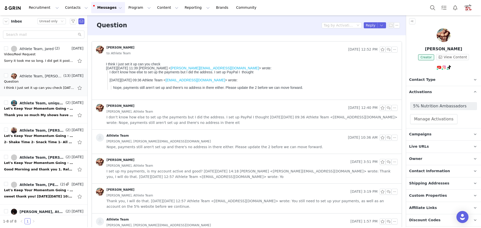
click at [432, 91] on p "Activations" at bounding box center [437, 92] width 63 height 12
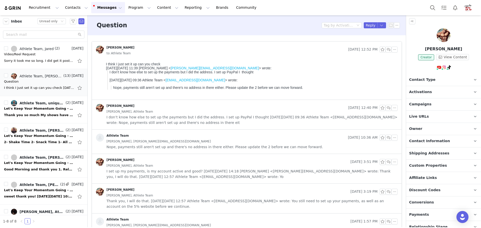
click at [433, 104] on p "Campaigns Any campaigns associated with a contact will be available to them via…" at bounding box center [437, 104] width 63 height 12
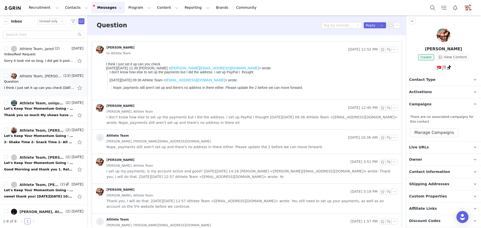
click at [433, 104] on p "Campaigns Any campaigns associated with a contact will be available to them via…" at bounding box center [437, 104] width 63 height 12
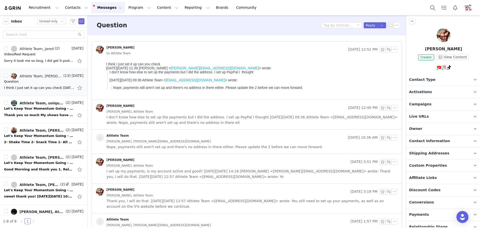
click at [434, 114] on p "Live URLs" at bounding box center [437, 117] width 63 height 12
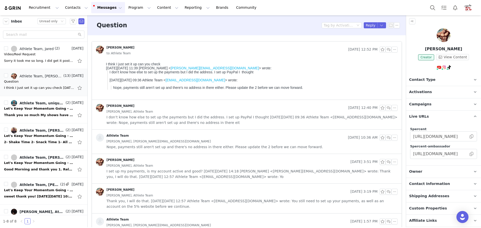
click at [434, 114] on p "Live URLs" at bounding box center [437, 117] width 63 height 12
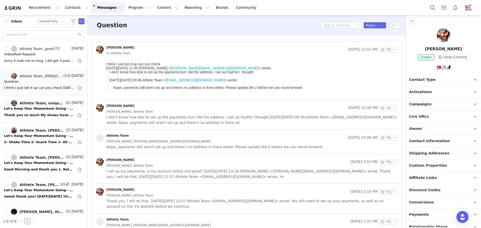
click at [434, 128] on p "Owner The account user who owns the contact" at bounding box center [437, 129] width 63 height 12
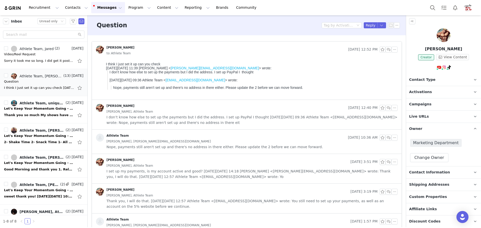
click at [434, 128] on p "Owner The account user who owns the contact" at bounding box center [437, 129] width 63 height 12
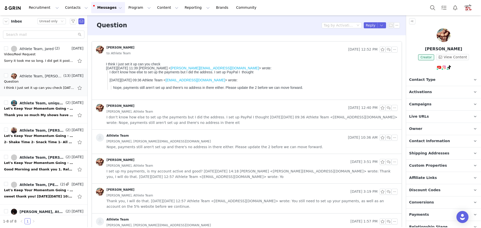
click at [435, 141] on span "Contact Information" at bounding box center [429, 141] width 41 height 6
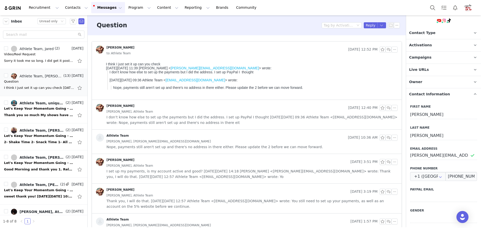
scroll to position [50, 0]
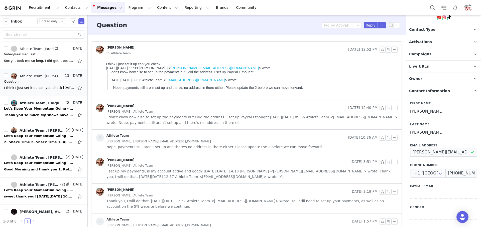
drag, startPoint x: 462, startPoint y: 152, endPoint x: 409, endPoint y: 152, distance: 52.6
click at [409, 152] on div "First Name Lathan Last Name Hord Email Address lathan.hord0550@gmail.com Phone …" at bounding box center [443, 184] width 75 height 175
click at [385, 51] on button "button" at bounding box center [388, 50] width 6 height 6
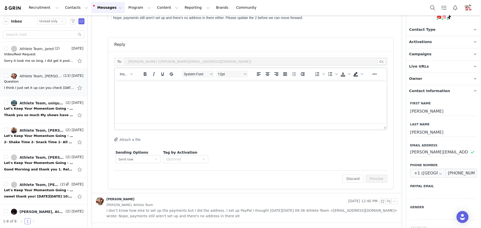
scroll to position [0, 0]
click at [126, 73] on span "Insert" at bounding box center [124, 74] width 9 height 4
click at [128, 82] on div "Insert Template" at bounding box center [144, 83] width 45 height 6
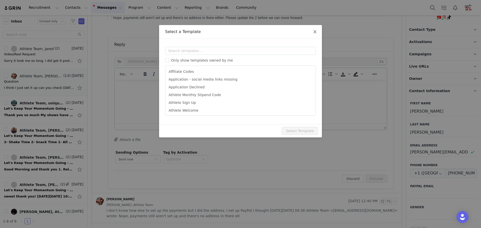
click at [315, 34] on icon "icon: close" at bounding box center [315, 32] width 4 height 4
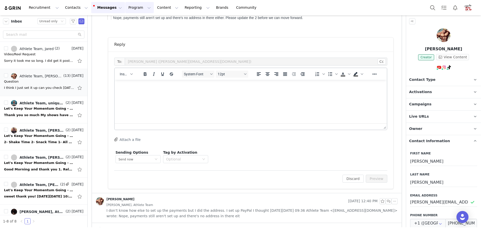
click at [125, 7] on button "Program Program" at bounding box center [139, 7] width 29 height 11
drag, startPoint x: 134, startPoint y: 103, endPoint x: 135, endPoint y: 96, distance: 6.6
click at [134, 93] on html at bounding box center [251, 87] width 272 height 14
click at [126, 77] on button "Insert" at bounding box center [126, 74] width 17 height 7
click at [132, 85] on div "Insert Template" at bounding box center [144, 83] width 45 height 6
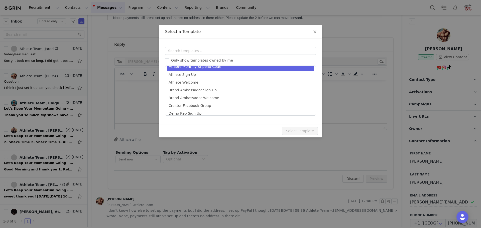
scroll to position [33, 0]
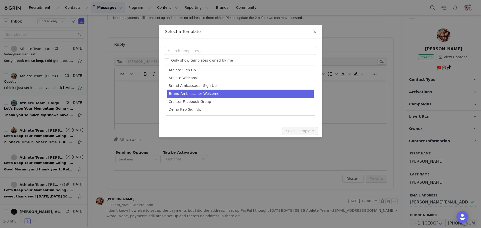
click at [189, 94] on li "Brand Ambassador Welcome" at bounding box center [240, 94] width 146 height 8
type input "[first_name], Get Pumped - You're a 5% Nutrition Ambassador! 💪"
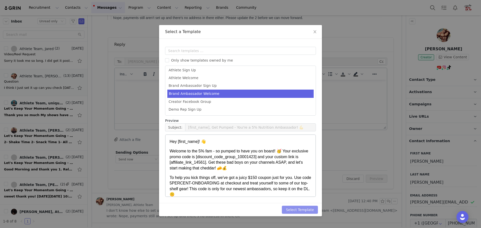
click at [304, 209] on button "Select Template" at bounding box center [300, 210] width 36 height 8
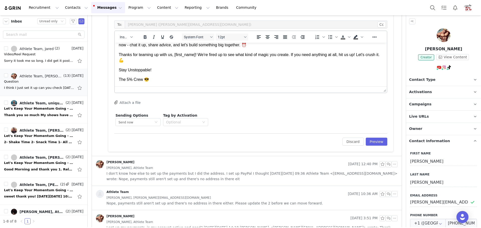
scroll to position [120, 0]
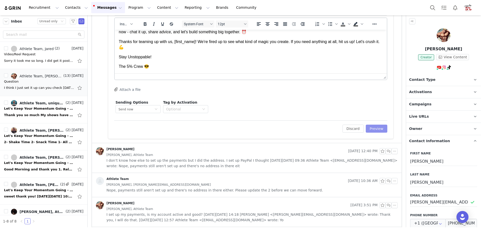
click at [375, 128] on button "Preview" at bounding box center [376, 129] width 22 height 8
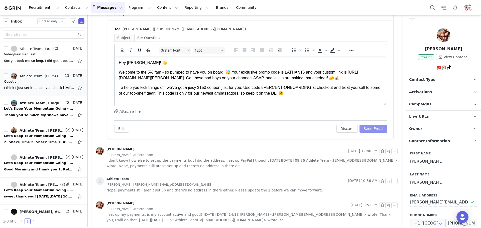
scroll to position [0, 0]
click at [376, 127] on button "Send Email" at bounding box center [373, 129] width 28 height 8
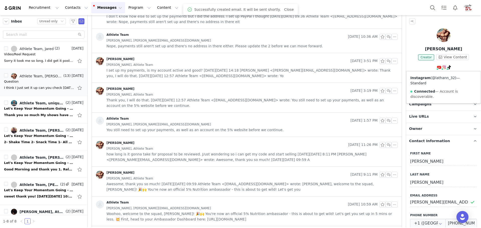
click at [439, 79] on link "@lathann_32" at bounding box center [443, 78] width 23 height 4
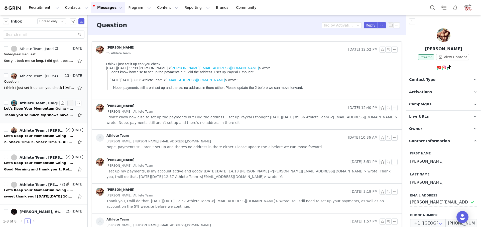
click at [38, 113] on div "Thank you so much My shows have been going well an overall win few weeks ago an…" at bounding box center [39, 115] width 70 height 5
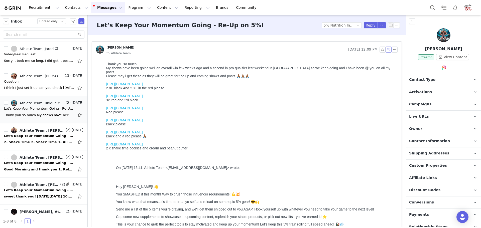
click at [385, 49] on button "button" at bounding box center [388, 50] width 6 height 6
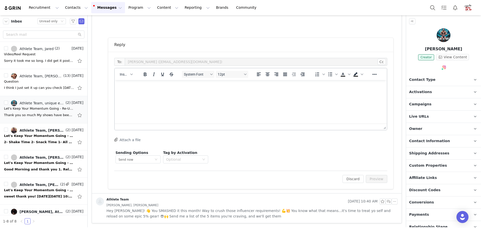
click at [235, 94] on html at bounding box center [251, 87] width 272 height 14
click at [370, 180] on button "Preview" at bounding box center [376, 179] width 22 height 8
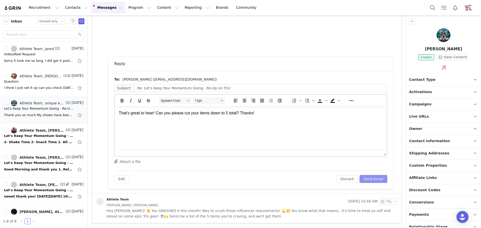
click at [370, 178] on button "Send Email" at bounding box center [373, 179] width 28 height 8
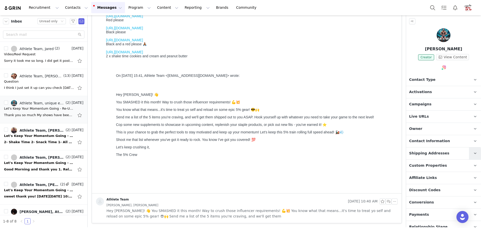
scroll to position [92, 0]
click at [36, 137] on div "Let's Keep Your Momentum Going - Re-Up on 5%!" at bounding box center [39, 135] width 70 height 5
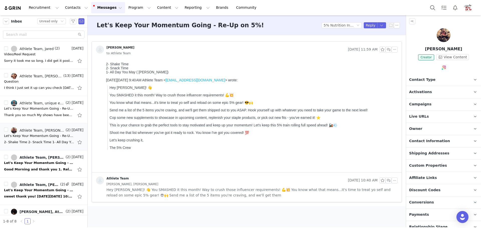
scroll to position [0, 0]
click at [388, 48] on button "button" at bounding box center [388, 50] width 6 height 6
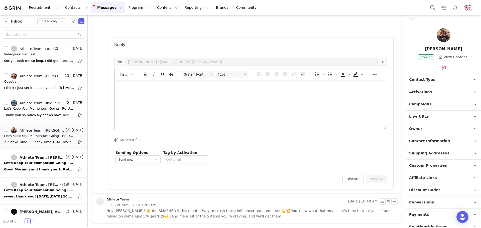
click at [195, 94] on html at bounding box center [251, 87] width 272 height 14
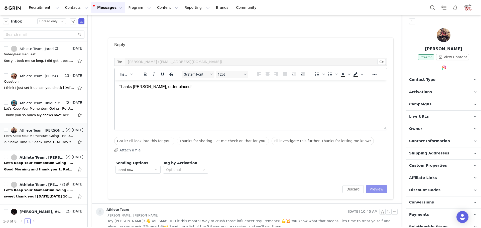
click at [377, 192] on button "Preview" at bounding box center [376, 189] width 22 height 8
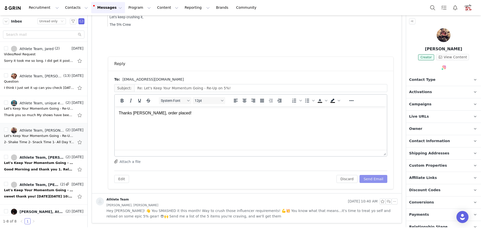
click at [372, 176] on button "Send Email" at bounding box center [373, 179] width 28 height 8
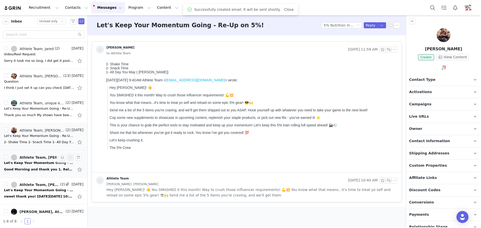
click at [32, 163] on div "Let's Keep Your Momentum Going - Re-Up on 5%!" at bounding box center [39, 162] width 70 height 5
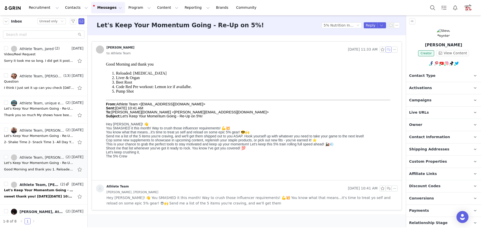
click at [387, 49] on button "button" at bounding box center [388, 50] width 6 height 6
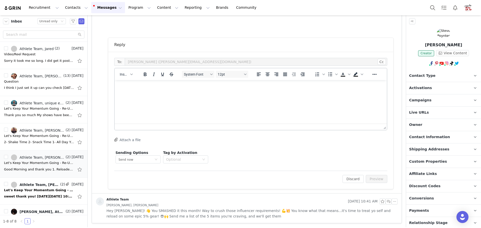
click at [269, 94] on html at bounding box center [251, 87] width 272 height 14
click at [378, 180] on button "Preview" at bounding box center [376, 179] width 22 height 8
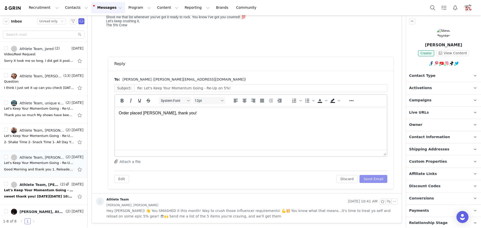
click at [378, 177] on button "Send Email" at bounding box center [373, 179] width 28 height 8
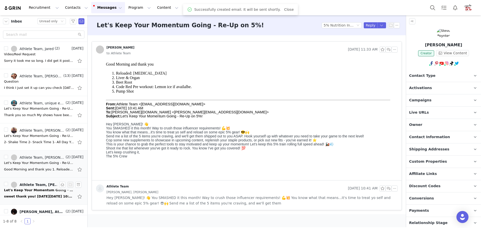
click at [44, 190] on div "Let's Keep Your Momentum Going - Re-Up on 5%!" at bounding box center [39, 190] width 70 height 5
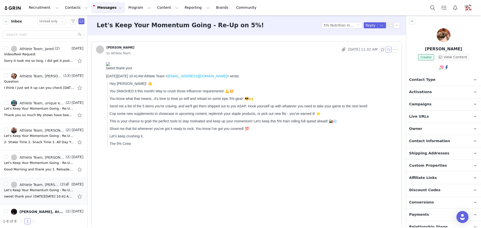
click at [385, 48] on button "button" at bounding box center [388, 50] width 6 height 6
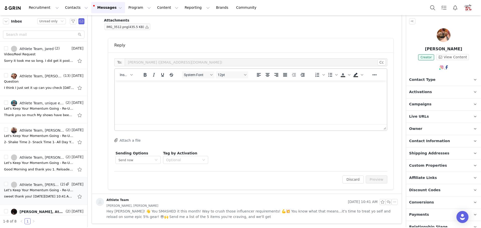
scroll to position [759, 0]
click at [227, 94] on html at bounding box center [251, 87] width 272 height 14
click at [376, 179] on button "Preview" at bounding box center [376, 179] width 22 height 8
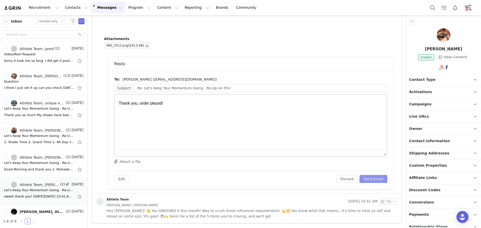
scroll to position [0, 0]
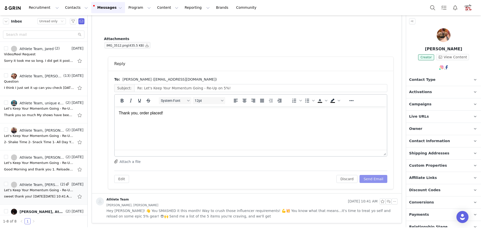
click at [376, 179] on button "Send Email" at bounding box center [373, 179] width 28 height 8
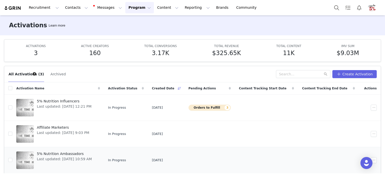
click at [61, 152] on span "5% Nutrition Ambassadors" at bounding box center [64, 153] width 55 height 5
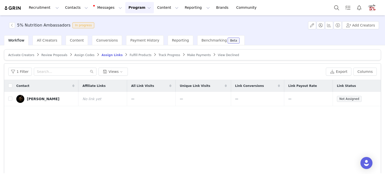
click at [44, 55] on span "Review Proposals" at bounding box center [54, 55] width 26 height 4
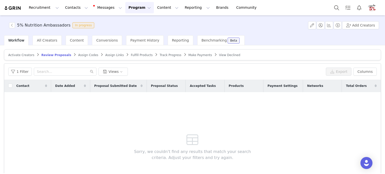
click at [80, 54] on span "Assign Codes" at bounding box center [88, 55] width 20 height 4
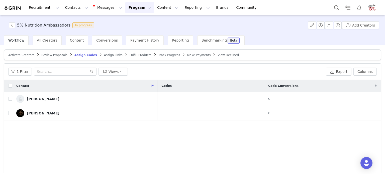
click at [104, 56] on span "Assign Links" at bounding box center [113, 55] width 19 height 4
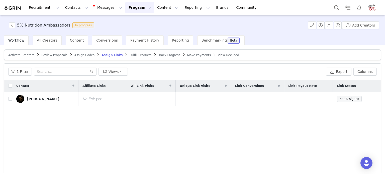
click at [129, 54] on span "Fulfill Products" at bounding box center [140, 55] width 22 height 4
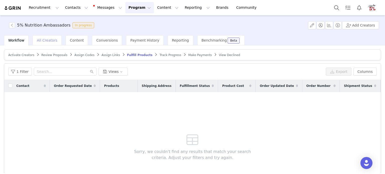
click at [44, 41] on span "All Creators" at bounding box center [47, 40] width 20 height 4
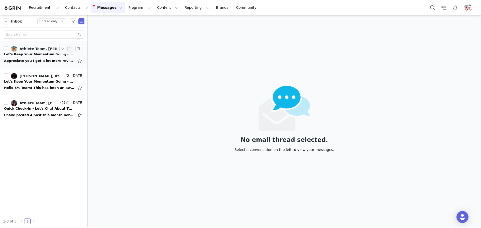
click at [31, 60] on div "Appreciate you I got a lot more reviews and live vids coming promoting your hit…" at bounding box center [39, 60] width 70 height 5
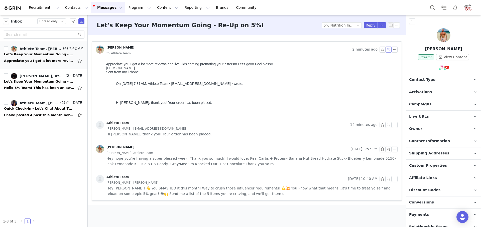
click at [390, 49] on button "button" at bounding box center [388, 50] width 6 height 6
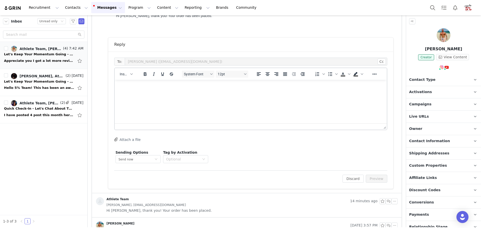
click at [179, 93] on html at bounding box center [251, 87] width 272 height 14
click at [374, 180] on button "Preview" at bounding box center [376, 179] width 22 height 8
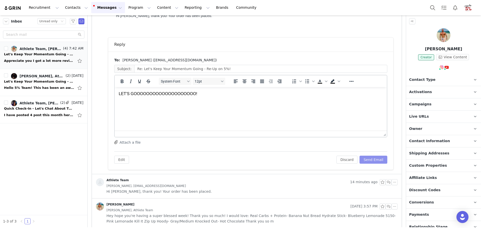
click at [367, 163] on button "Send Email" at bounding box center [373, 160] width 28 height 8
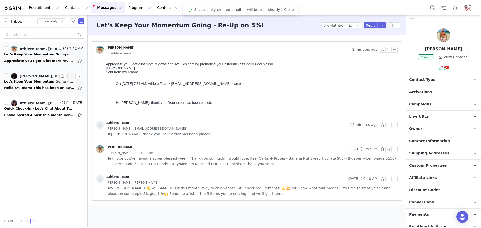
click at [37, 81] on div "Let's Keep Your Momentum Going - Re-Up on 5%!" at bounding box center [39, 81] width 70 height 5
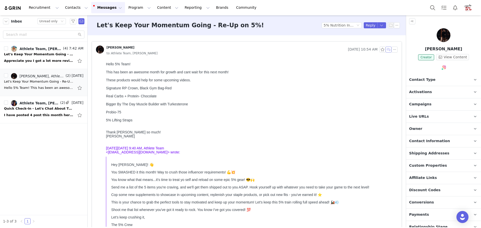
click at [385, 50] on button "button" at bounding box center [388, 50] width 6 height 6
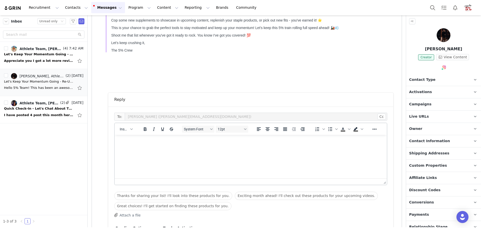
scroll to position [179, 0]
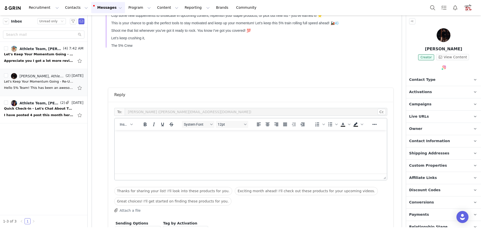
click at [244, 144] on html at bounding box center [251, 137] width 272 height 14
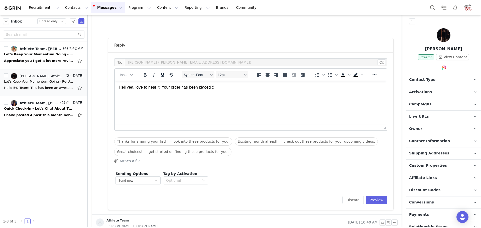
scroll to position [229, 0]
click at [371, 198] on button "Preview" at bounding box center [376, 200] width 22 height 8
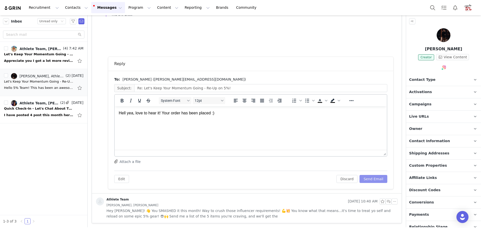
scroll to position [0, 0]
click at [375, 180] on button "Send Email" at bounding box center [373, 179] width 28 height 8
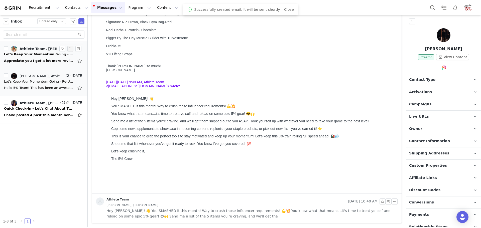
click at [41, 59] on div "Appreciate you I got a lot more reviews and live vids coming promoting your hit…" at bounding box center [39, 60] width 70 height 5
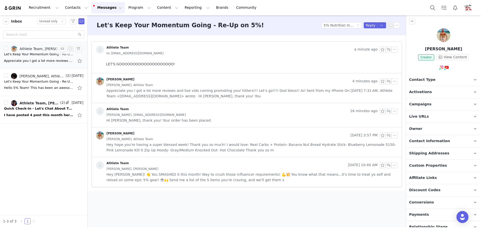
scroll to position [0, 0]
click at [32, 112] on div "I have posted 4 post this month here they are! On [DATE] 10:46 AM, Athlete Team…" at bounding box center [43, 115] width 79 height 8
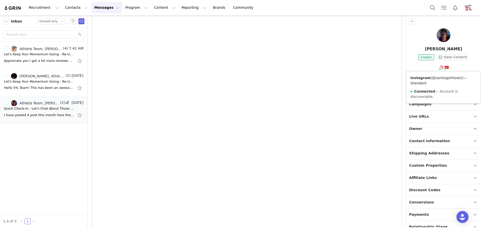
click at [436, 78] on link "@santiagothewiz" at bounding box center [447, 78] width 30 height 4
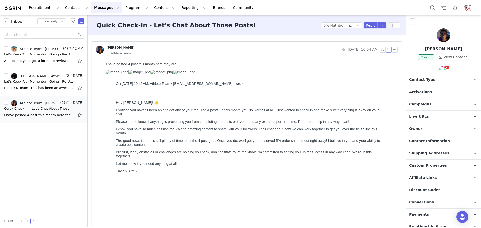
click at [386, 48] on button "button" at bounding box center [388, 50] width 6 height 6
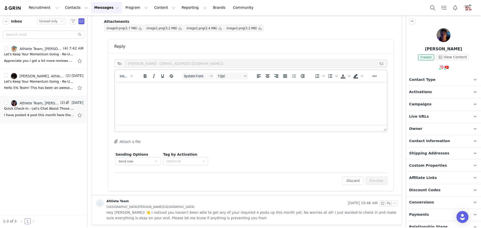
scroll to position [2730, 0]
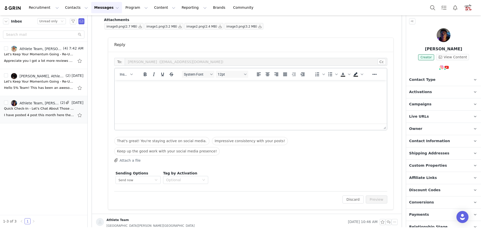
click at [245, 94] on html at bounding box center [251, 87] width 272 height 14
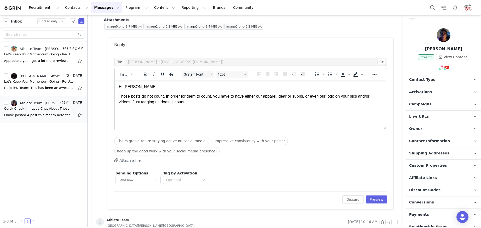
click at [160, 102] on p "Those posts do not count. In order for them to count, you have to have either o…" at bounding box center [251, 99] width 264 height 11
click at [375, 196] on button "Preview" at bounding box center [376, 200] width 22 height 8
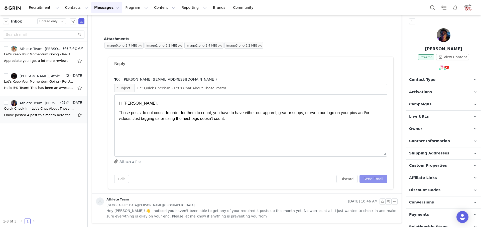
scroll to position [0, 0]
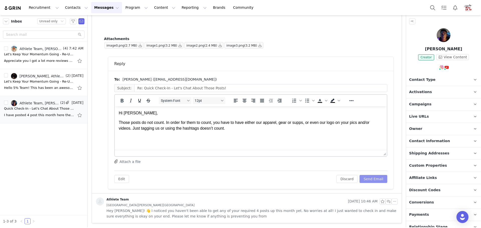
click at [375, 180] on button "Send Email" at bounding box center [373, 179] width 28 height 8
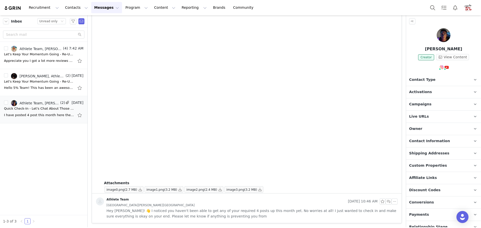
click at [12, 9] on img at bounding box center [13, 8] width 18 height 5
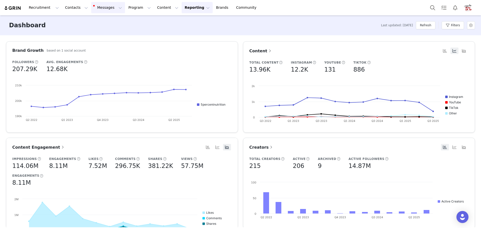
click at [93, 9] on button "Messages Messages" at bounding box center [108, 7] width 34 height 11
click at [103, 31] on div "Inbox 2" at bounding box center [103, 31] width 34 height 5
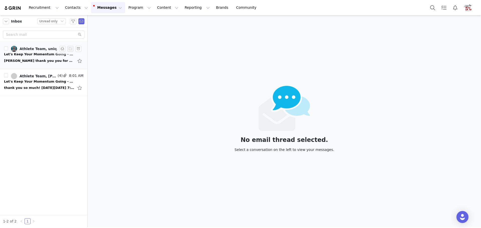
click at [42, 58] on div "Hiya thank you you for your continues support Please may I have these 🙏🏾🙏🏾 http…" at bounding box center [39, 60] width 70 height 5
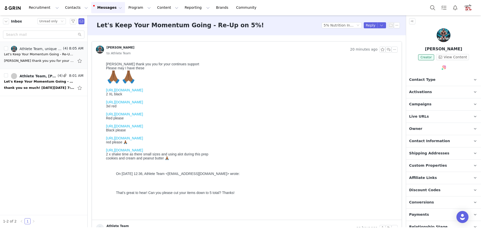
click at [143, 104] on link "https://5percentnutrition.com/products/liki-red-t-shirt-with-black-graphics?var…" at bounding box center [124, 102] width 37 height 4
click at [142, 128] on link "https://5percentnutrition.com/products/5-flat-bill-hat-black-hat-with-black-let…" at bounding box center [124, 126] width 37 height 4
click at [385, 49] on button "button" at bounding box center [388, 50] width 6 height 6
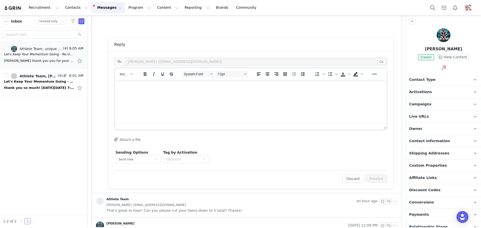
click at [190, 93] on html at bounding box center [251, 87] width 272 height 14
click at [375, 180] on button "Preview" at bounding box center [376, 179] width 22 height 8
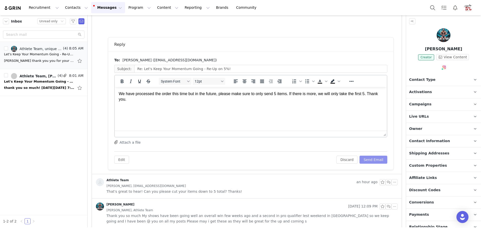
click at [375, 160] on button "Send Email" at bounding box center [373, 160] width 28 height 8
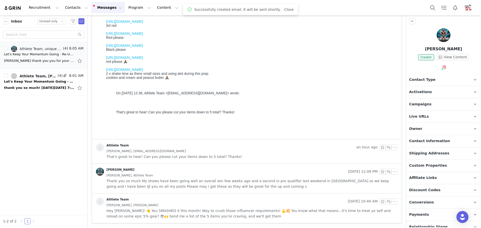
scroll to position [81, 0]
click at [44, 82] on div "Let's Keep Your Momentum Going - Re-Up on 5%!" at bounding box center [39, 81] width 70 height 5
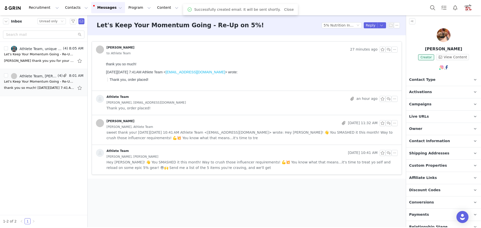
scroll to position [0, 0]
click at [47, 56] on div "Let's Keep Your Momentum Going - Re-Up on 5%!" at bounding box center [39, 54] width 70 height 5
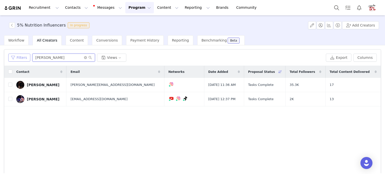
drag, startPoint x: 51, startPoint y: 58, endPoint x: 14, endPoint y: 55, distance: 37.2
click at [14, 55] on div "Filters [PERSON_NAME] Views" at bounding box center [165, 58] width 315 height 8
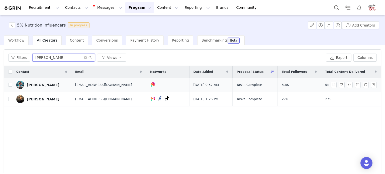
type input "[PERSON_NAME]"
click at [38, 85] on div "[PERSON_NAME]" at bounding box center [43, 85] width 33 height 4
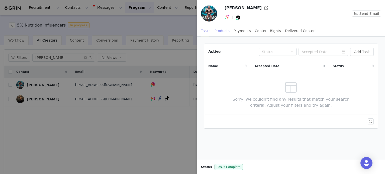
click at [223, 32] on div "Products" at bounding box center [221, 30] width 15 height 11
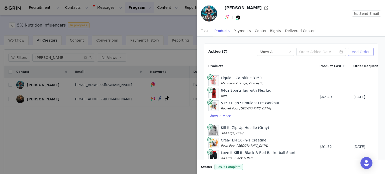
click at [360, 51] on button "Add Order" at bounding box center [360, 52] width 26 height 8
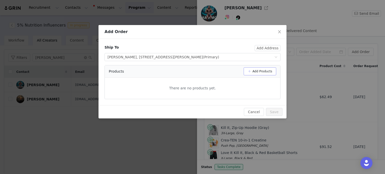
click at [253, 70] on button "Add Products" at bounding box center [259, 71] width 33 height 8
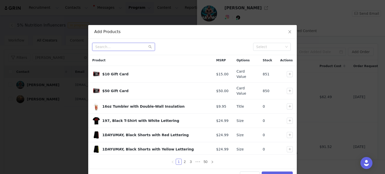
click at [102, 48] on input "text" at bounding box center [123, 47] width 63 height 8
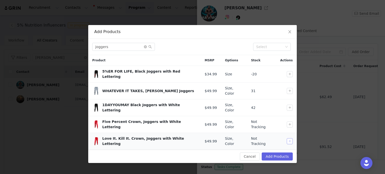
click at [287, 138] on button "button" at bounding box center [289, 141] width 6 height 6
drag, startPoint x: 118, startPoint y: 47, endPoint x: 80, endPoint y: 46, distance: 38.1
click at [80, 46] on div "Add Products joggers Select Product MSRP Options Stock Actions 5%ER FOR LIFE, B…" at bounding box center [192, 87] width 385 height 174
click at [115, 47] on input "joggers" at bounding box center [123, 47] width 63 height 8
type input "j"
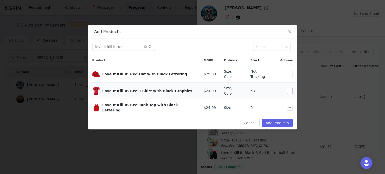
click at [288, 88] on button "button" at bounding box center [289, 91] width 6 height 6
drag, startPoint x: 130, startPoint y: 47, endPoint x: 75, endPoint y: 48, distance: 55.6
click at [77, 48] on div "Add Products love it kill it, red Select Product MSRP Options Stock Actions Lov…" at bounding box center [192, 87] width 385 height 174
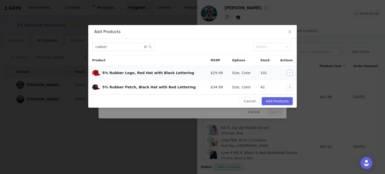
click at [288, 72] on button "button" at bounding box center [289, 73] width 6 height 6
drag, startPoint x: 120, startPoint y: 48, endPoint x: 73, endPoint y: 46, distance: 47.6
click at [73, 46] on div "Add Products rubber Select Product MSRP Options Stock Actions 5% Rubber Logo, R…" at bounding box center [192, 87] width 385 height 174
click at [116, 47] on input "rubber" at bounding box center [123, 47] width 63 height 8
drag, startPoint x: 114, startPoint y: 47, endPoint x: 76, endPoint y: 45, distance: 37.9
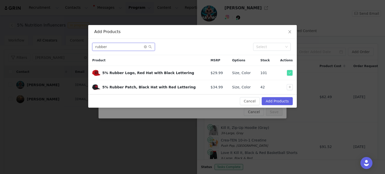
click at [77, 45] on div "Add Products rubber Select Product MSRP Options Stock Actions 5% Rubber Logo, R…" at bounding box center [192, 87] width 385 height 174
drag, startPoint x: 289, startPoint y: 73, endPoint x: 97, endPoint y: 16, distance: 199.6
click at [289, 73] on button "button" at bounding box center [289, 73] width 6 height 6
click at [112, 46] on input "flat bill" at bounding box center [123, 47] width 63 height 8
drag, startPoint x: 115, startPoint y: 47, endPoint x: 85, endPoint y: 46, distance: 30.1
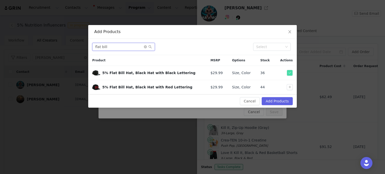
click at [89, 47] on div "flat bill Select" at bounding box center [192, 47] width 208 height 16
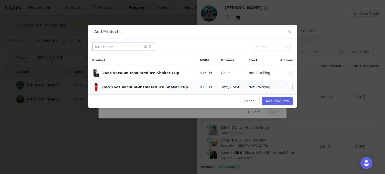
type input "ice shaker"
click at [288, 87] on button "button" at bounding box center [289, 87] width 6 height 6
drag, startPoint x: 116, startPoint y: 48, endPoint x: 72, endPoint y: 47, distance: 44.3
click at [72, 47] on div "Add Products ice shaker Select Product MSRP Options Stock Actions 26oz Vacuum-I…" at bounding box center [192, 87] width 385 height 174
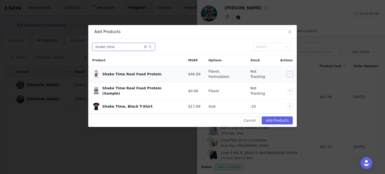
type input "shake time"
click at [287, 73] on button "button" at bounding box center [289, 74] width 6 height 6
drag, startPoint x: 118, startPoint y: 47, endPoint x: 89, endPoint y: 47, distance: 29.0
click at [89, 47] on div "shake time Select" at bounding box center [192, 47] width 208 height 16
click at [282, 116] on button "Add Products" at bounding box center [276, 120] width 31 height 8
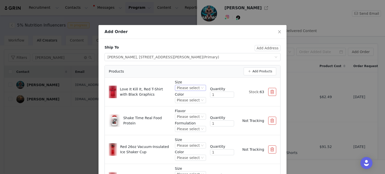
click at [187, 87] on div "Please select" at bounding box center [188, 88] width 23 height 6
click at [187, 136] on li "3X-Large" at bounding box center [186, 137] width 28 height 8
click at [189, 100] on div "Please select" at bounding box center [188, 100] width 23 height 6
click at [185, 116] on li "Red" at bounding box center [186, 117] width 28 height 8
click at [185, 116] on div "Please select" at bounding box center [188, 117] width 23 height 6
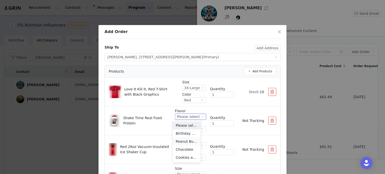
click at [184, 141] on li "Peanut Butter" at bounding box center [186, 141] width 28 height 8
click at [183, 129] on div "Please select" at bounding box center [186, 129] width 23 height 6
click at [183, 146] on li "US" at bounding box center [185, 146] width 29 height 8
click at [183, 146] on div "Please select" at bounding box center [188, 146] width 23 height 6
click at [185, 162] on li "26oz" at bounding box center [186, 162] width 28 height 8
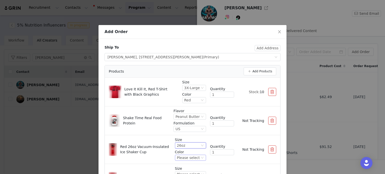
click at [185, 159] on div "Please select" at bounding box center [188, 158] width 23 height 6
click at [186, 147] on li "Red" at bounding box center [186, 148] width 28 height 8
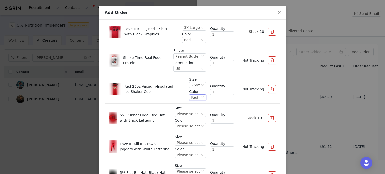
scroll to position [60, 0]
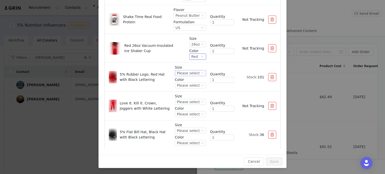
click at [182, 73] on div "Please select" at bounding box center [188, 73] width 23 height 6
click at [183, 90] on li "Snapback" at bounding box center [186, 90] width 28 height 8
click at [184, 103] on div "Please select" at bounding box center [188, 102] width 23 height 6
click at [183, 86] on div "Please select" at bounding box center [188, 86] width 23 height 6
click at [183, 101] on li "Red" at bounding box center [186, 102] width 28 height 8
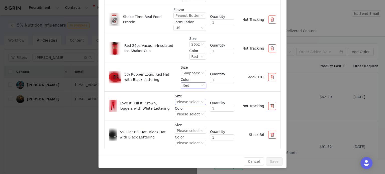
click at [183, 101] on div "Please select" at bounding box center [188, 102] width 23 height 6
click at [183, 142] on li "2X-Large" at bounding box center [186, 143] width 28 height 8
click at [187, 114] on div "Please select" at bounding box center [188, 114] width 23 height 6
click at [184, 131] on li "Black" at bounding box center [186, 131] width 28 height 8
click at [186, 130] on div "Please select" at bounding box center [188, 131] width 23 height 6
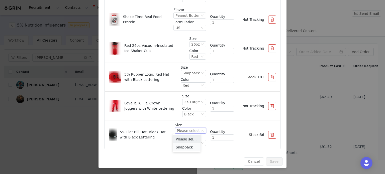
click at [186, 147] on li "Snapback" at bounding box center [186, 147] width 28 height 8
click at [187, 141] on div "Please select" at bounding box center [188, 143] width 23 height 6
click at [186, 159] on li "Black" at bounding box center [186, 159] width 28 height 8
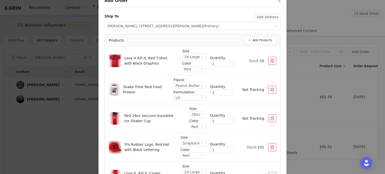
scroll to position [0, 0]
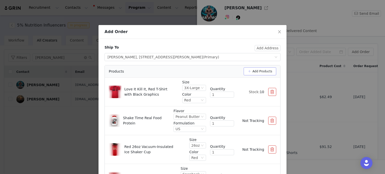
click at [248, 73] on button "Add Products" at bounding box center [259, 71] width 33 height 8
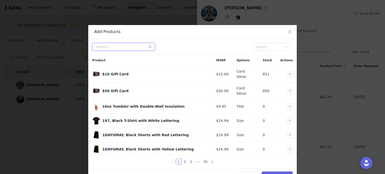
click at [128, 46] on input "text" at bounding box center [123, 47] width 63 height 8
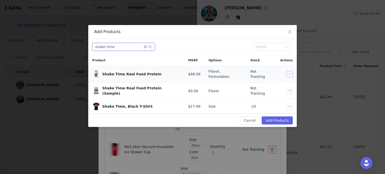
type input "shake time"
click at [289, 73] on button "button" at bounding box center [289, 74] width 6 height 6
click at [282, 117] on button "Add Products" at bounding box center [276, 120] width 31 height 8
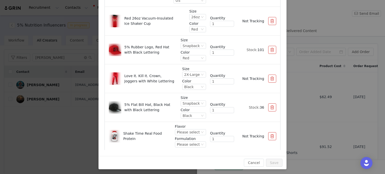
scroll to position [60, 0]
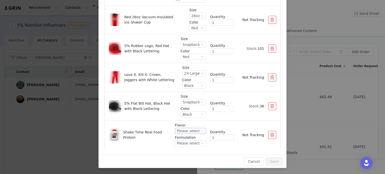
click at [179, 129] on div "Please select" at bounding box center [188, 131] width 23 height 6
click at [182, 120] on li "Cookies and Cream" at bounding box center [186, 121] width 28 height 8
click at [182, 142] on div "Please select" at bounding box center [176, 143] width 23 height 6
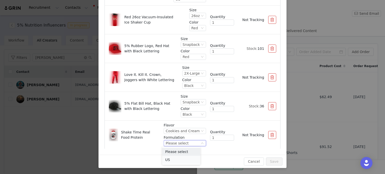
click at [182, 160] on li "US" at bounding box center [181, 160] width 38 height 8
click at [272, 161] on button "Save" at bounding box center [274, 161] width 17 height 8
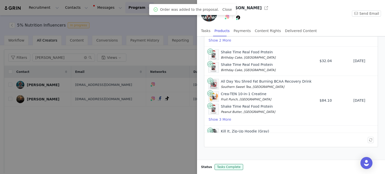
scroll to position [273, 0]
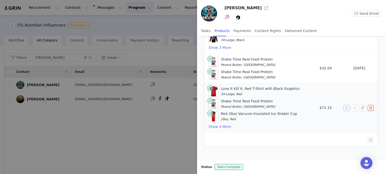
click at [343, 105] on button "button" at bounding box center [346, 108] width 6 height 6
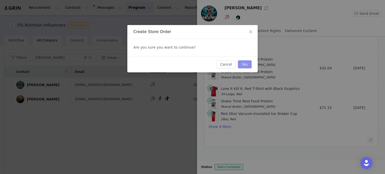
click at [245, 64] on button "Yes" at bounding box center [245, 64] width 14 height 8
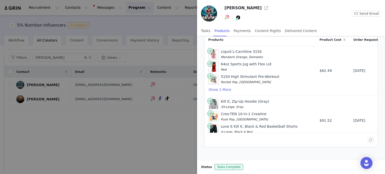
click at [184, 23] on div at bounding box center [192, 87] width 385 height 174
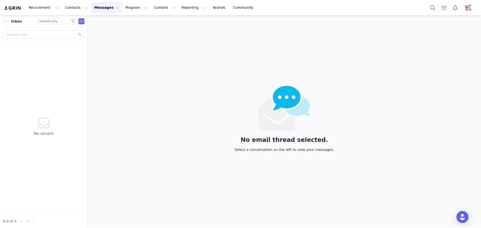
click at [11, 5] on div "Recruitment Recruitment Creator Search Curated Lists Landing Pages Web Extensio…" at bounding box center [131, 7] width 254 height 11
click at [16, 9] on img at bounding box center [13, 8] width 18 height 5
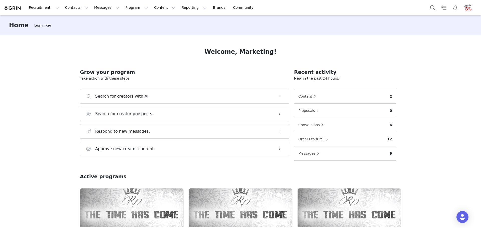
click at [298, 23] on div "Home Learn more" at bounding box center [240, 25] width 481 height 20
